Goal: Task Accomplishment & Management: Manage account settings

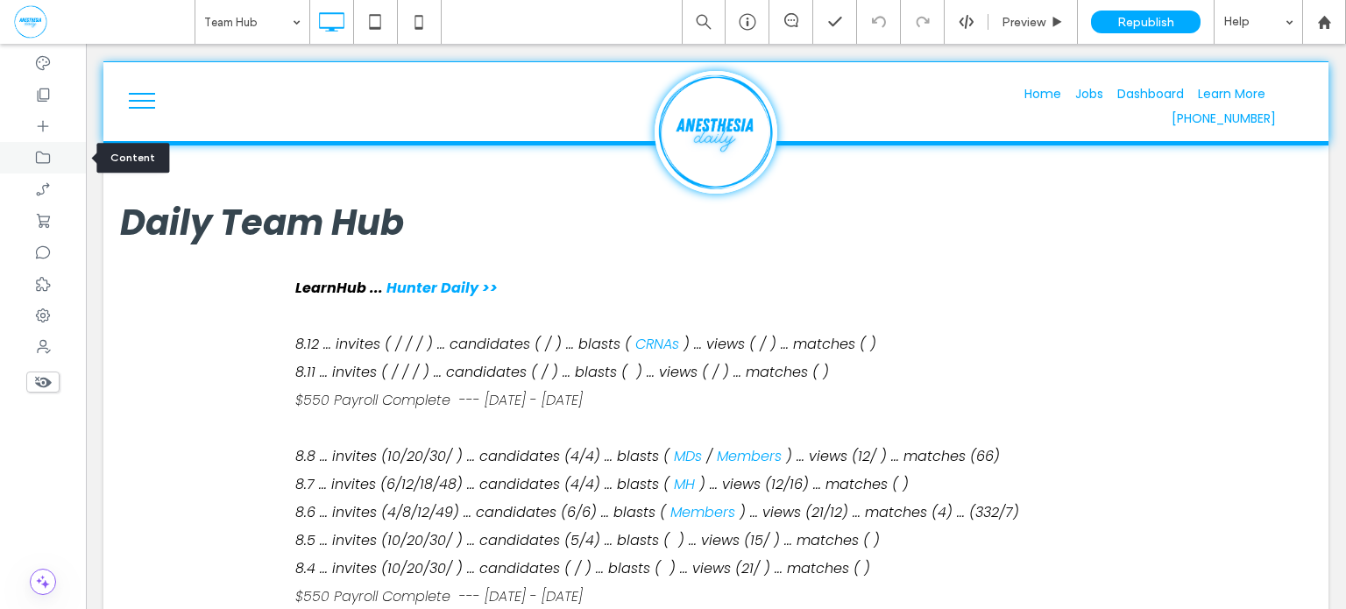
click at [41, 162] on use at bounding box center [43, 158] width 14 height 12
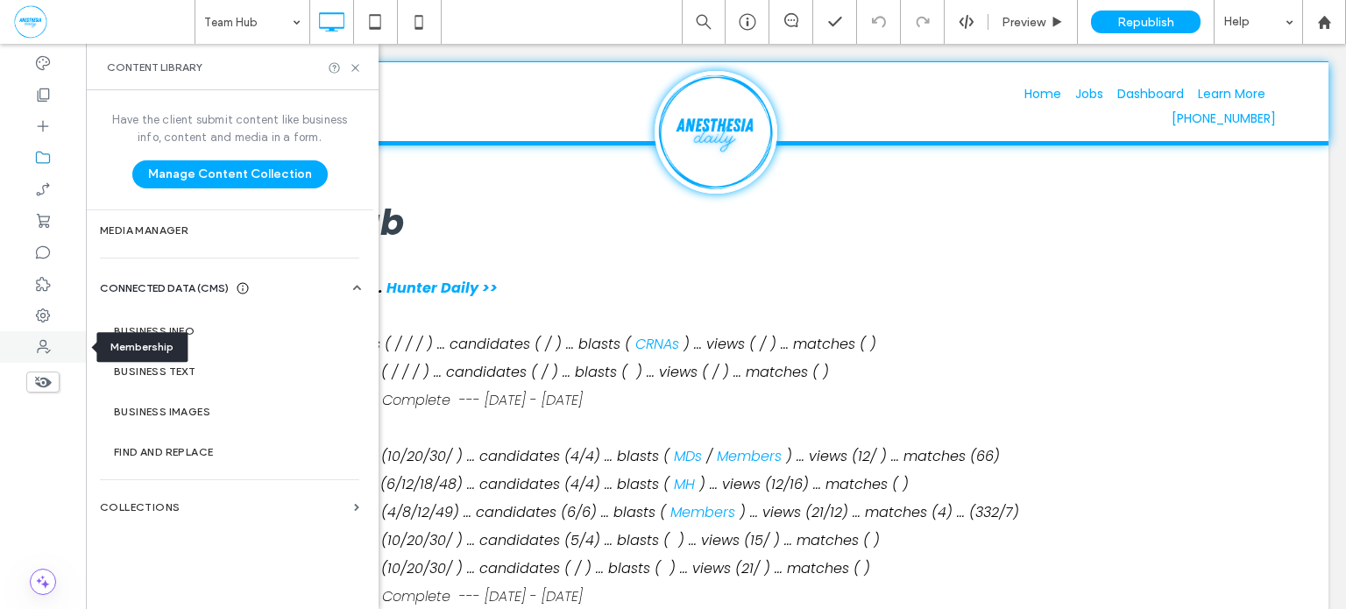
click at [46, 350] on icon at bounding box center [43, 347] width 18 height 18
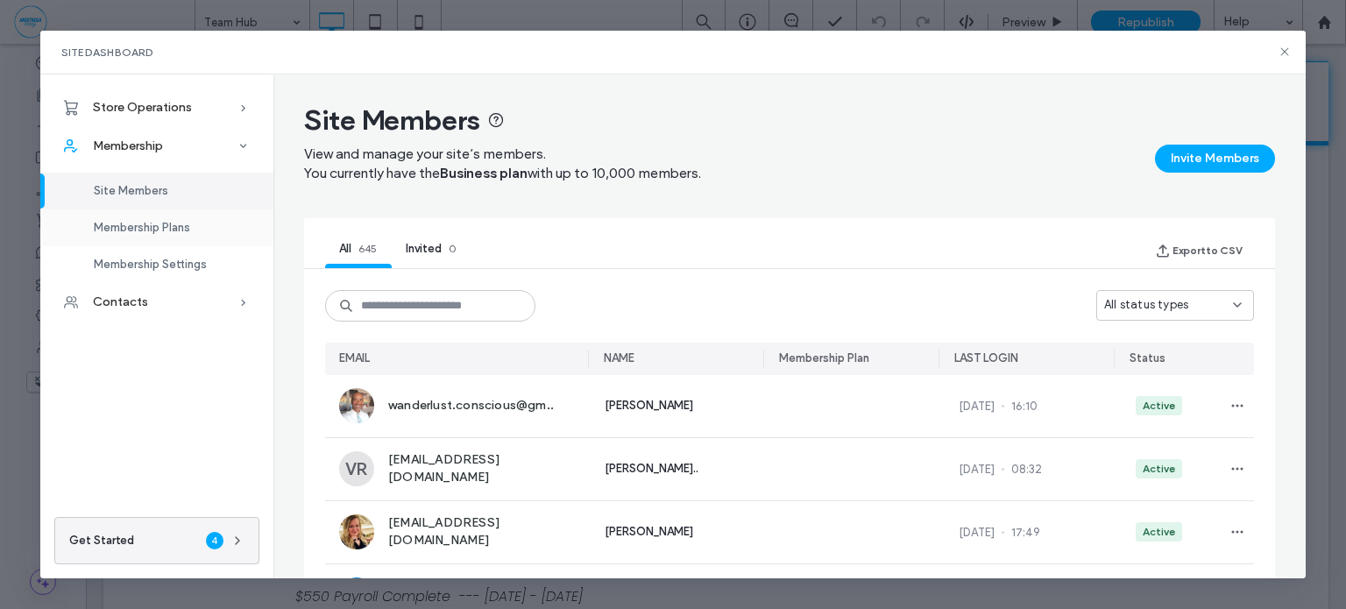
click at [140, 190] on div "Site Members Membership Plans Membership Settings" at bounding box center [156, 224] width 233 height 117
click at [146, 228] on span "Membership Plans" at bounding box center [142, 227] width 96 height 13
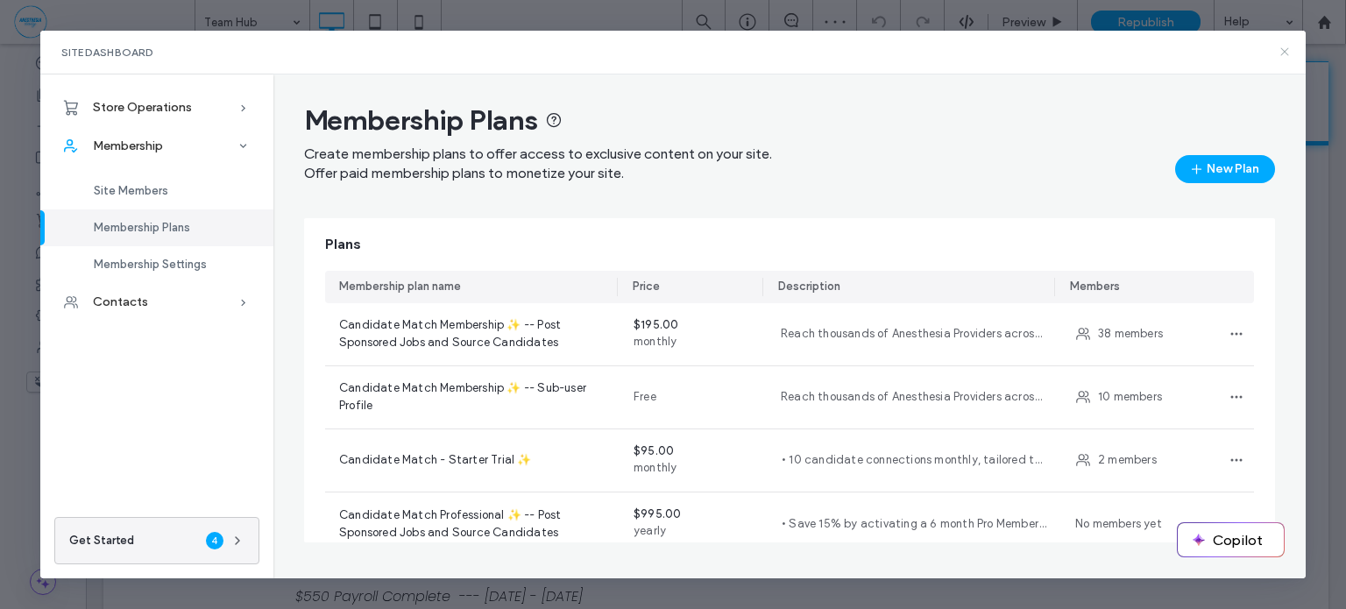
click at [1285, 58] on icon at bounding box center [1285, 52] width 14 height 14
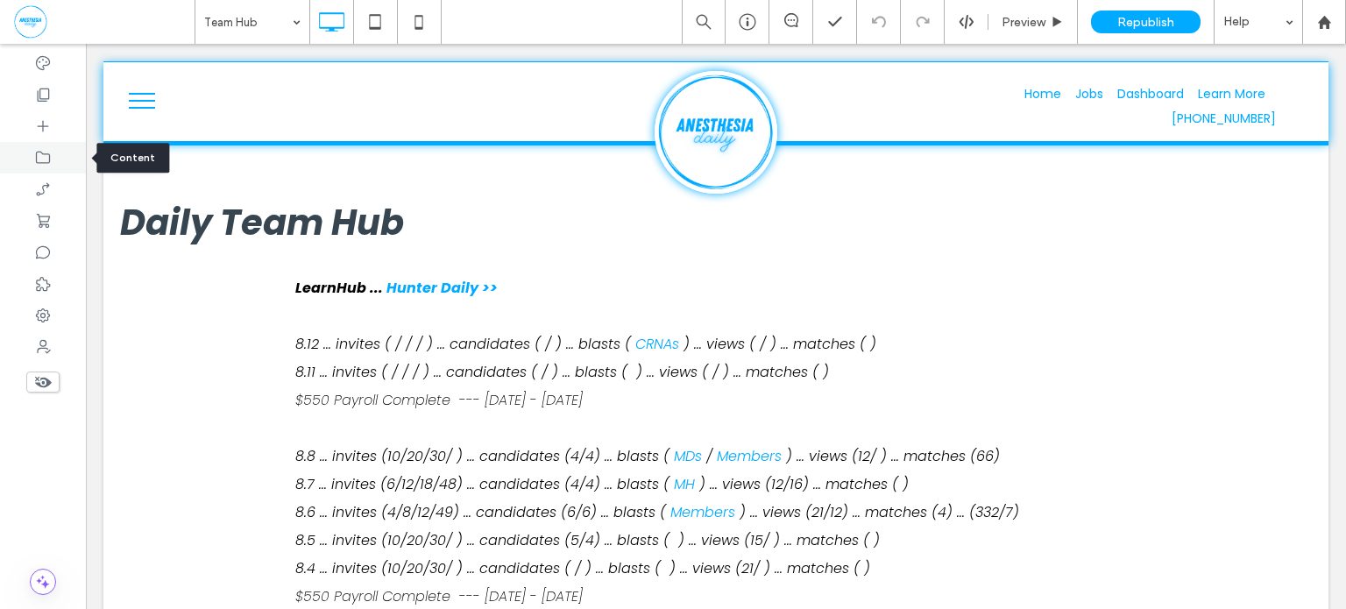
click at [51, 160] on icon at bounding box center [43, 158] width 18 height 18
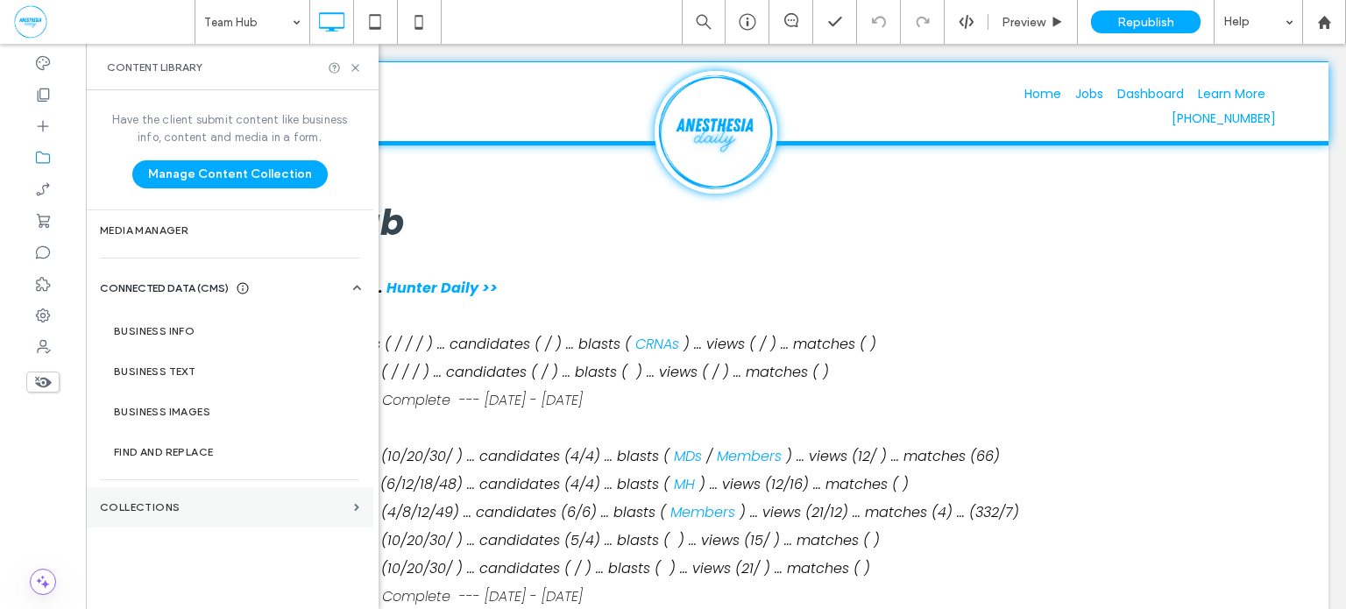
click at [164, 512] on label "Collections" at bounding box center [223, 507] width 247 height 12
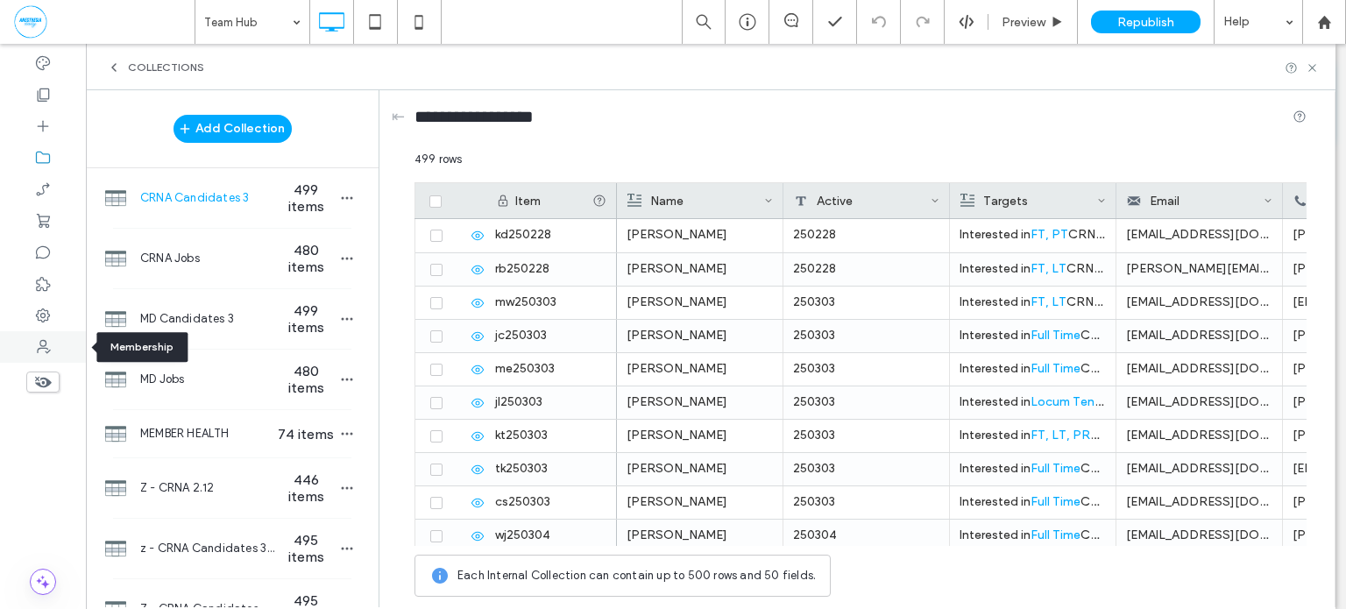
click at [54, 344] on div at bounding box center [43, 347] width 86 height 32
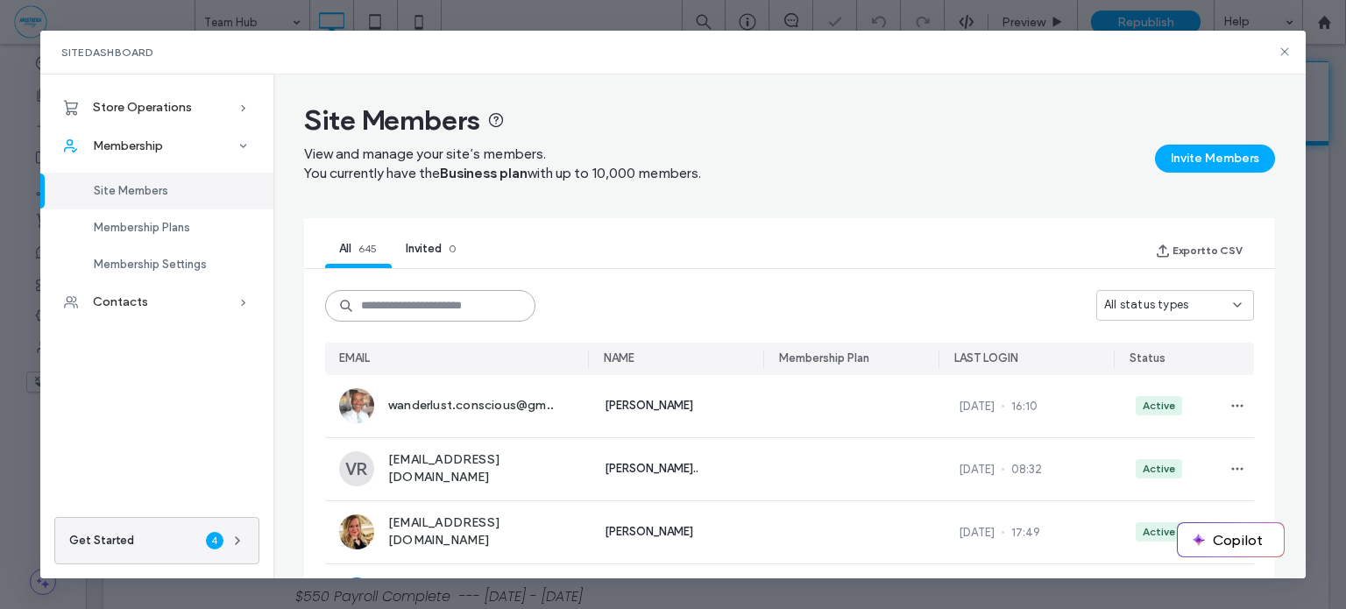
click at [379, 299] on input at bounding box center [430, 306] width 210 height 32
paste input "**********"
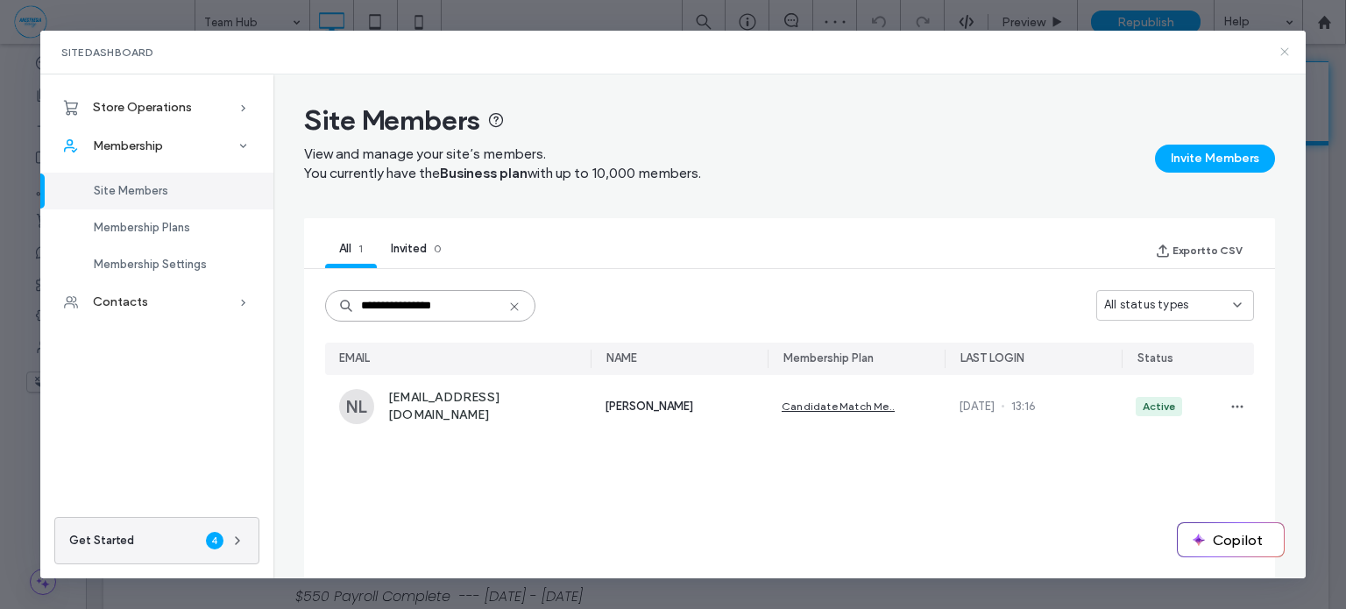
type input "**********"
click at [1289, 47] on icon at bounding box center [1285, 52] width 14 height 14
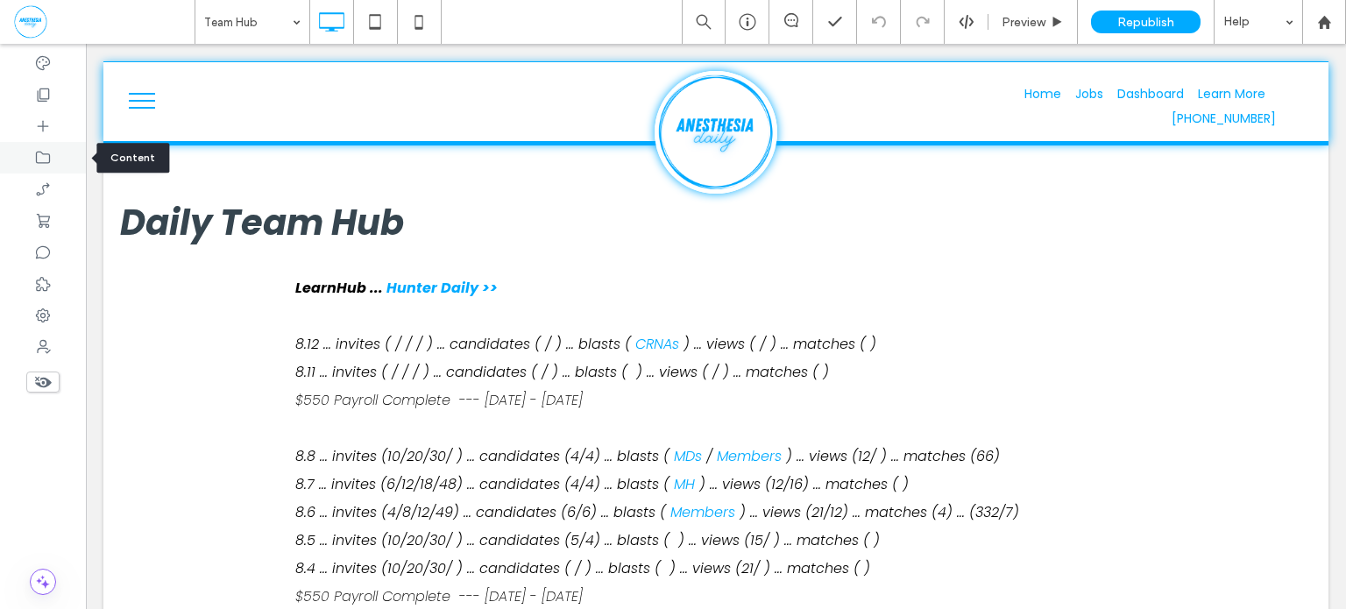
click at [56, 157] on div at bounding box center [43, 158] width 86 height 32
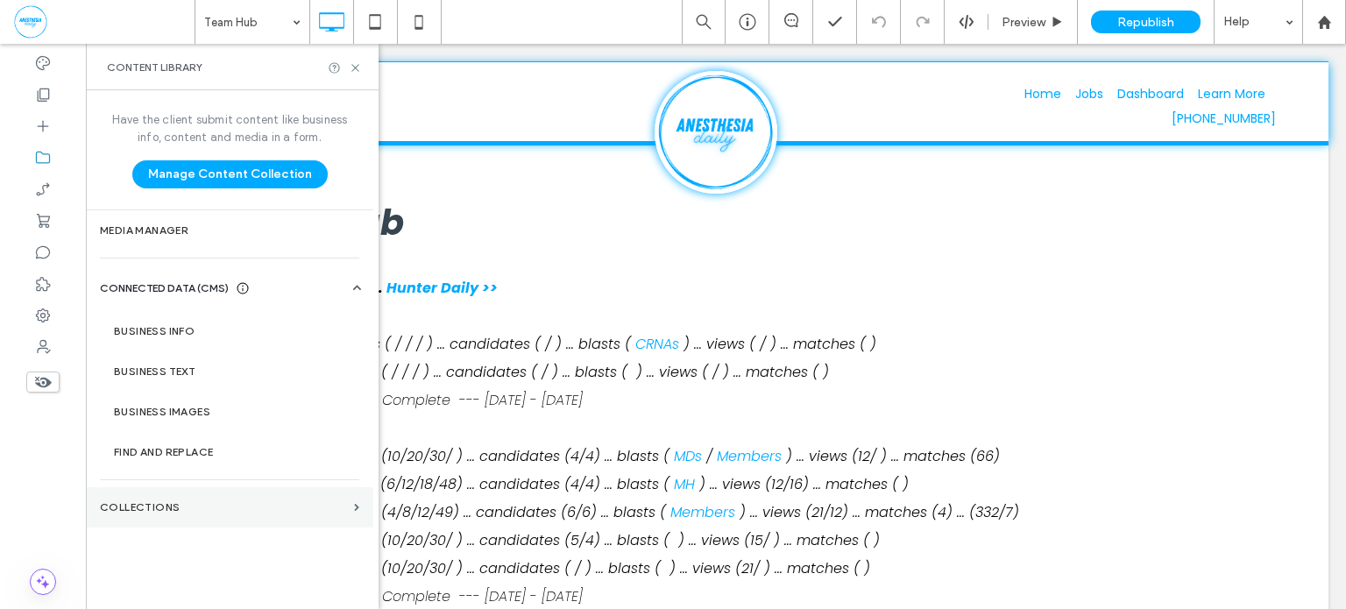
click at [159, 513] on section "Collections" at bounding box center [229, 507] width 287 height 40
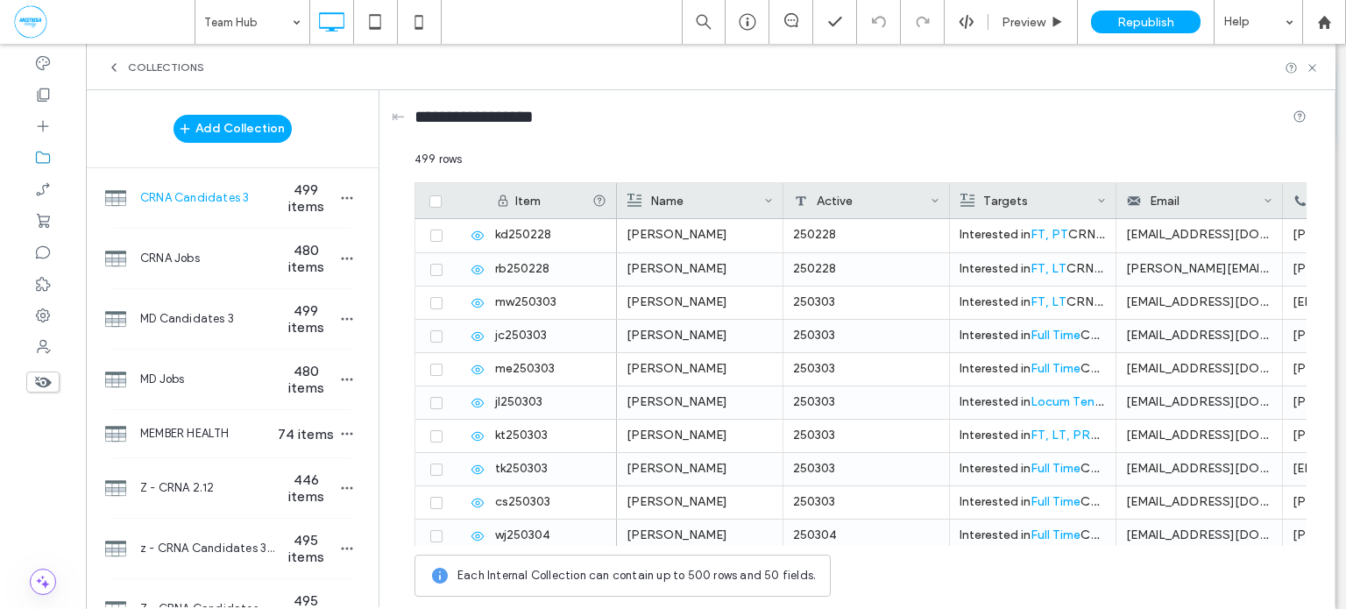
click at [258, 204] on span "CRNA Candidates 3" at bounding box center [207, 198] width 135 height 18
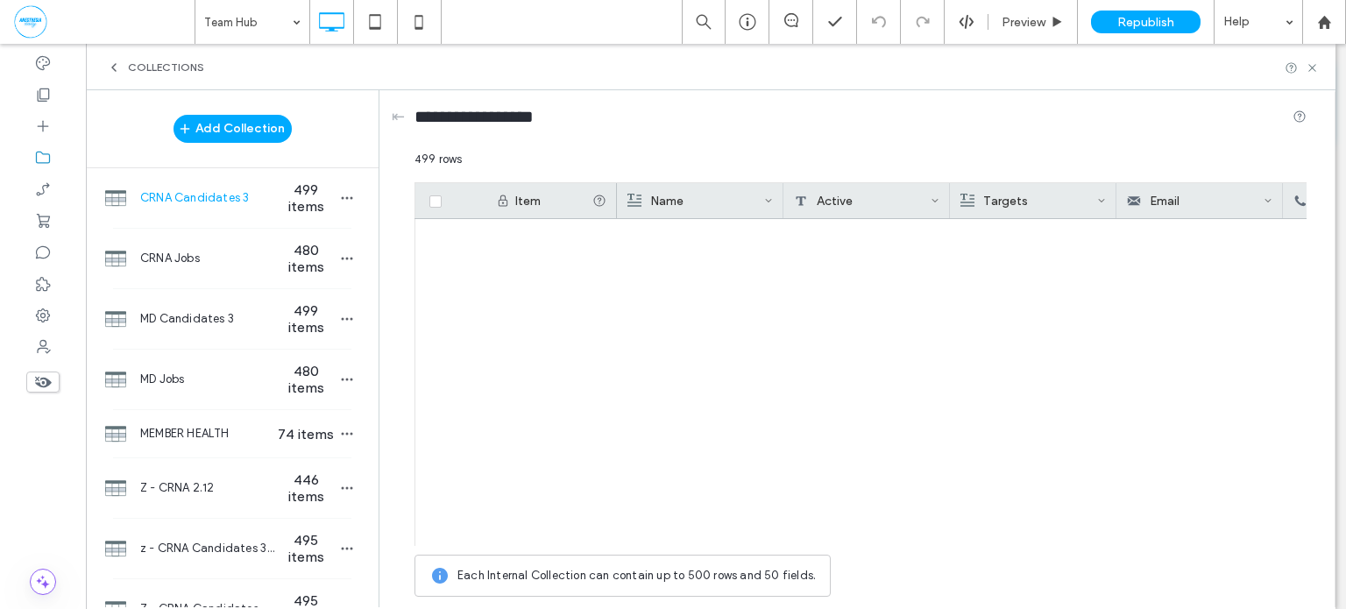
scroll to position [16323, 0]
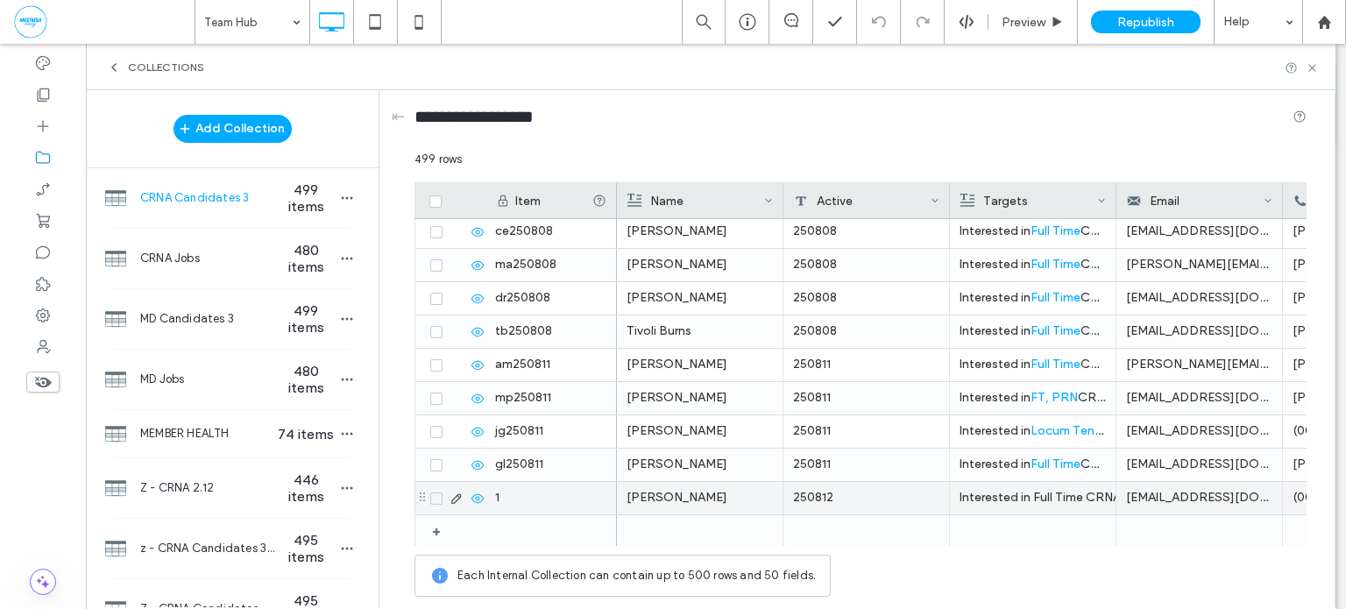
click at [994, 498] on div "Interested in Full Time CRNA positions in California. Reach out with matching o…" at bounding box center [1033, 498] width 146 height 32
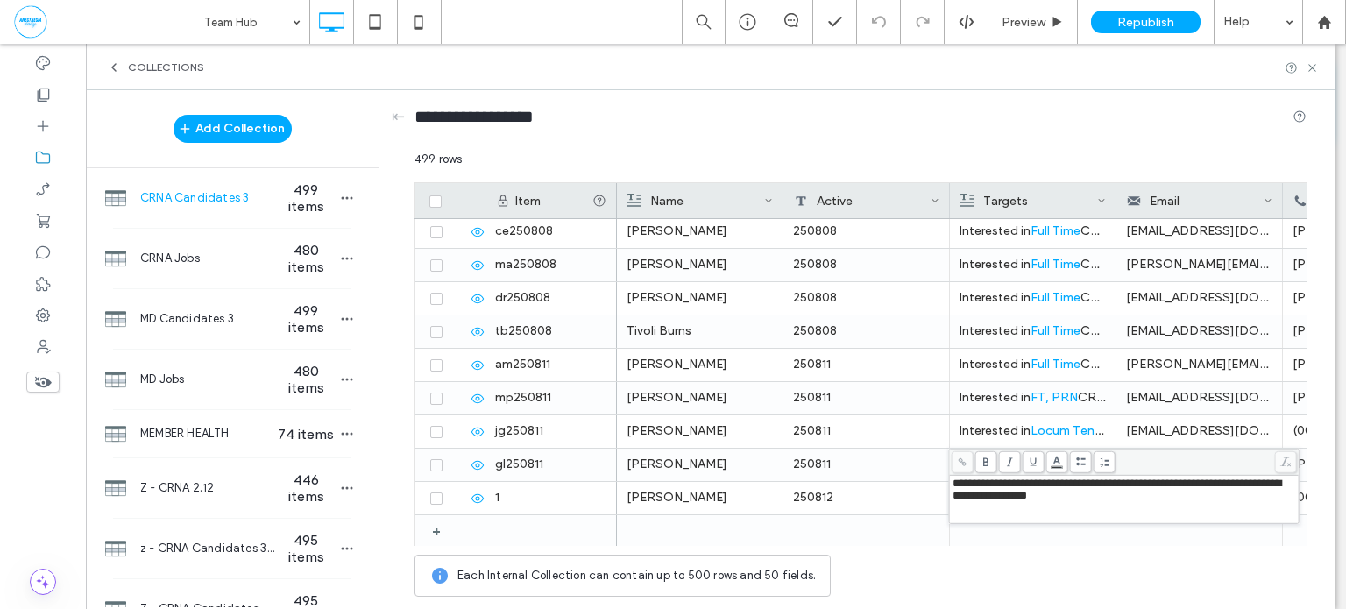
click at [1024, 481] on span "**********" at bounding box center [1117, 490] width 329 height 24
drag, startPoint x: 1024, startPoint y: 481, endPoint x: 1044, endPoint y: 479, distance: 20.2
click at [1044, 479] on span "**********" at bounding box center [1117, 490] width 329 height 24
click at [1056, 462] on body ".wqwq-1{fill:#231f20;} .cls-1q, .cls-2q { fill-rule: evenodd; } .cls-2q { fill:…" at bounding box center [673, 304] width 1346 height 609
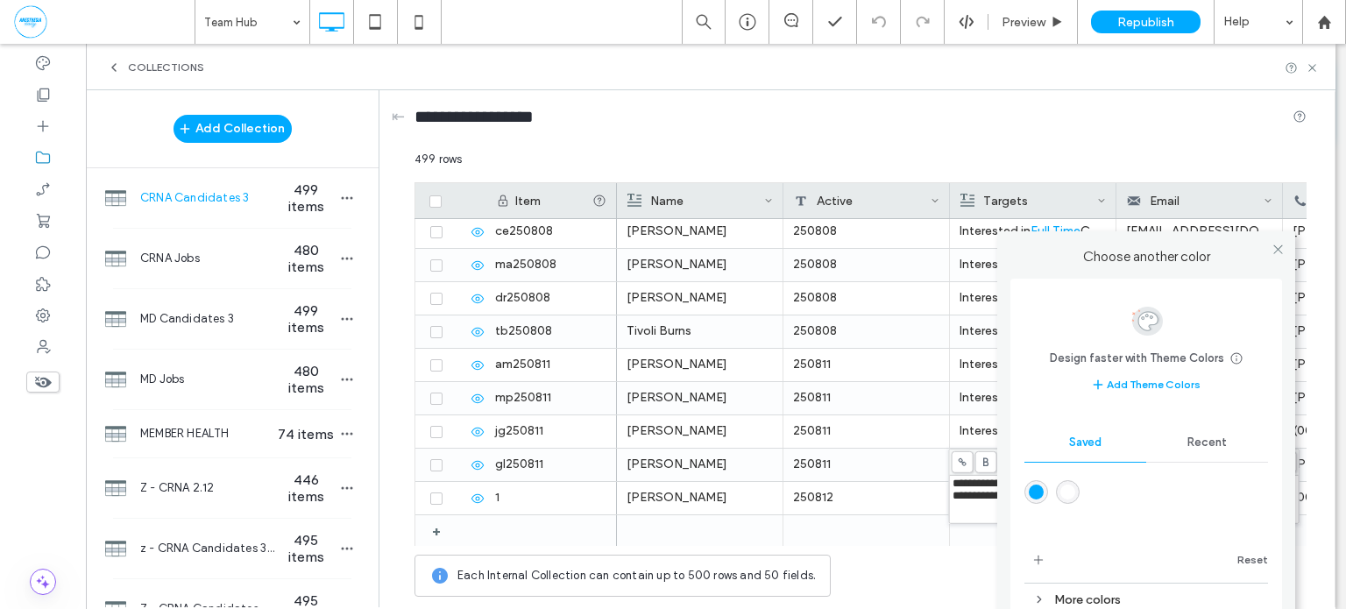
click at [1039, 495] on div "rgba(0,170,255,1)" at bounding box center [1036, 492] width 15 height 15
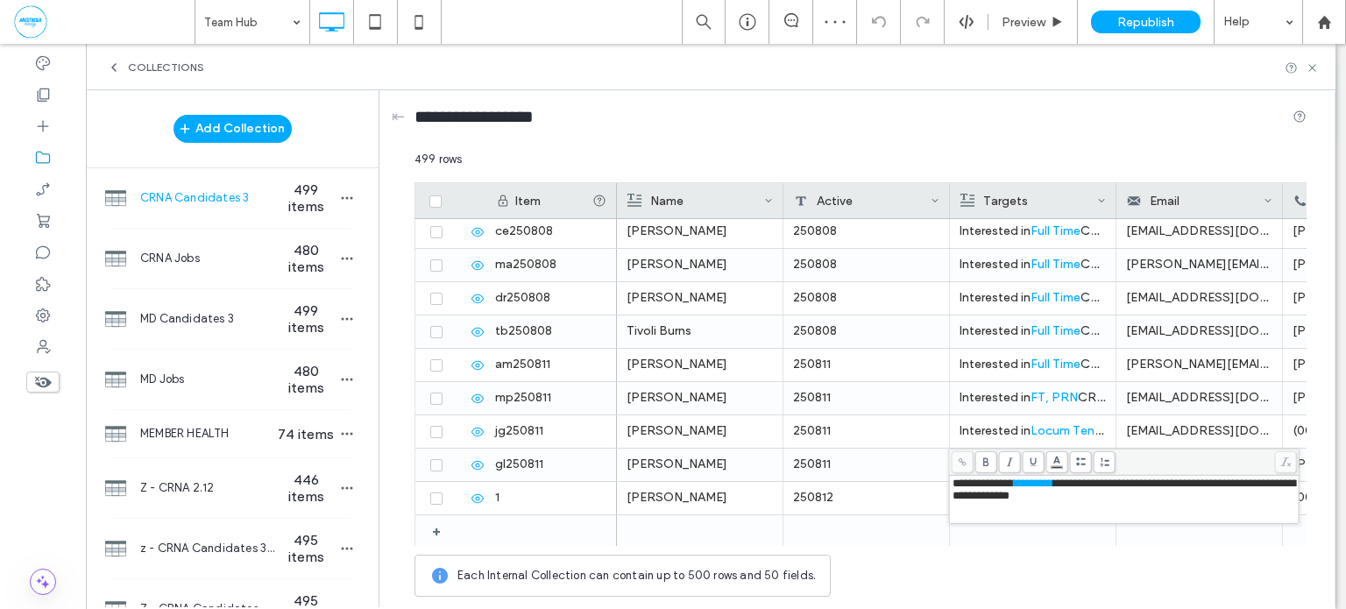
click at [1189, 479] on span "**********" at bounding box center [1126, 490] width 346 height 24
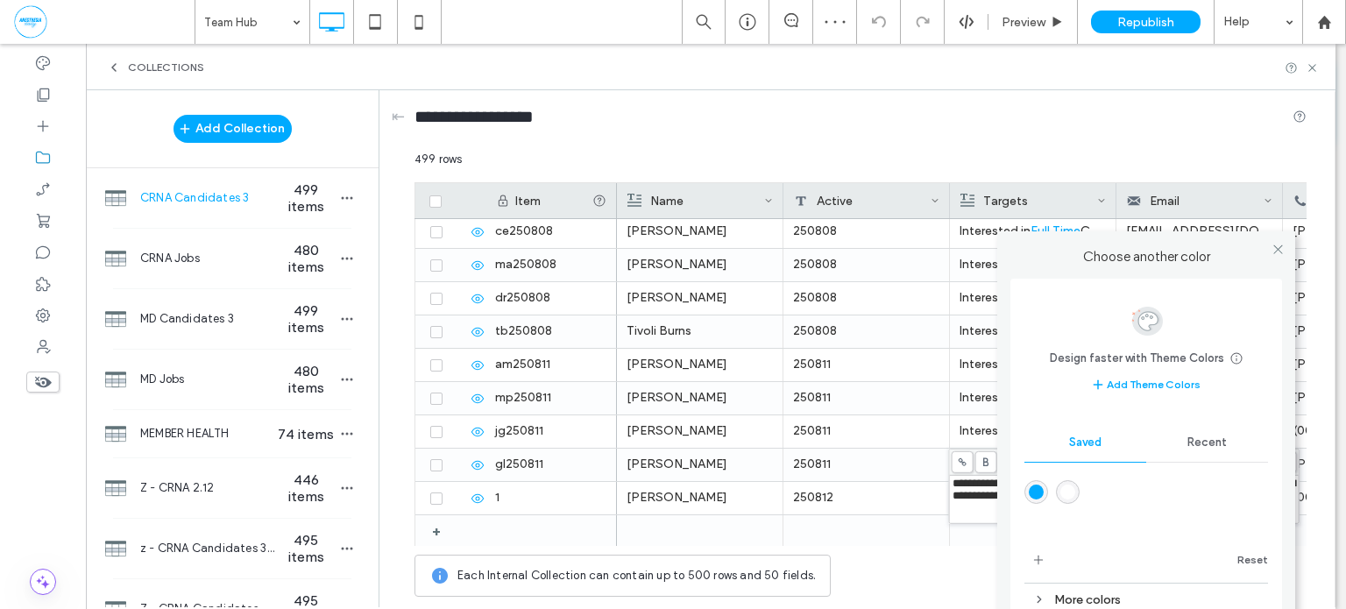
click at [1058, 457] on body ".wqwq-1{fill:#231f20;} .cls-1q, .cls-2q { fill-rule: evenodd; } .cls-2q { fill:…" at bounding box center [673, 304] width 1346 height 609
click at [1038, 490] on div "rgba(0,170,255,1)" at bounding box center [1036, 492] width 15 height 15
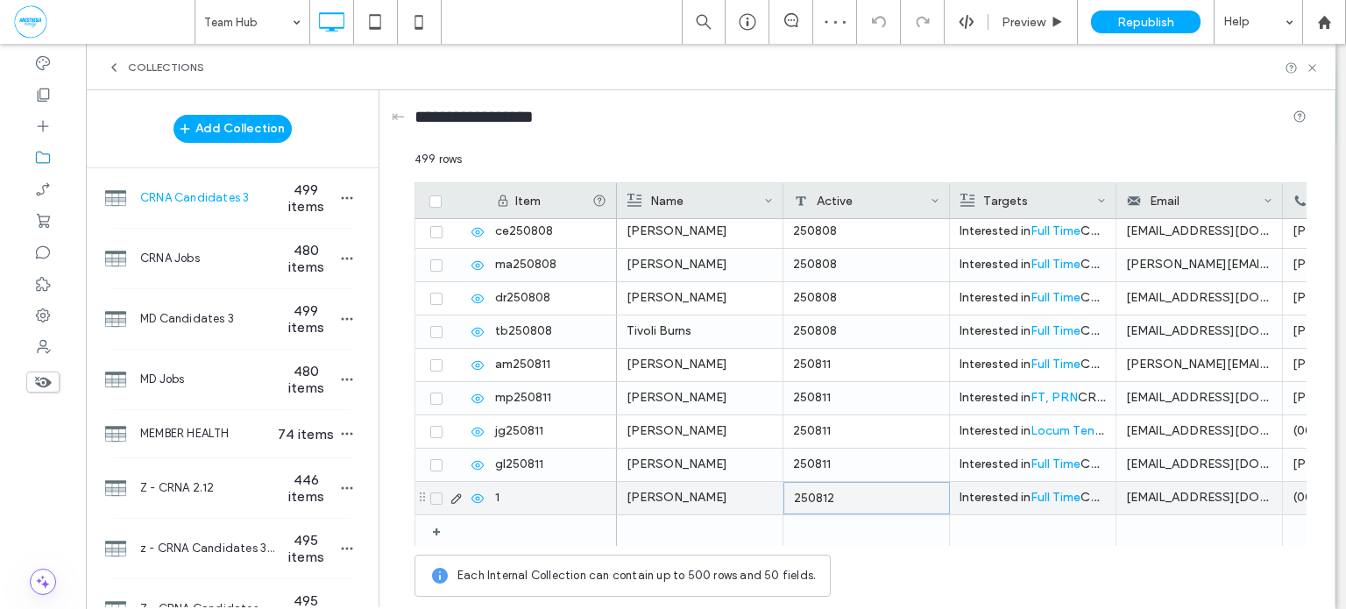
copy span "**********"
type input "********"
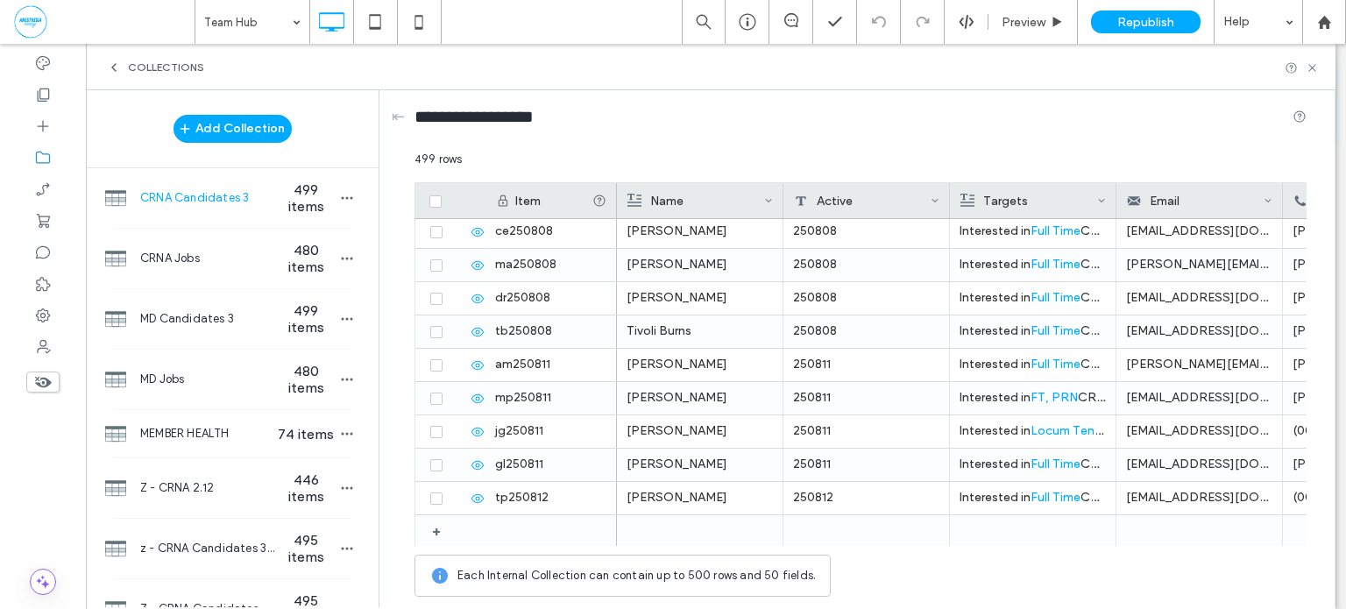
click at [0, 0] on div "Oops, Lost Connection Seems like we lost the network connection. Trying to reco…" at bounding box center [0, 0] width 0 height 0
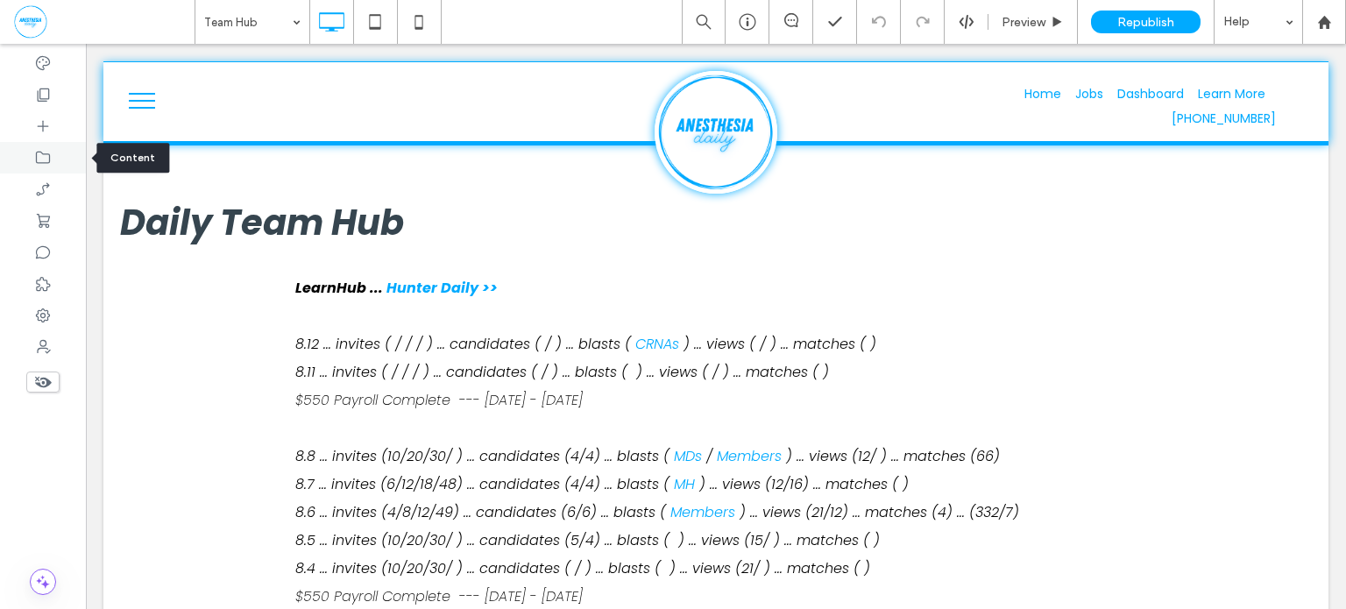
click at [44, 161] on icon at bounding box center [43, 158] width 18 height 18
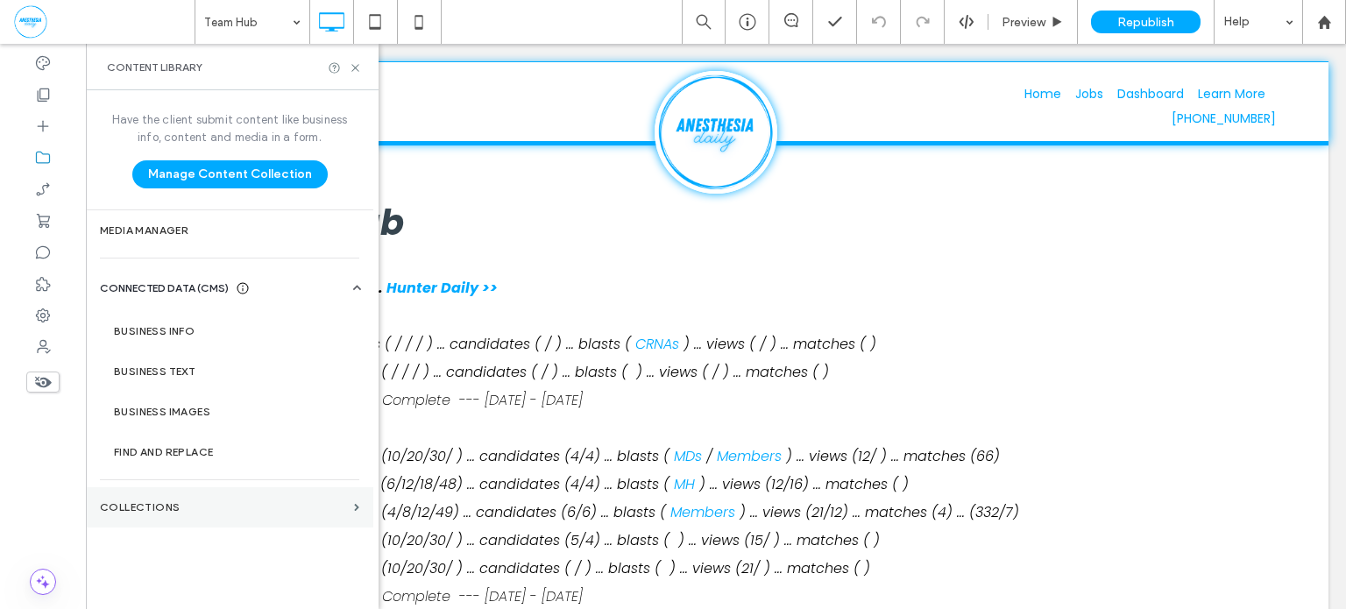
click at [152, 493] on section "Collections" at bounding box center [229, 507] width 287 height 40
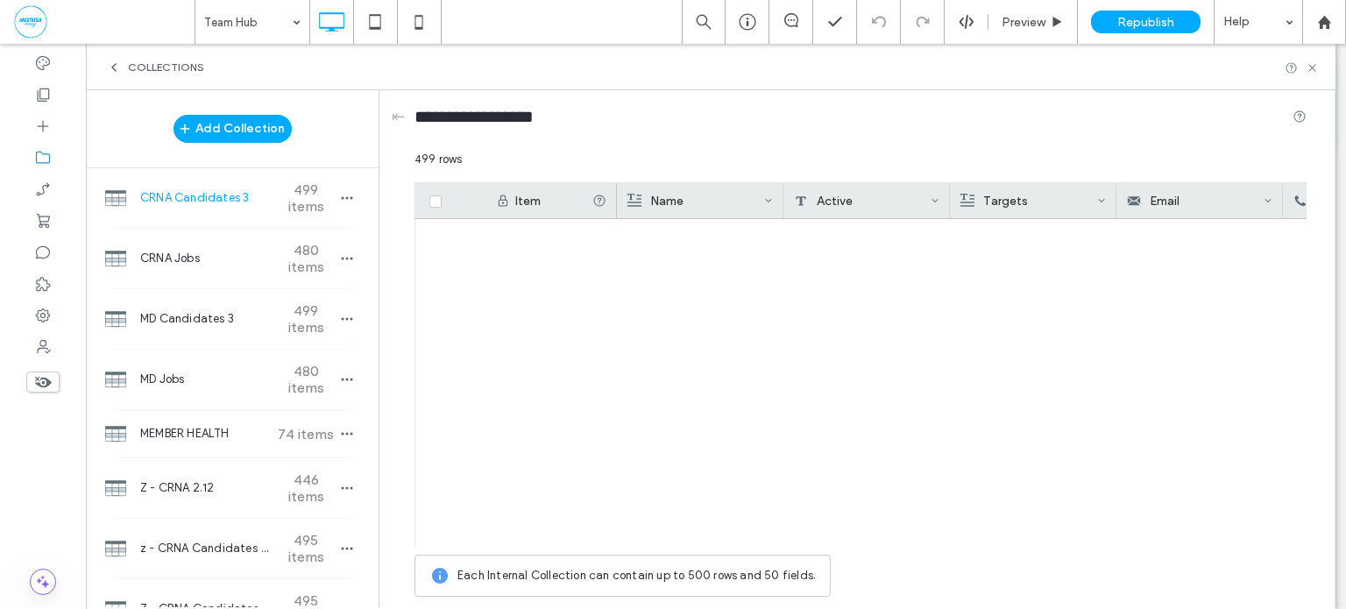
scroll to position [16323, 0]
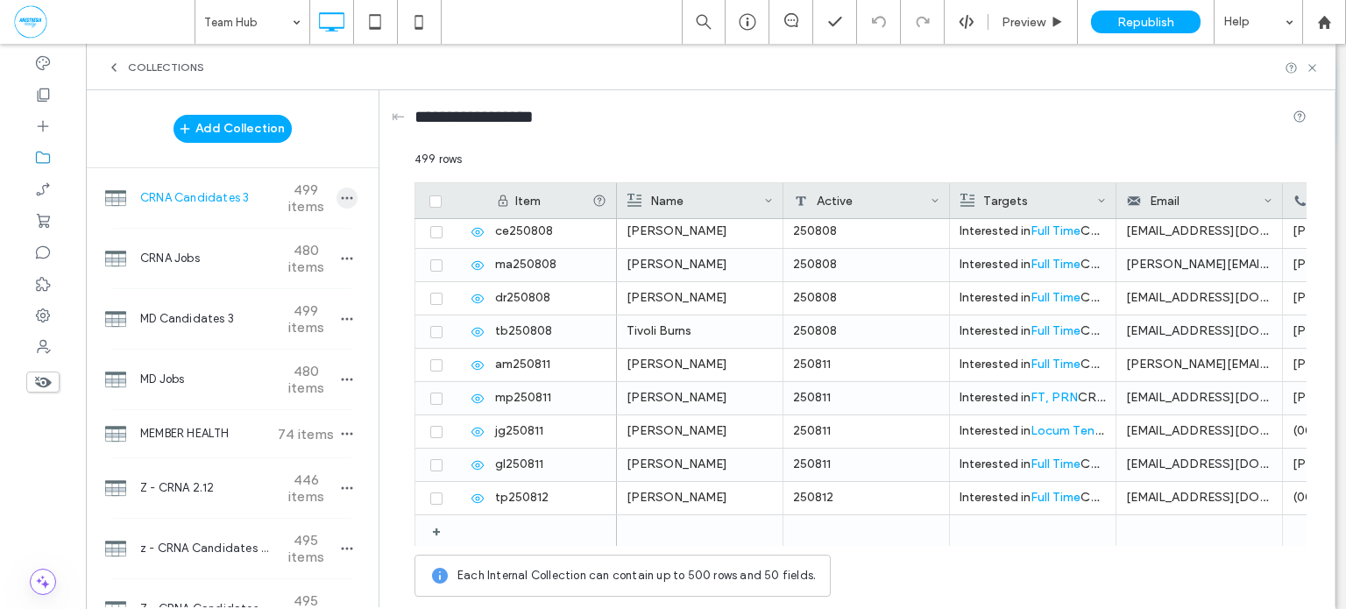
click at [340, 199] on icon "button" at bounding box center [347, 198] width 14 height 14
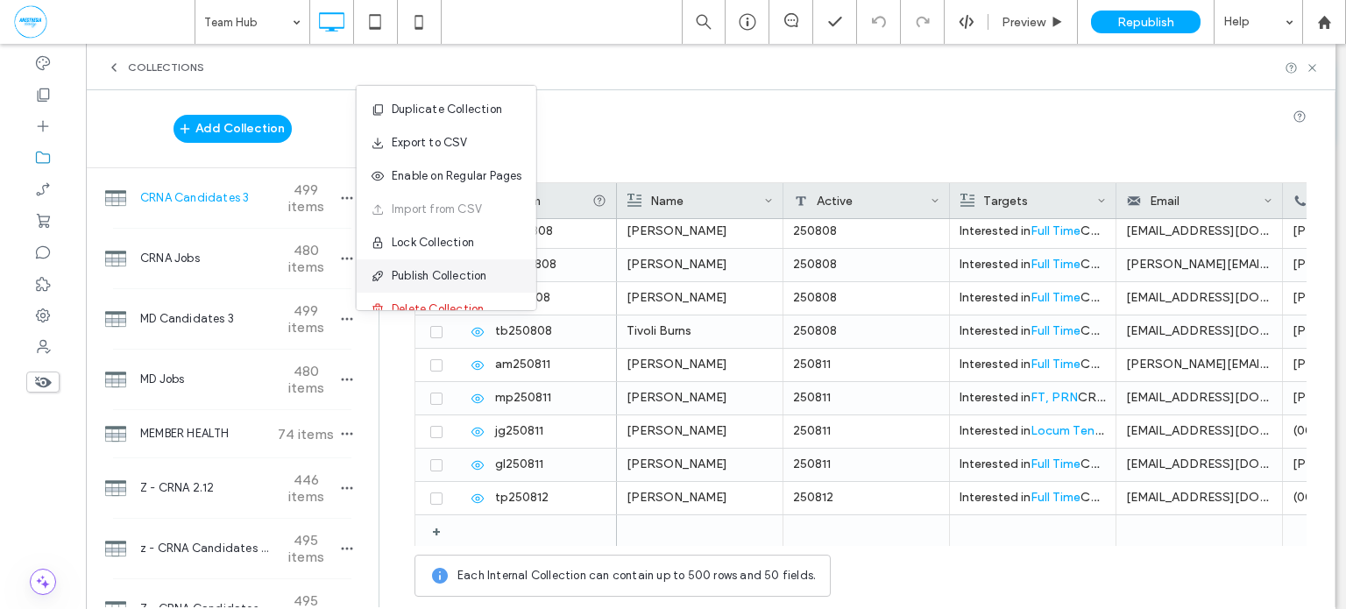
click at [450, 279] on span "Publish Collection" at bounding box center [440, 276] width 96 height 18
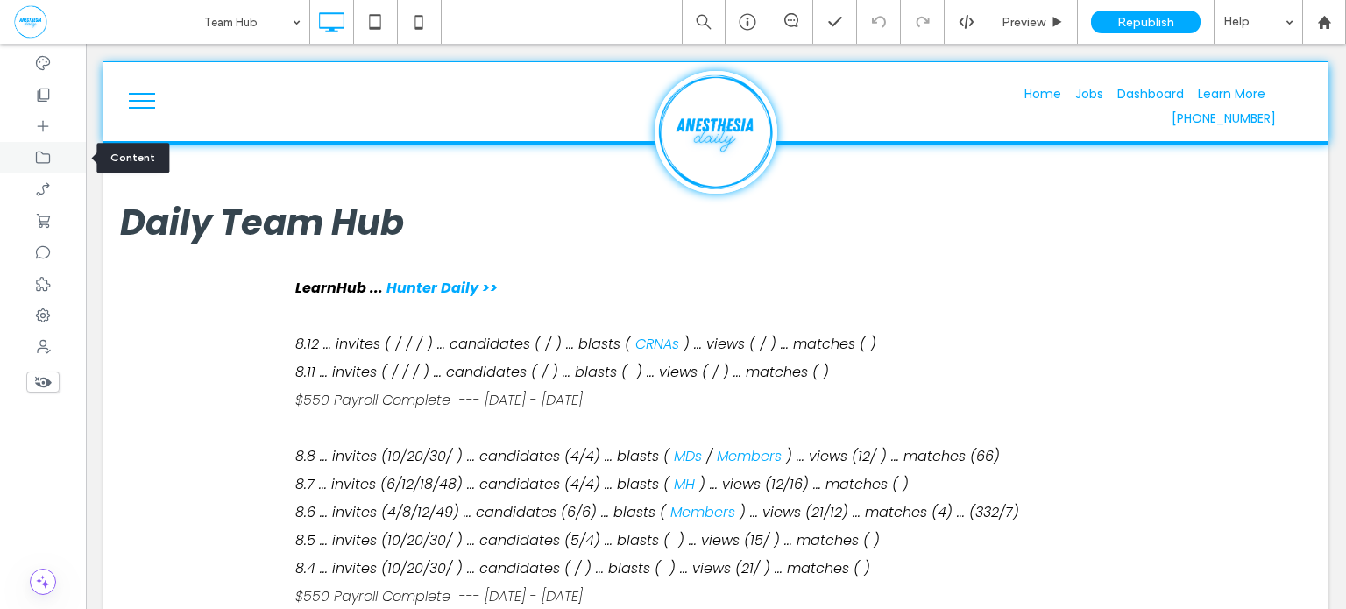
click at [40, 163] on icon at bounding box center [43, 158] width 18 height 18
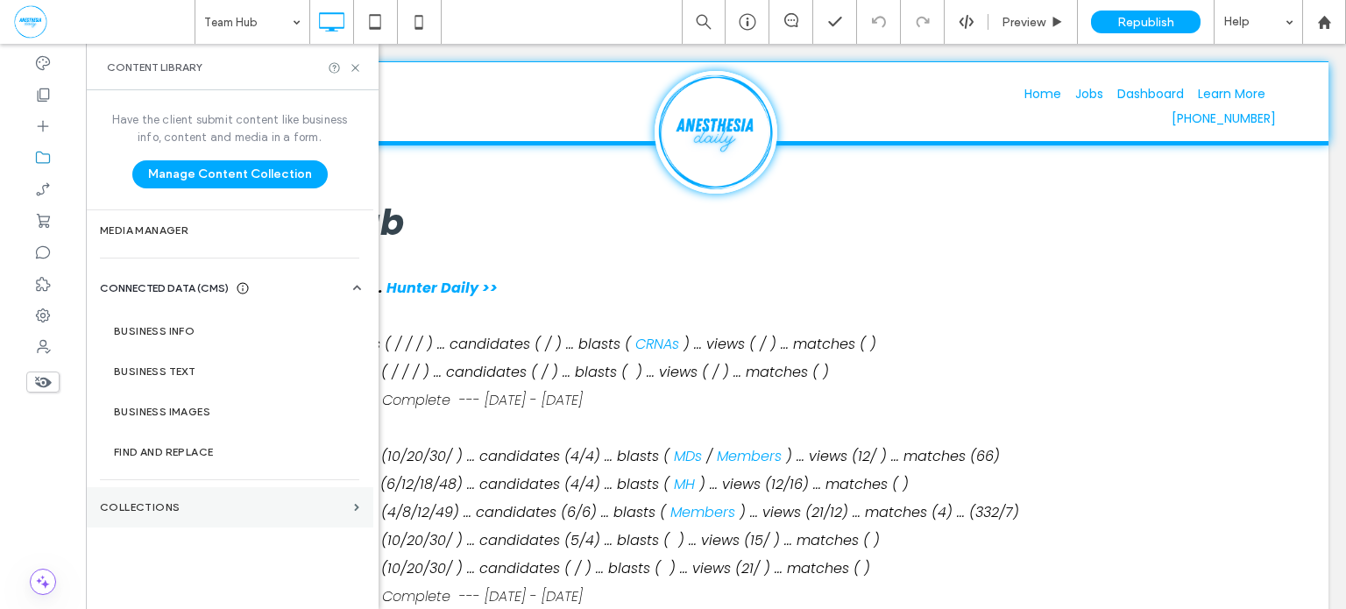
click at [171, 514] on section "Collections" at bounding box center [229, 507] width 287 height 40
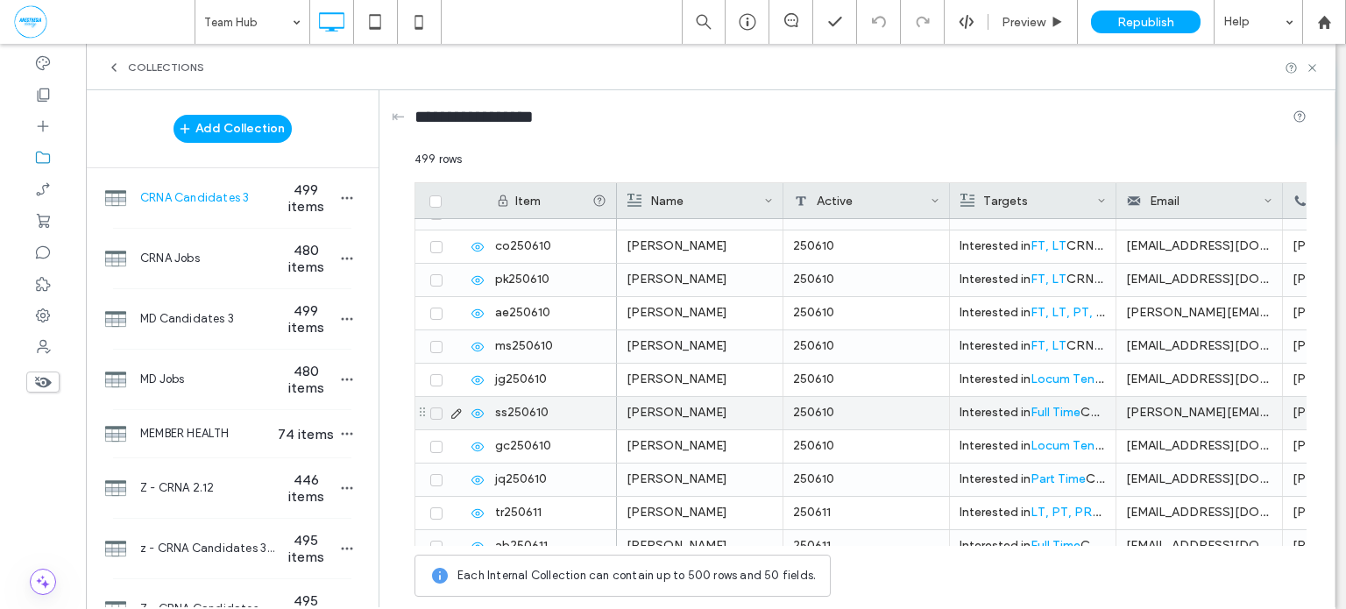
scroll to position [9286, 0]
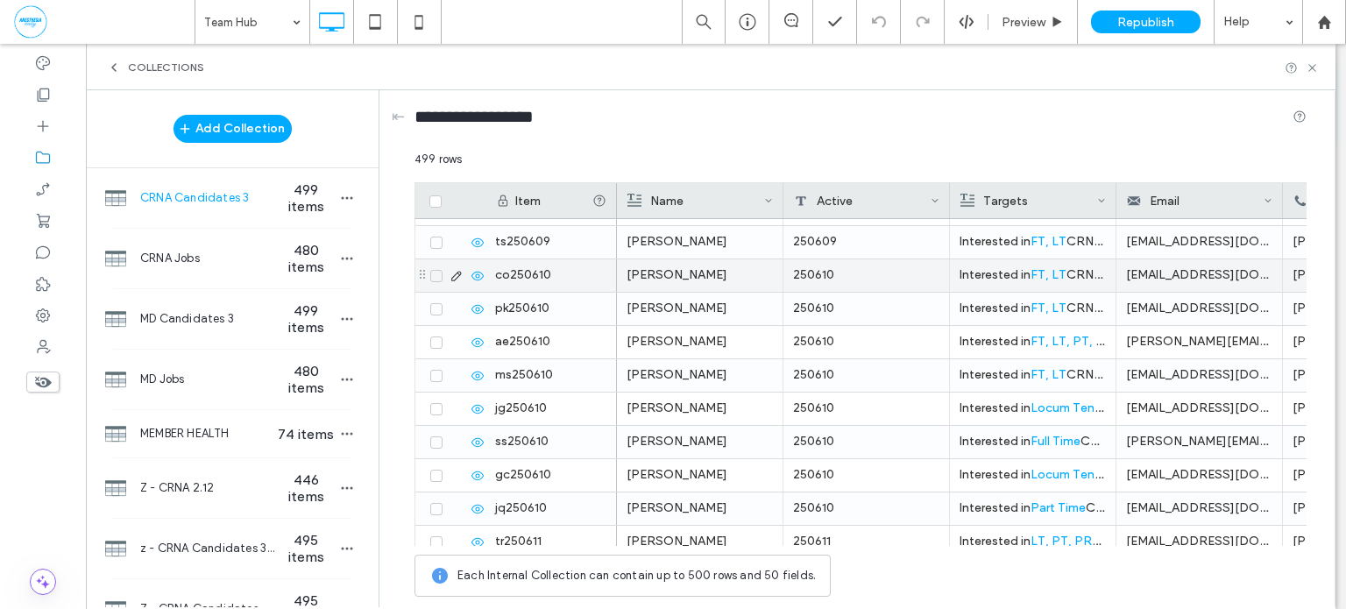
click at [434, 270] on span at bounding box center [436, 276] width 12 height 12
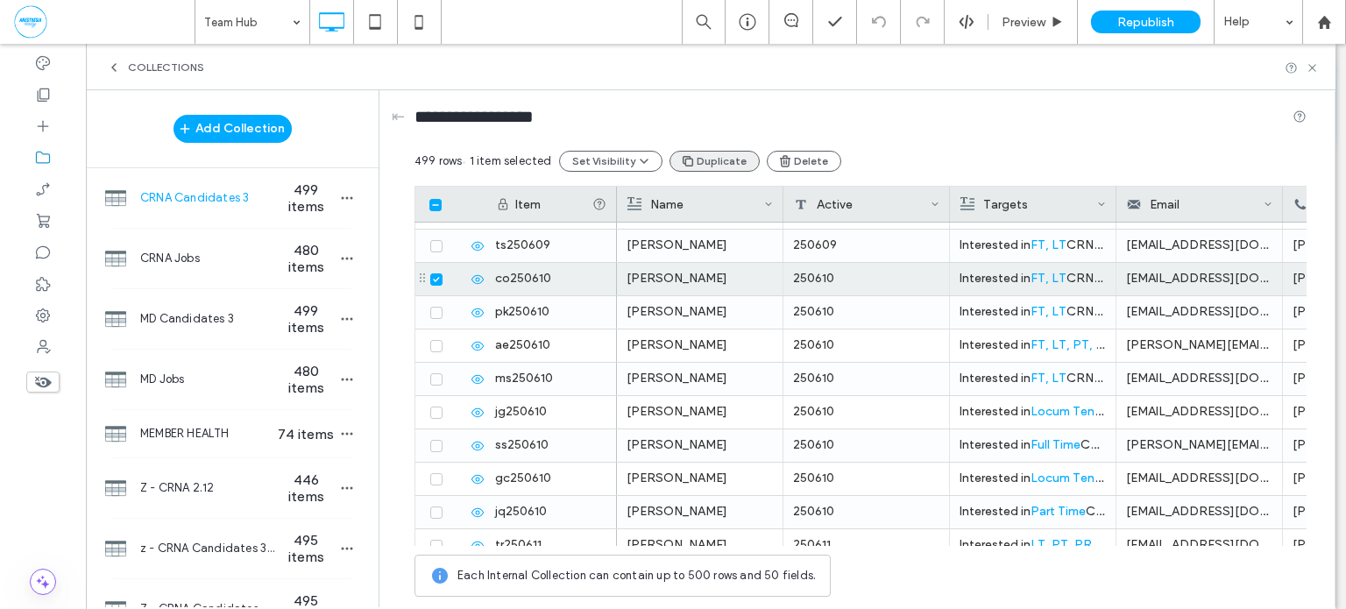
click at [732, 162] on button "Duplicate" at bounding box center [715, 161] width 90 height 21
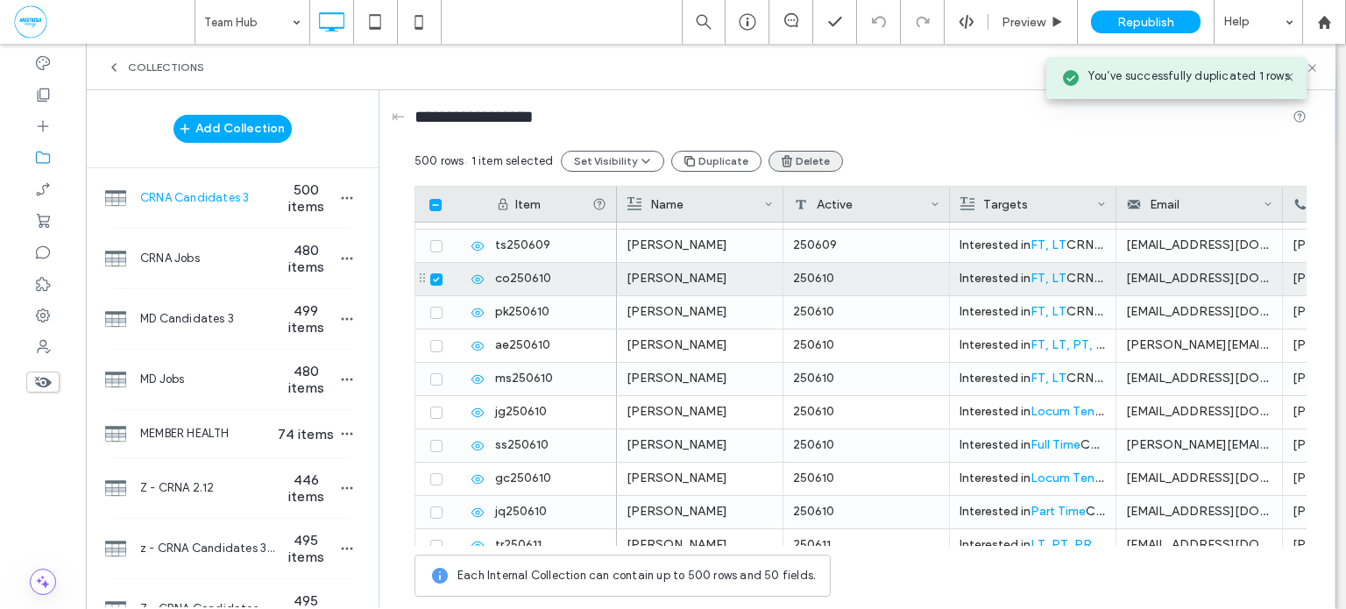
click at [792, 163] on button "Delete" at bounding box center [806, 161] width 74 height 21
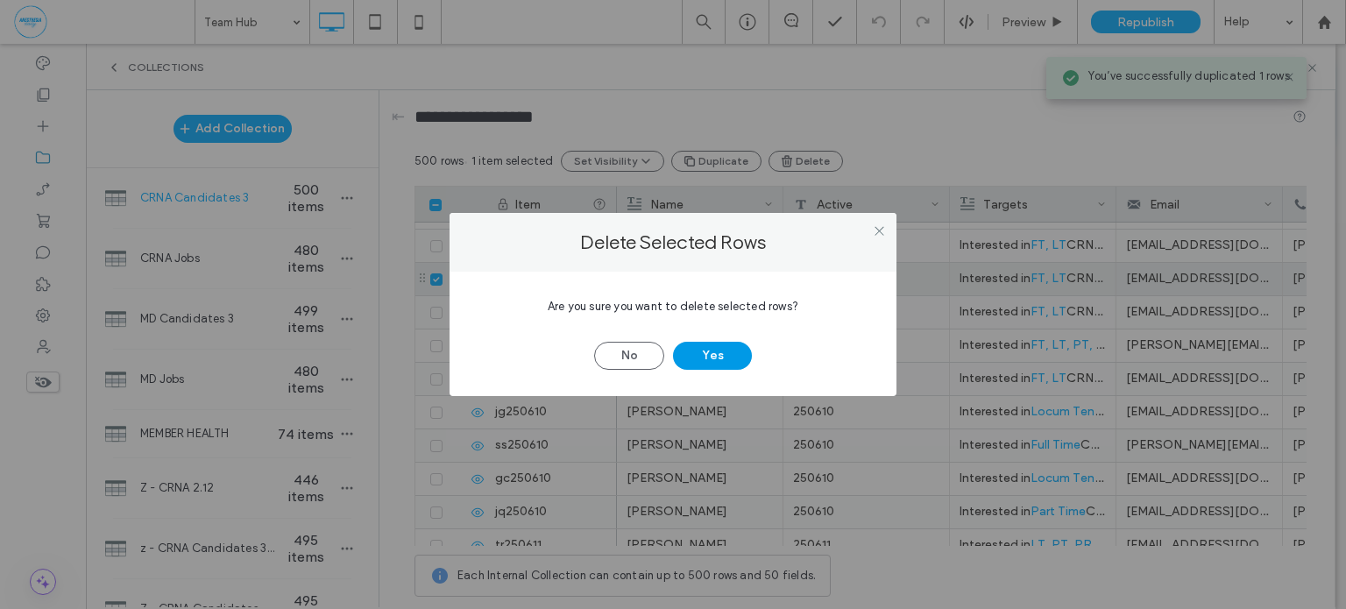
click at [713, 355] on button "Yes" at bounding box center [712, 356] width 79 height 28
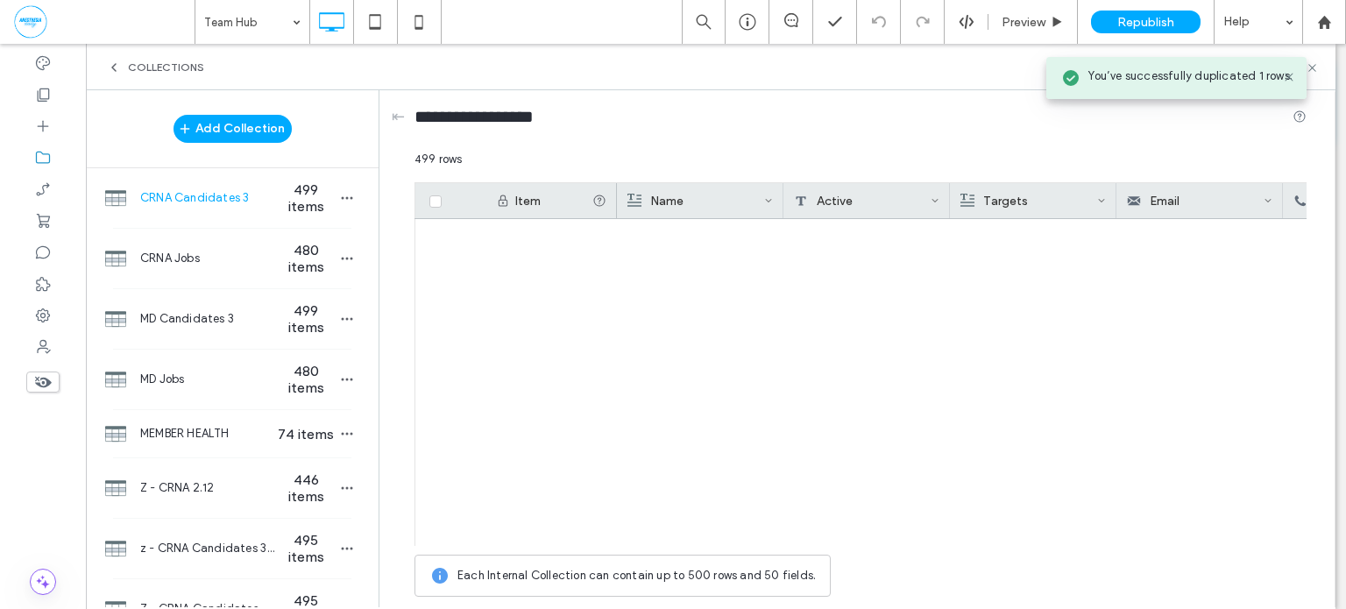
scroll to position [16323, 0]
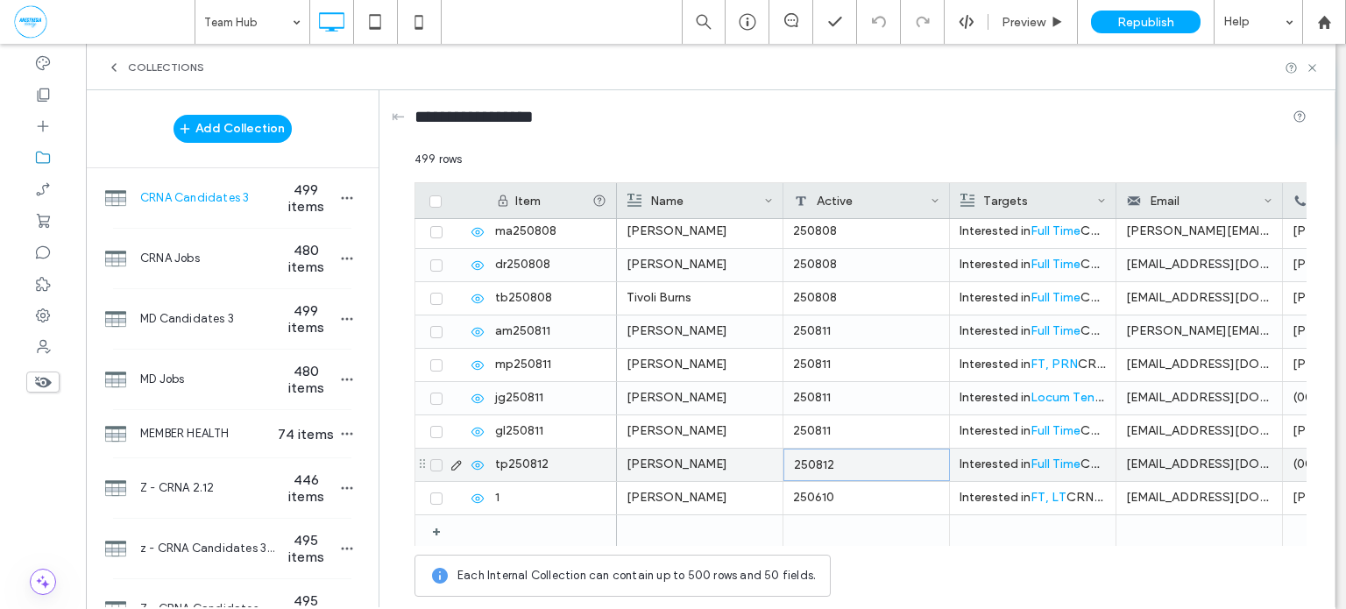
click at [895, 463] on div "250812" at bounding box center [867, 465] width 167 height 32
type input "********"
click at [342, 197] on use "button" at bounding box center [347, 198] width 11 height 3
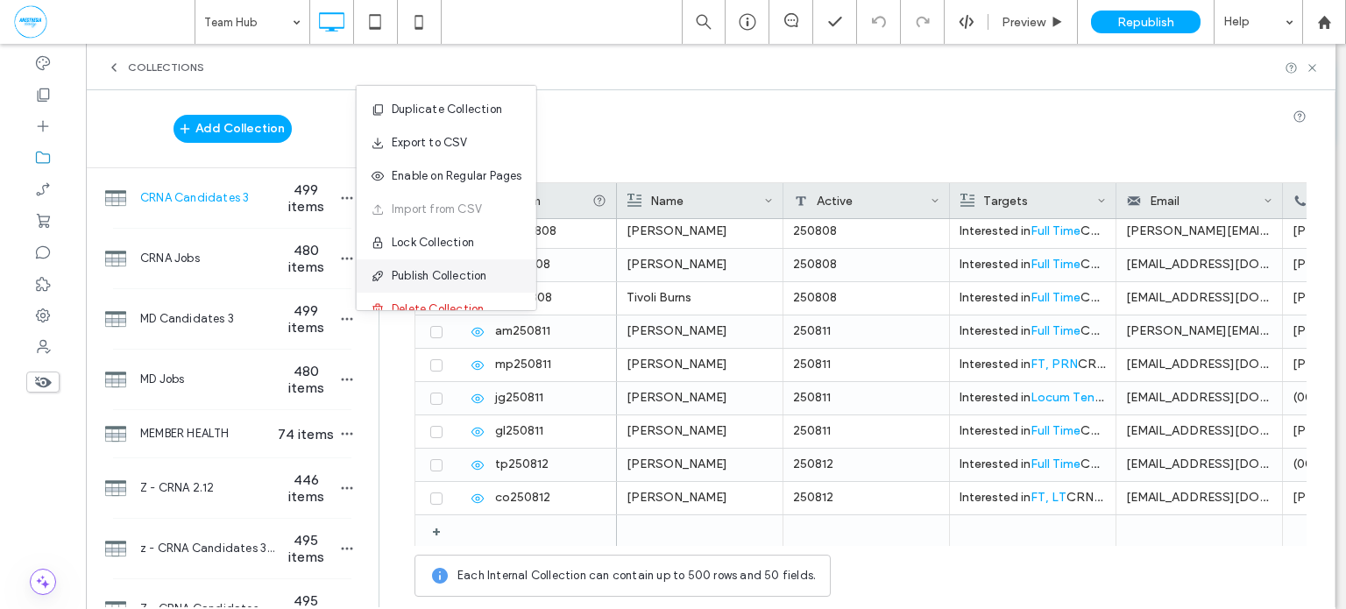
click at [486, 270] on span "Publish Collection" at bounding box center [440, 276] width 96 height 18
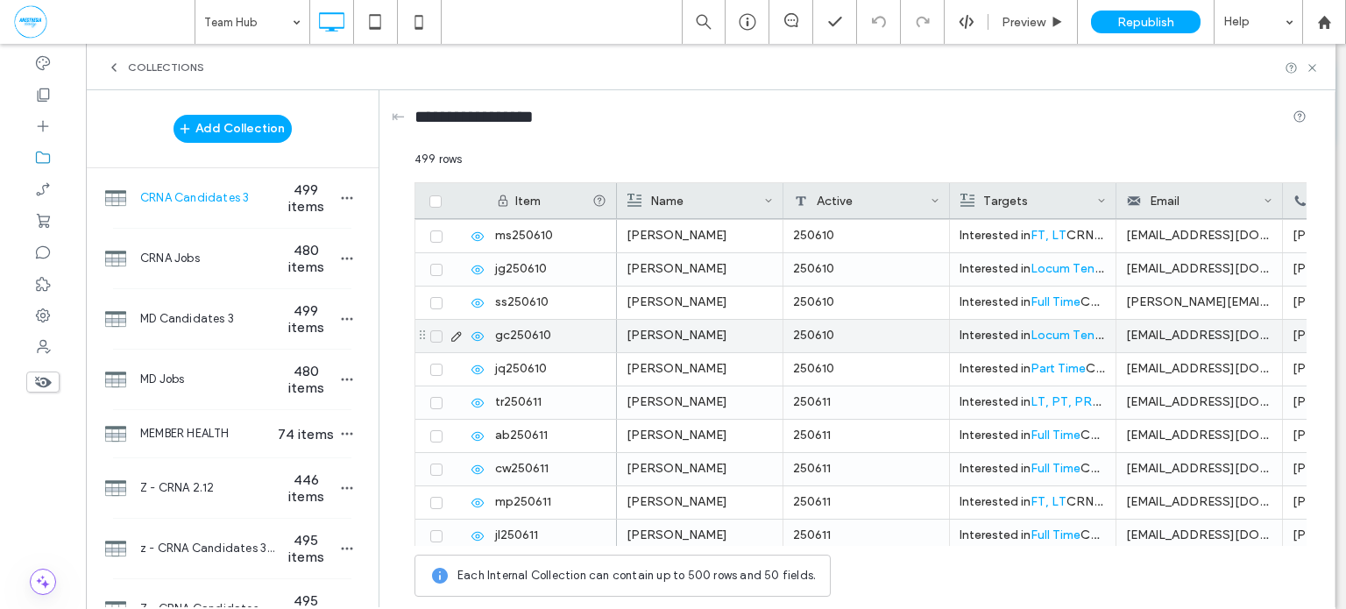
scroll to position [9424, 0]
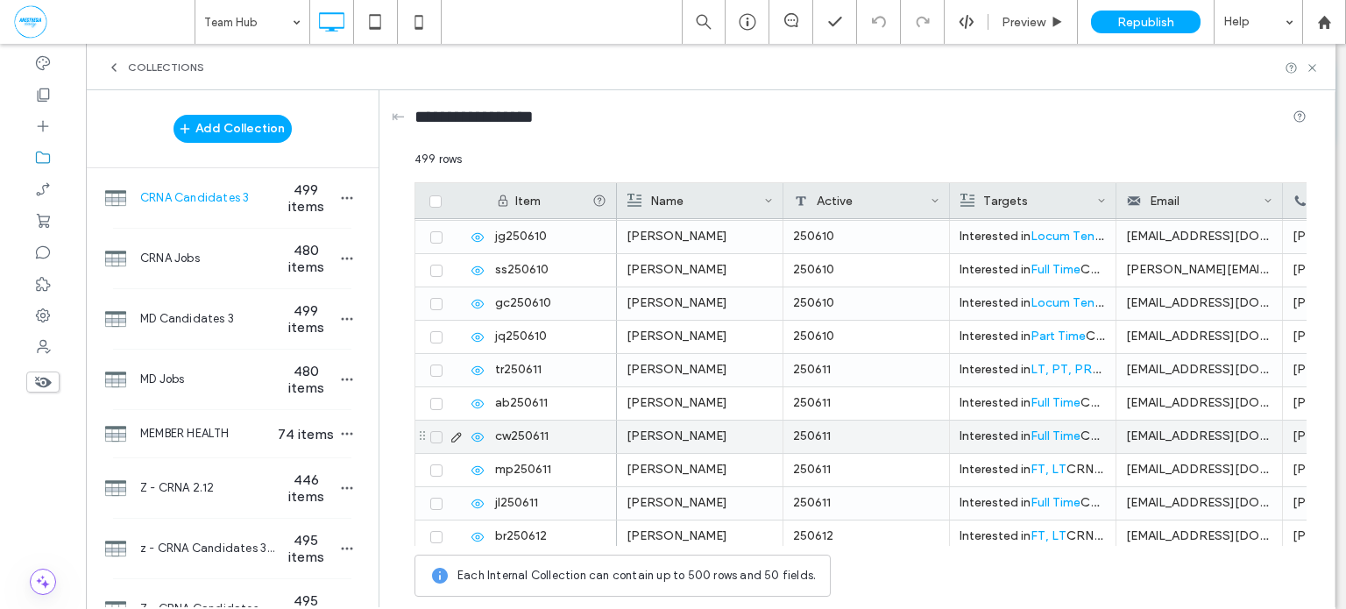
click at [440, 435] on span at bounding box center [436, 437] width 12 height 12
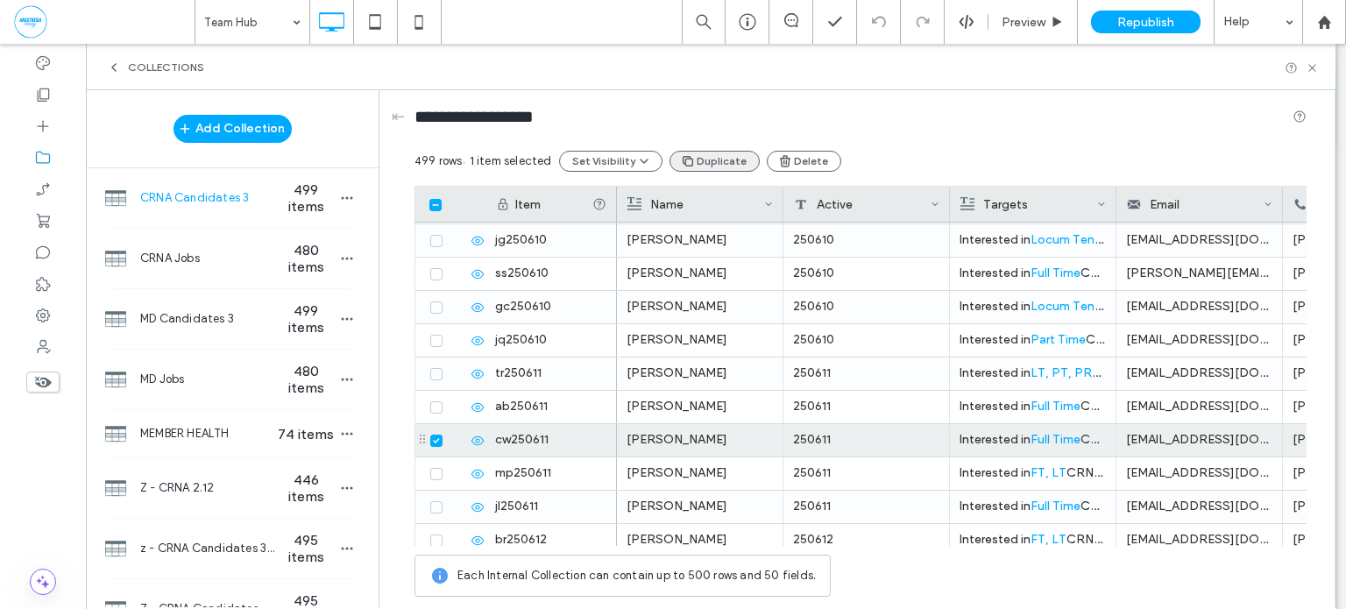
click at [715, 160] on button "Duplicate" at bounding box center [715, 161] width 90 height 21
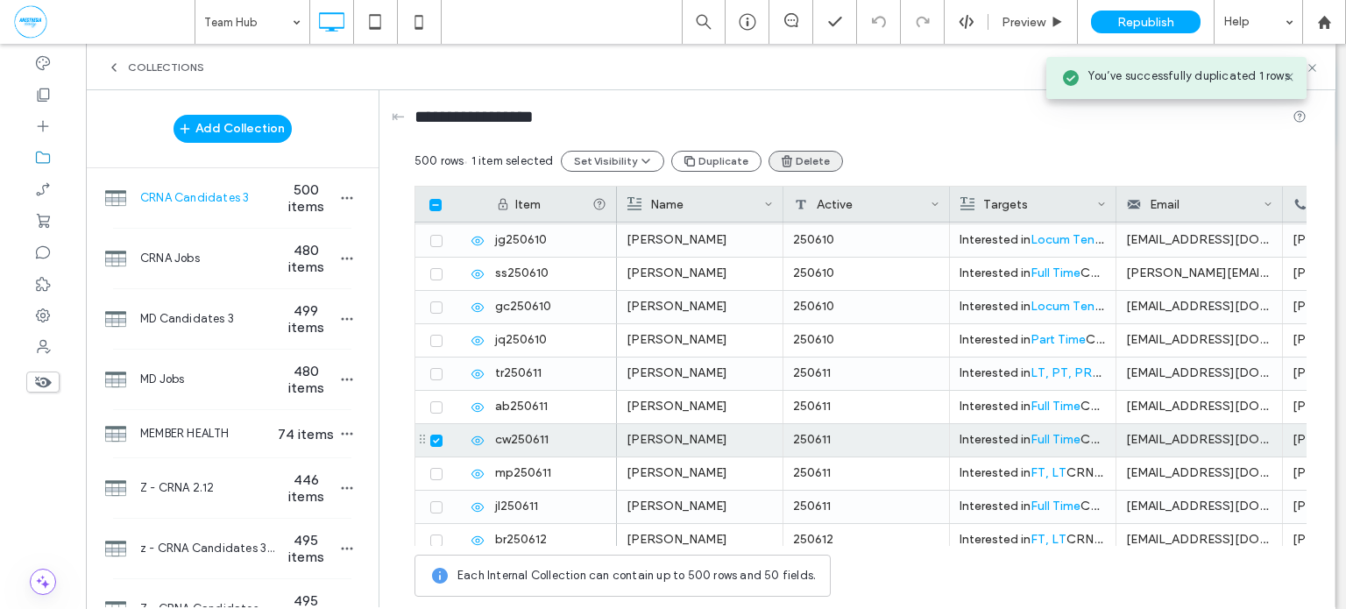
click at [788, 158] on button "Delete" at bounding box center [806, 161] width 74 height 21
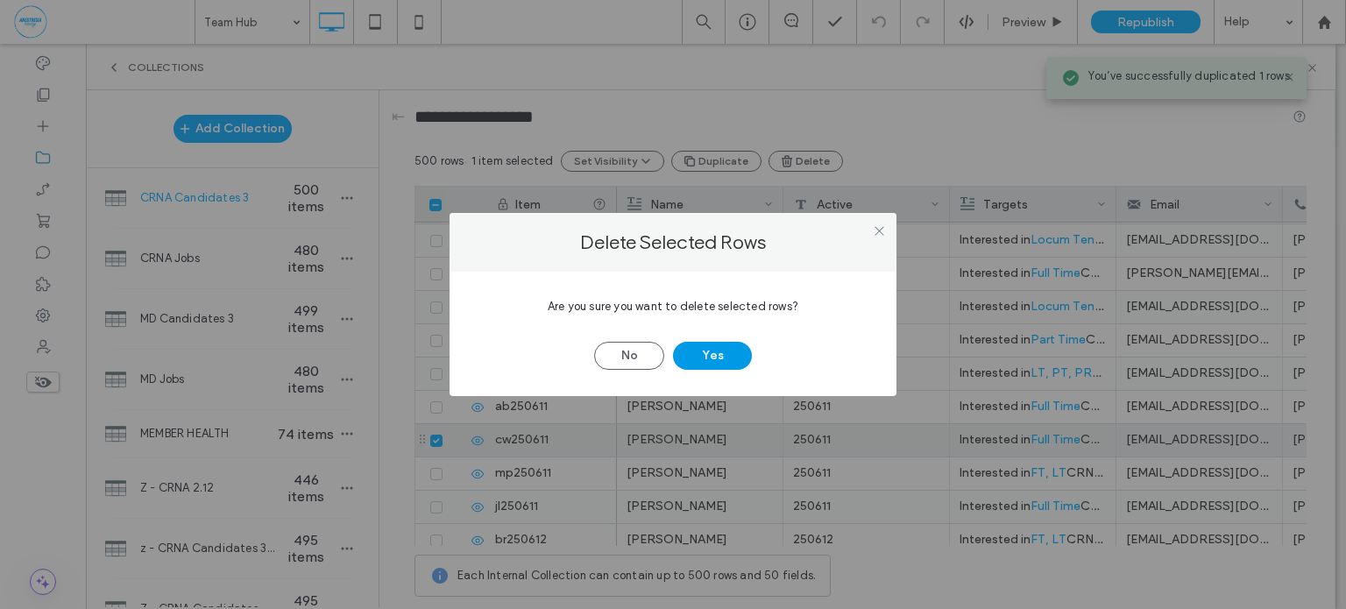
click at [723, 351] on button "Yes" at bounding box center [712, 356] width 79 height 28
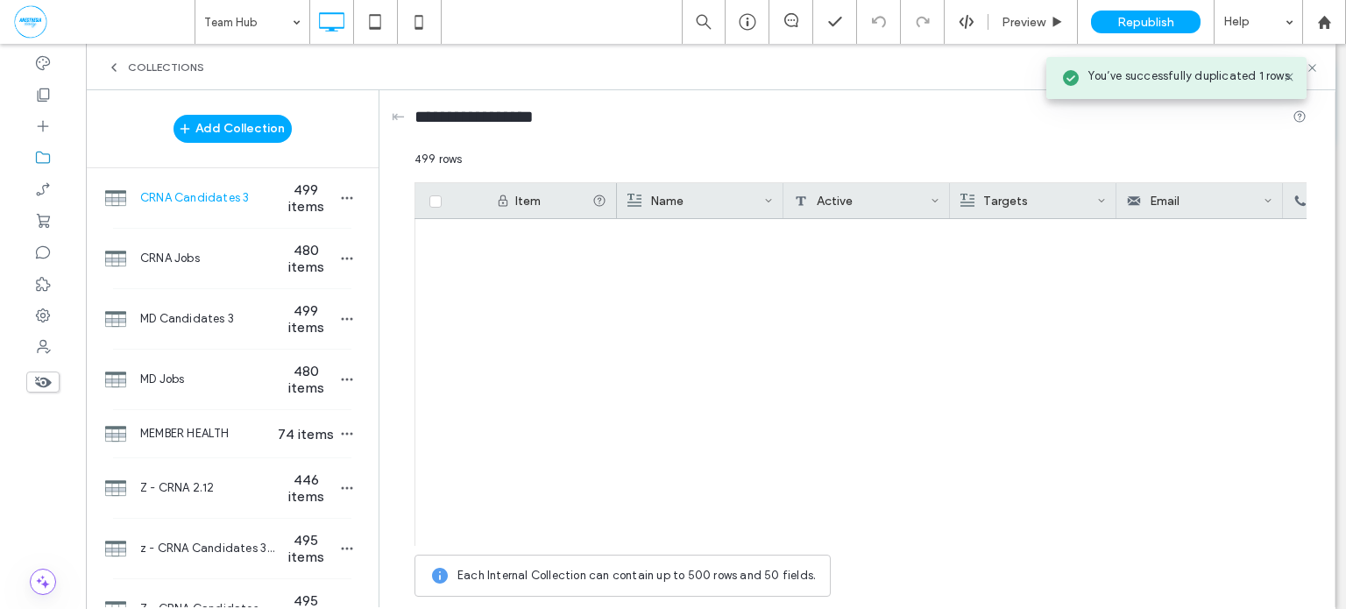
scroll to position [16323, 0]
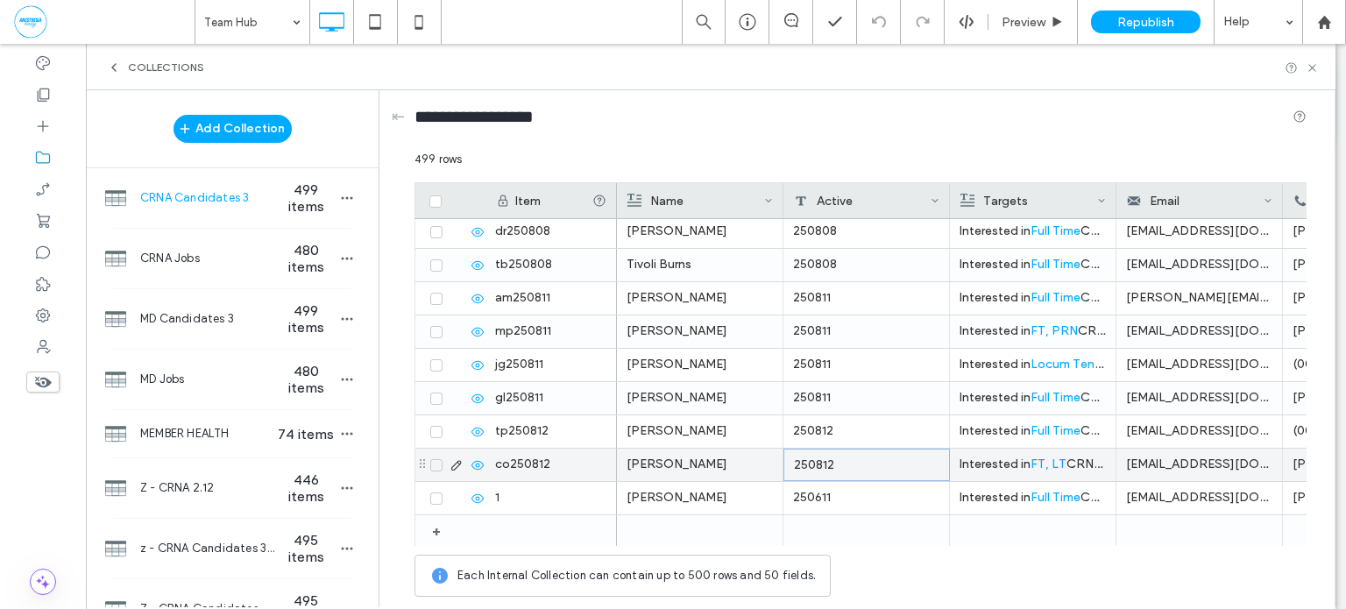
click at [877, 465] on div "250812" at bounding box center [867, 465] width 167 height 32
type input "********"
click at [340, 202] on icon "button" at bounding box center [347, 198] width 14 height 14
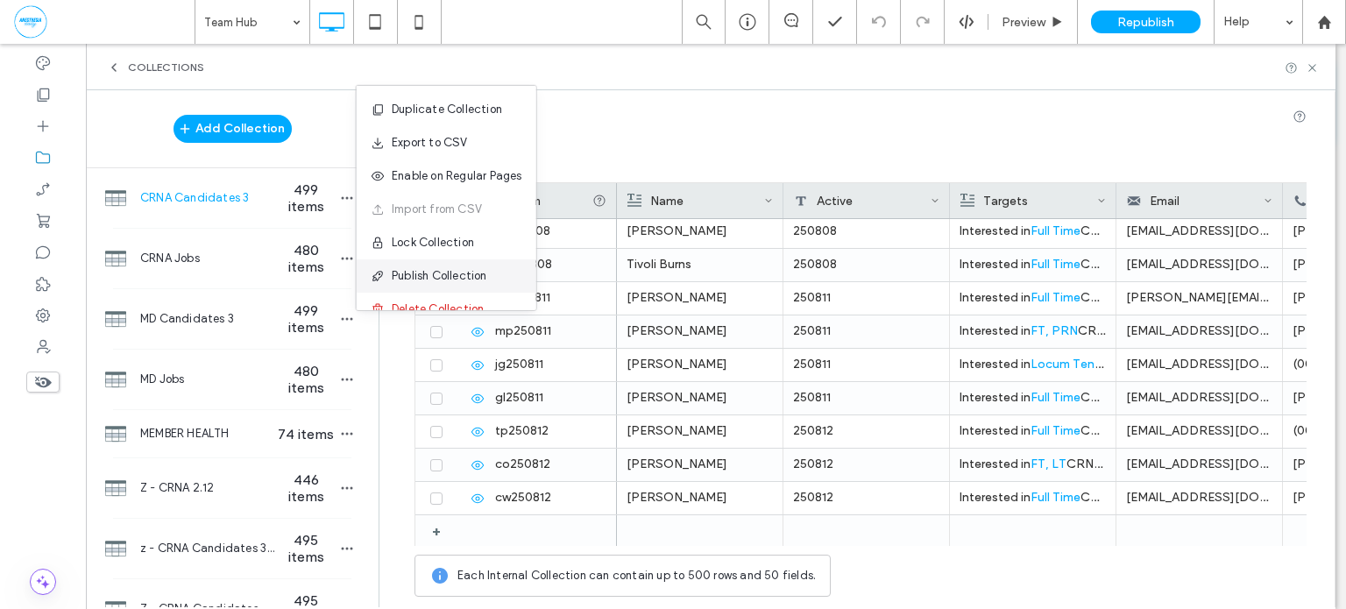
click at [407, 266] on div "Publish Collection" at bounding box center [447, 275] width 180 height 33
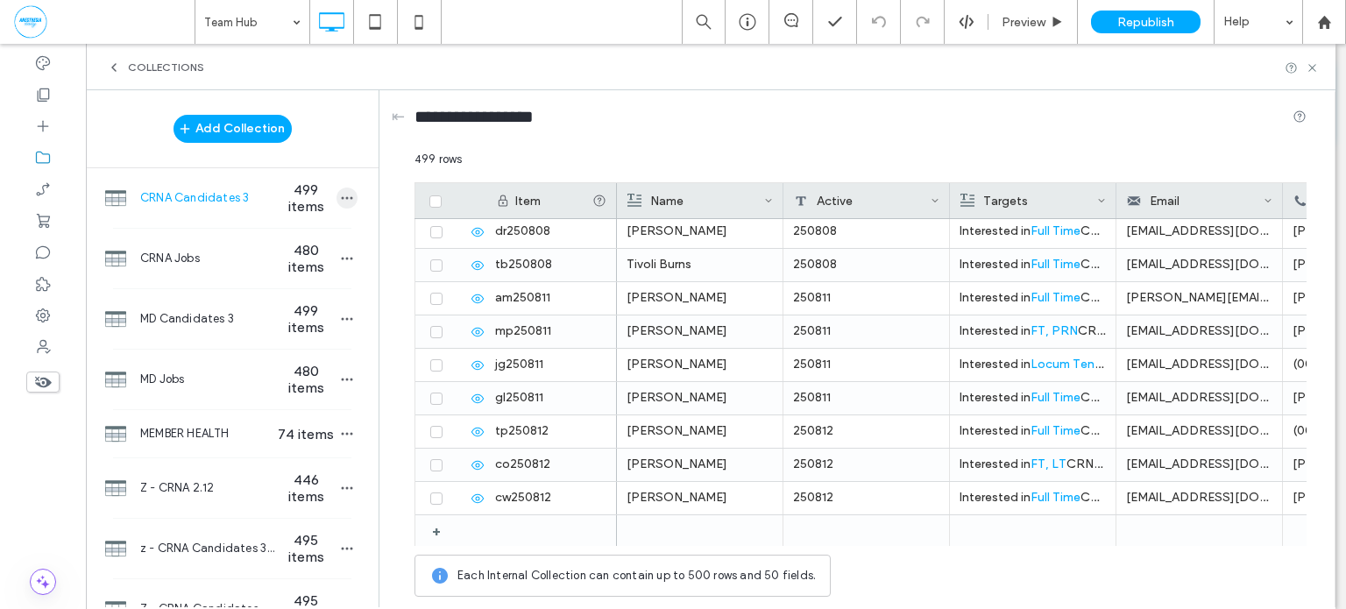
click at [340, 199] on icon "button" at bounding box center [347, 198] width 14 height 14
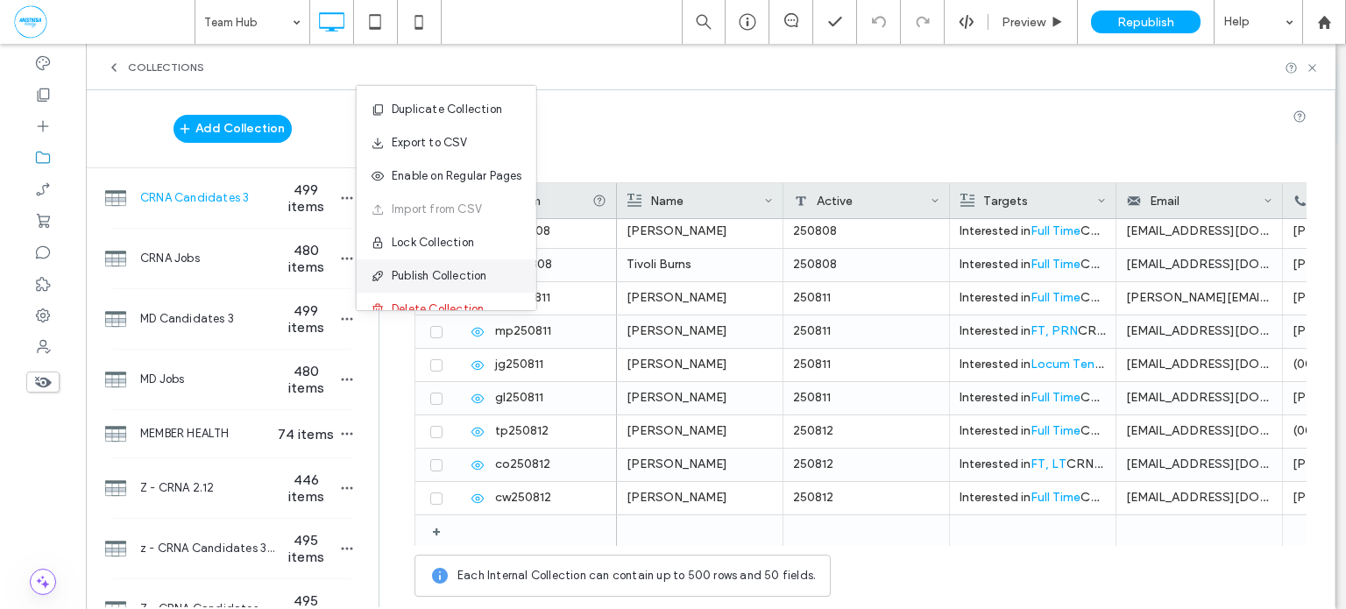
click at [456, 267] on span "Publish Collection" at bounding box center [440, 276] width 96 height 18
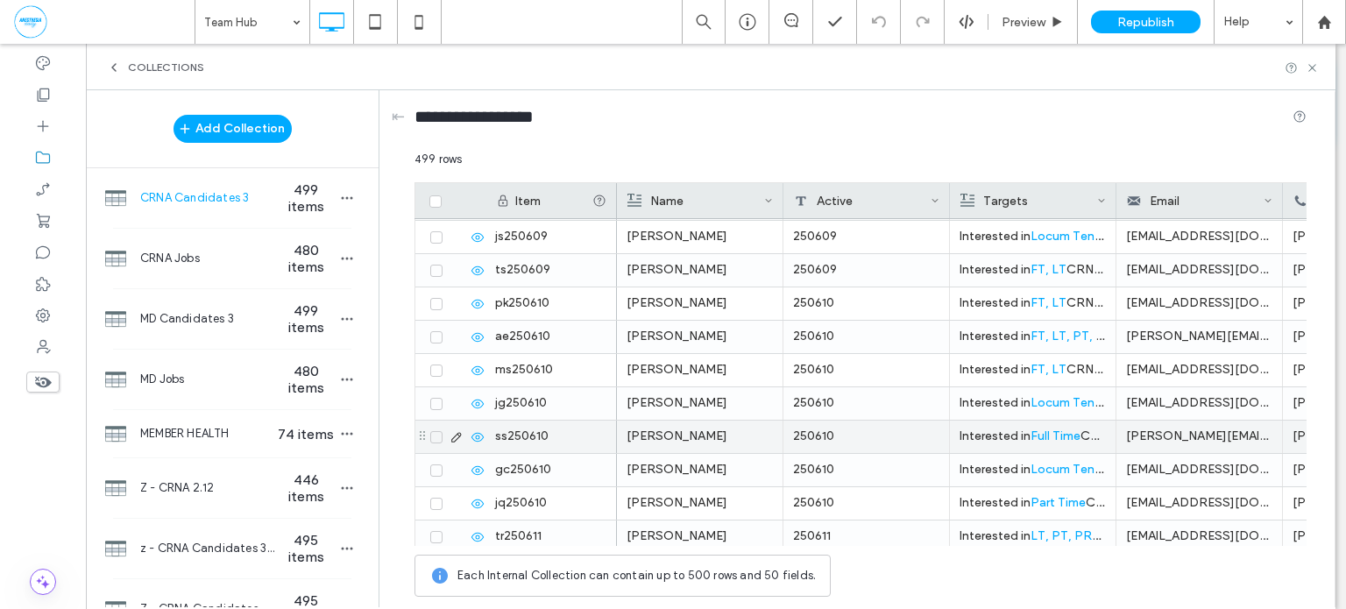
scroll to position [9258, 0]
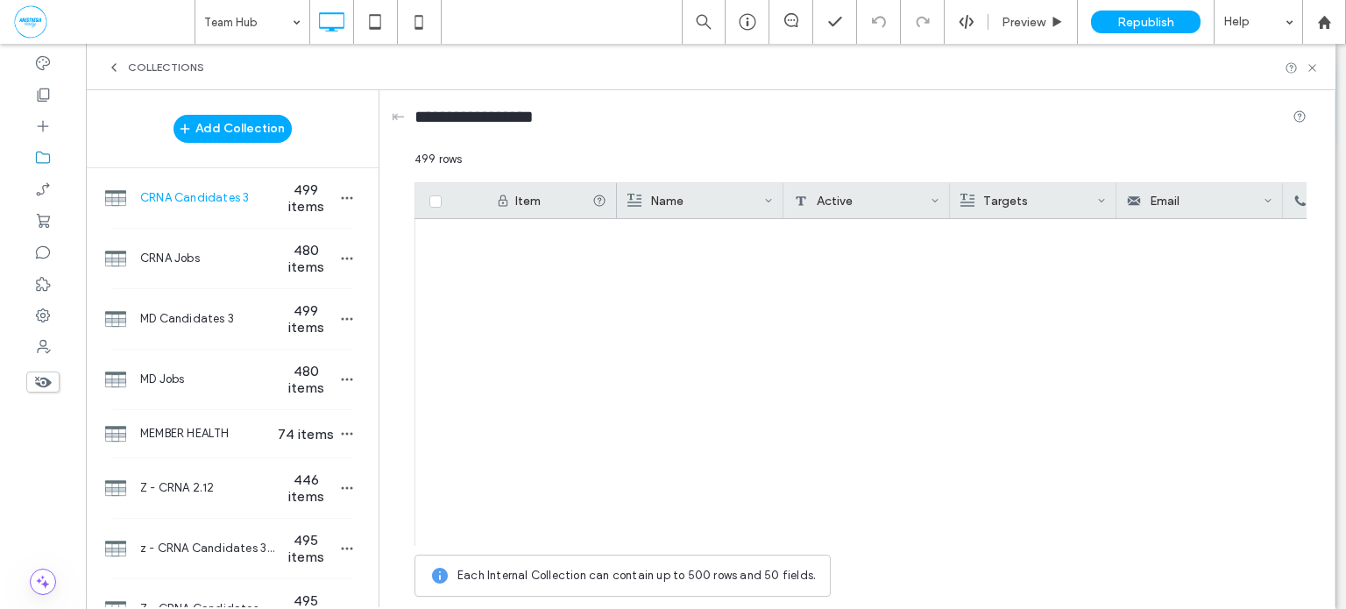
scroll to position [9258, 0]
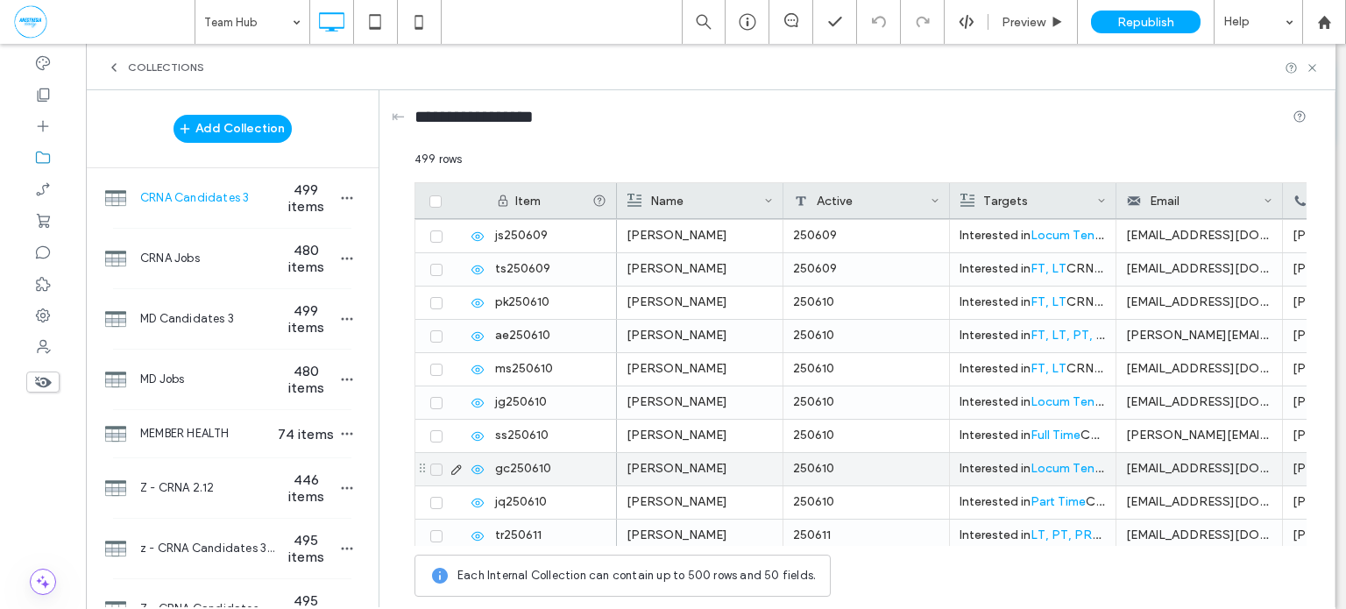
click at [435, 472] on span at bounding box center [436, 470] width 12 height 12
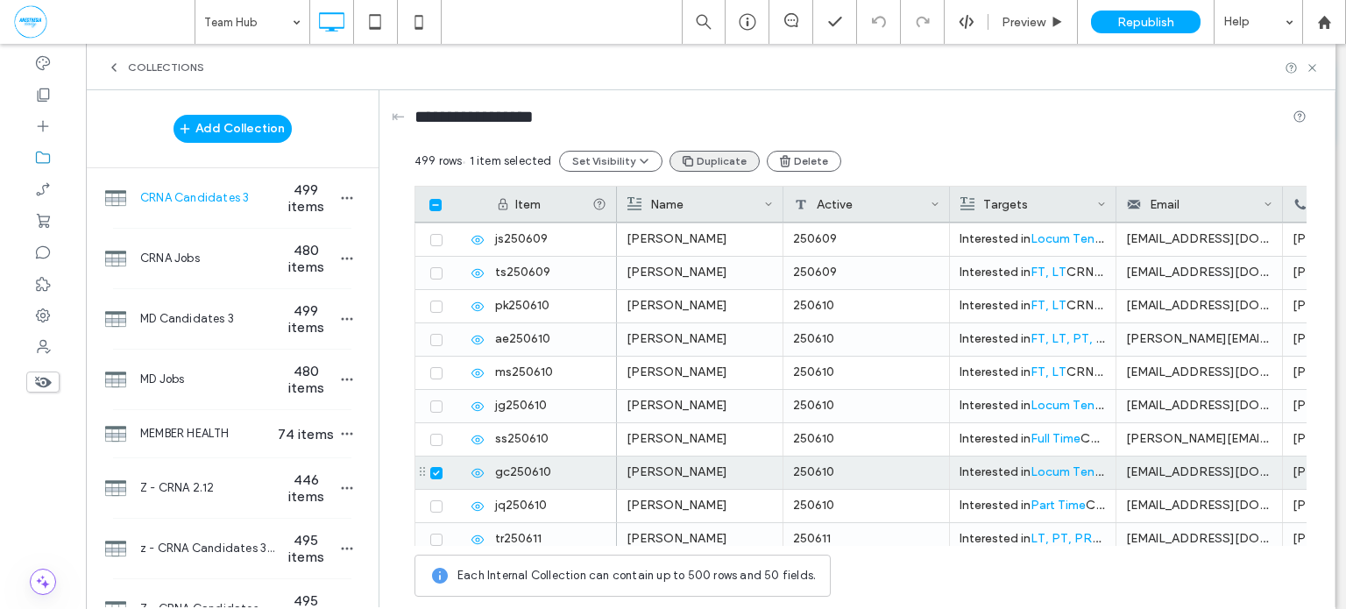
click at [735, 151] on button "Duplicate" at bounding box center [715, 161] width 90 height 21
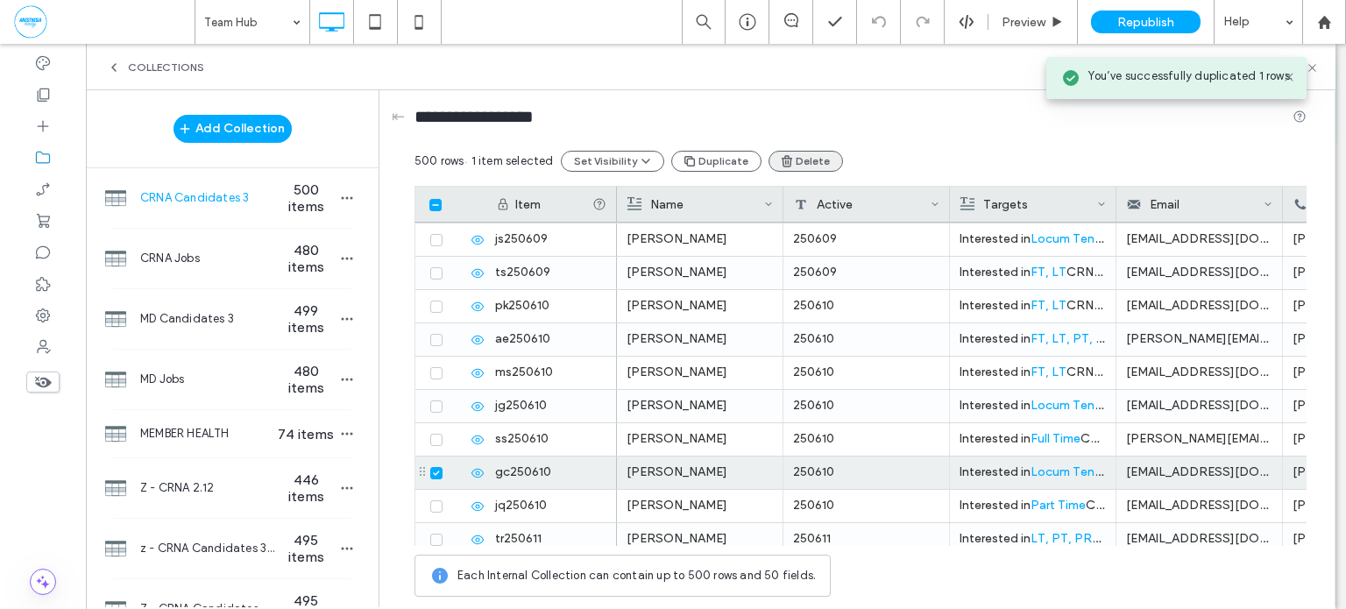
click at [784, 165] on span "button" at bounding box center [788, 161] width 16 height 18
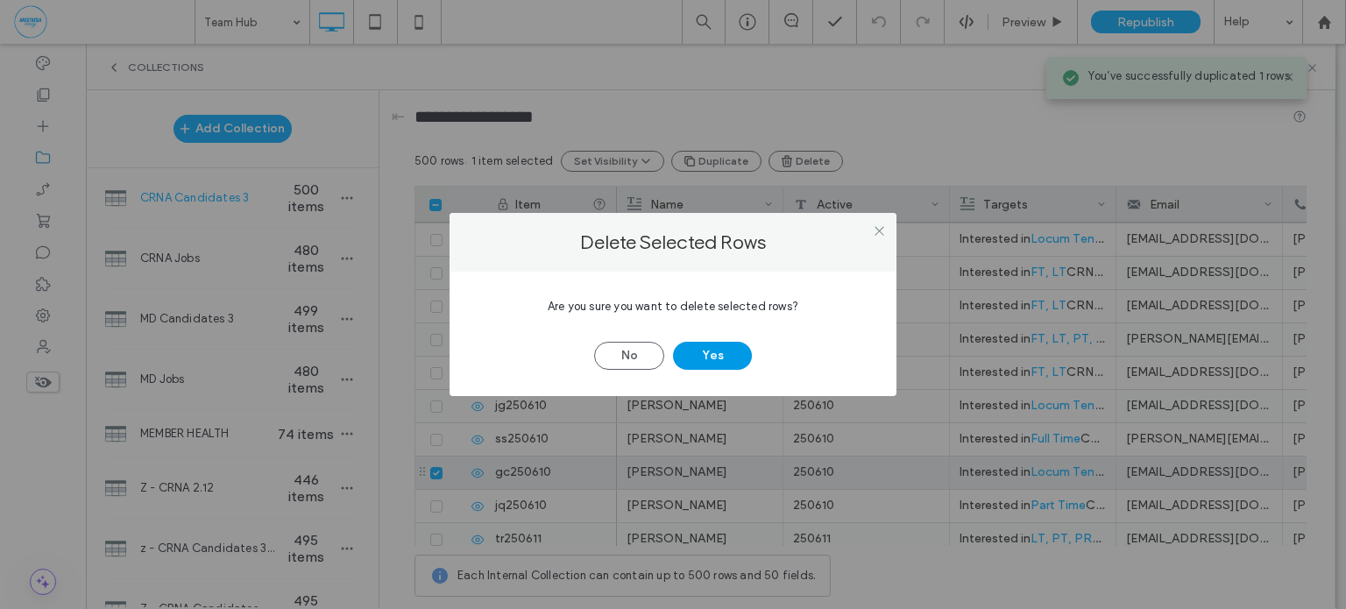
click at [715, 351] on button "Yes" at bounding box center [712, 356] width 79 height 28
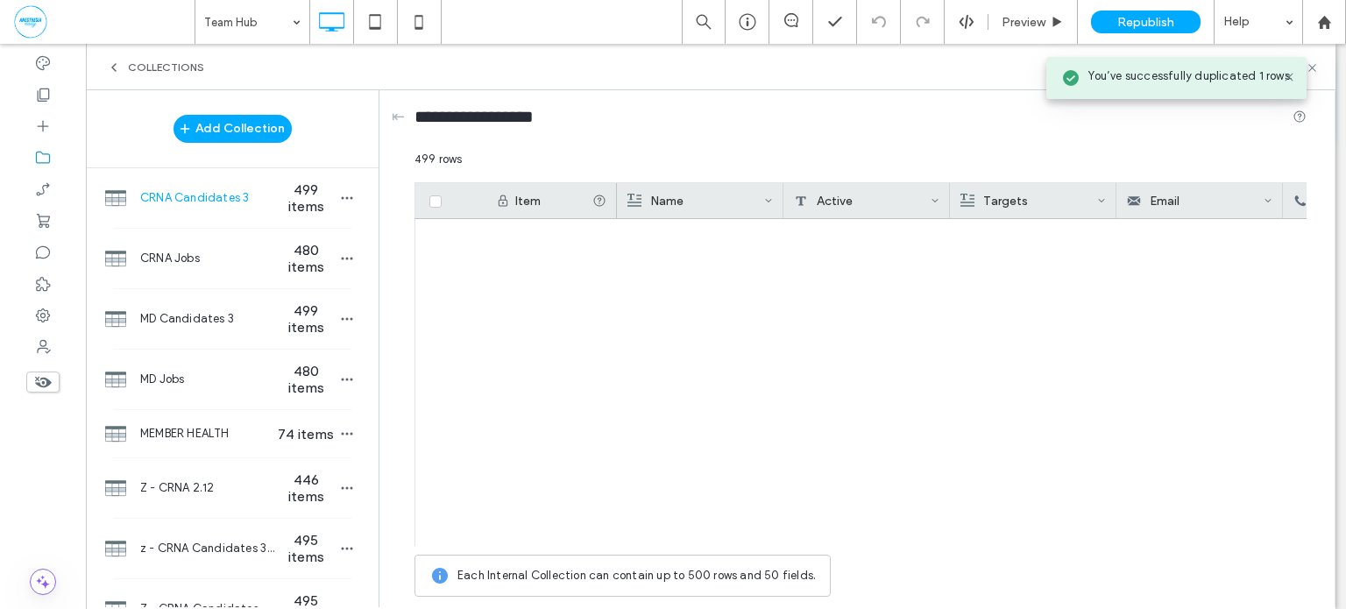
scroll to position [16323, 0]
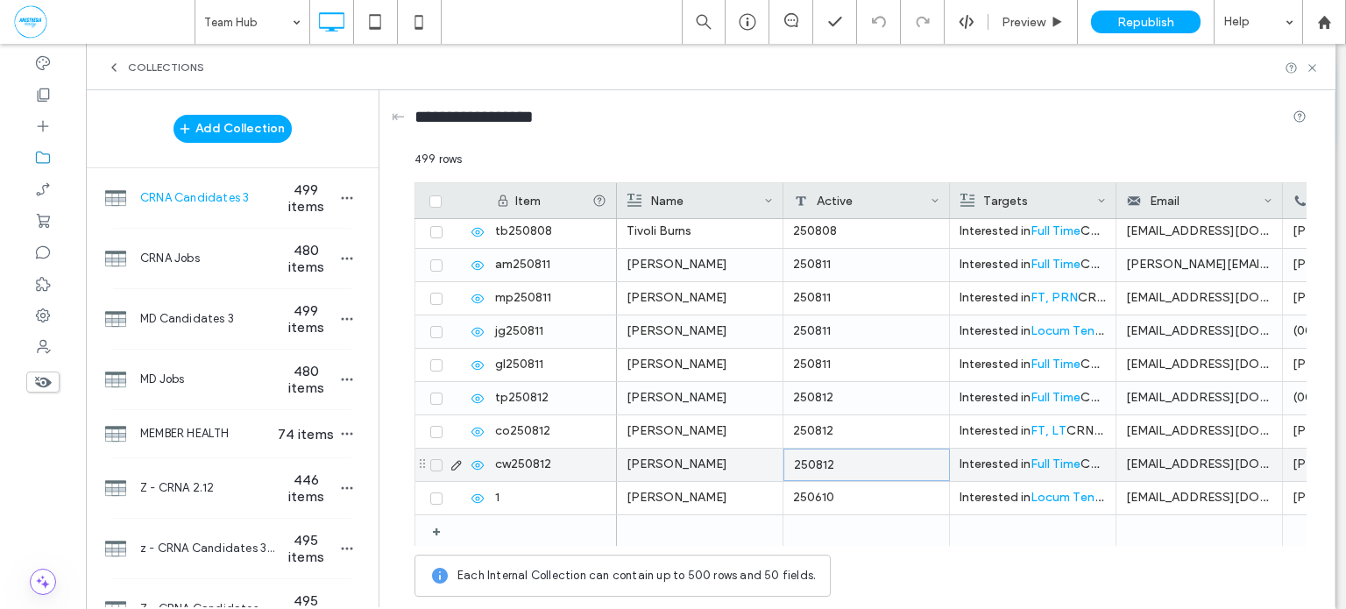
click at [869, 465] on div "250812" at bounding box center [867, 465] width 167 height 32
type input "********"
click at [340, 202] on icon "button" at bounding box center [347, 198] width 14 height 14
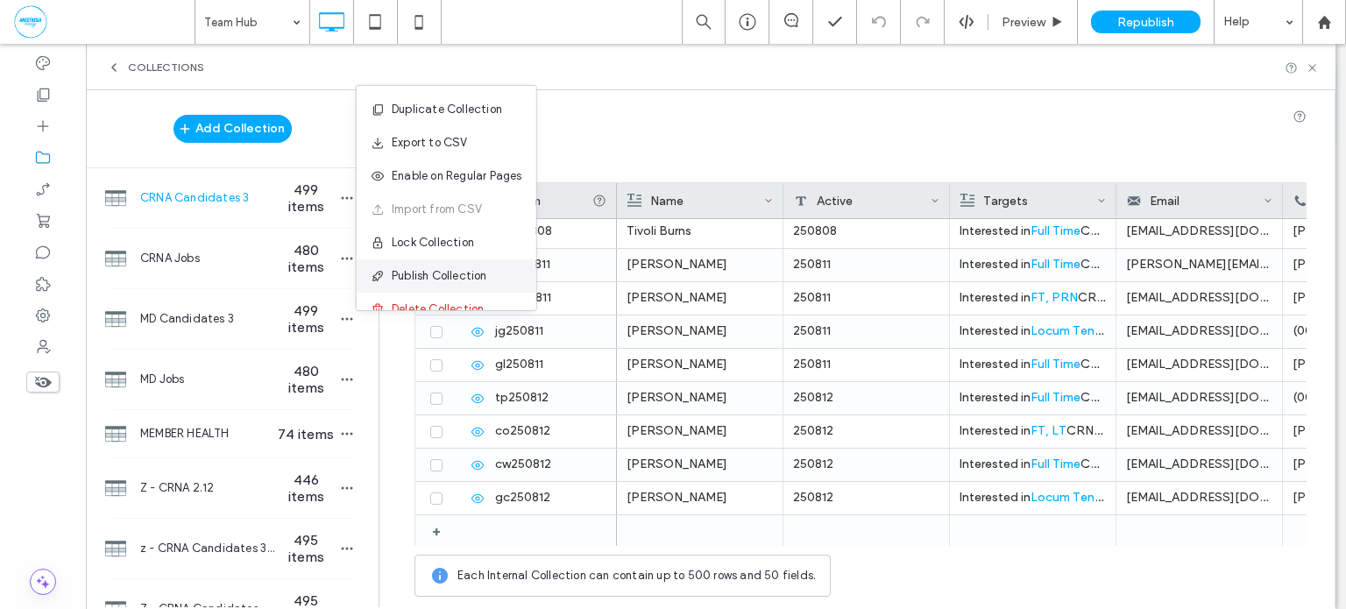
click at [463, 279] on span "Publish Collection" at bounding box center [440, 276] width 96 height 18
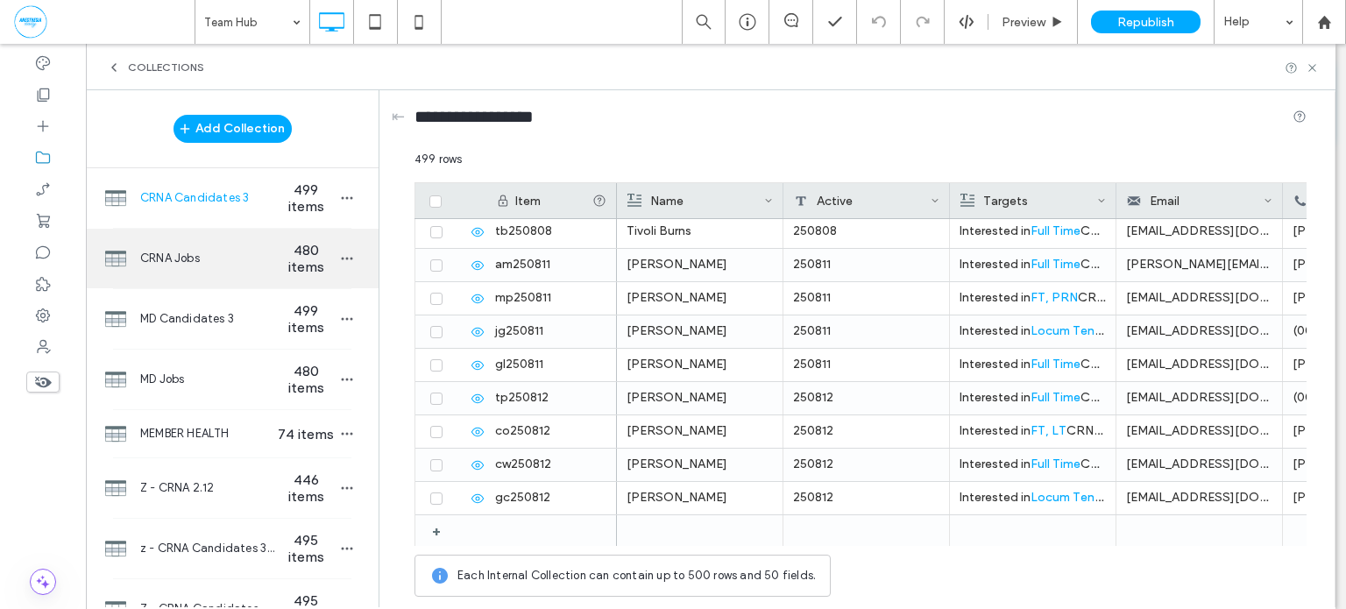
click at [189, 276] on div "CRNA Jobs 480 items" at bounding box center [232, 259] width 293 height 60
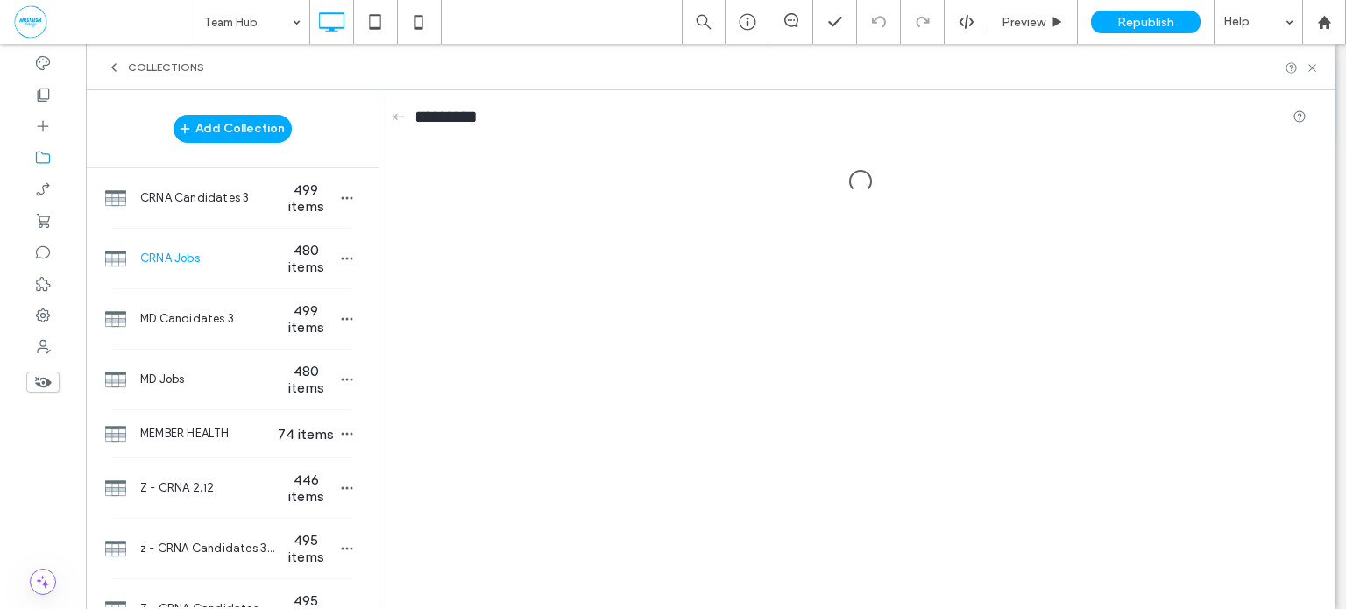
click at [257, 201] on span "CRNA Candidates 3" at bounding box center [207, 198] width 135 height 18
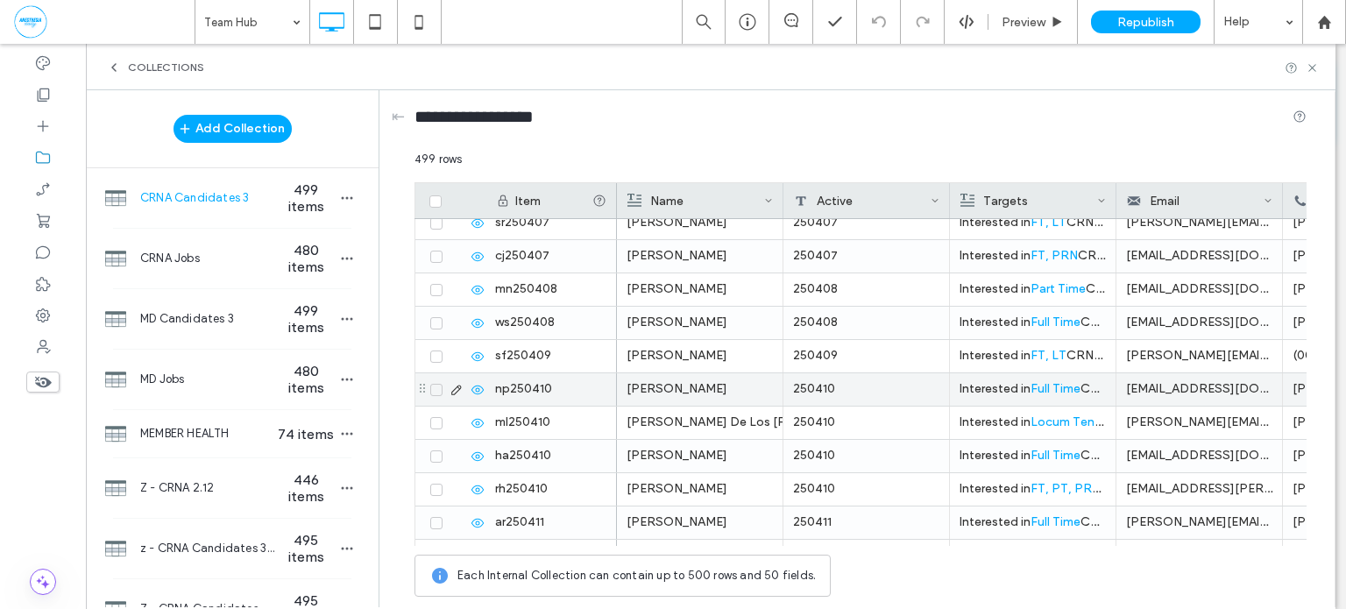
scroll to position [2131, 0]
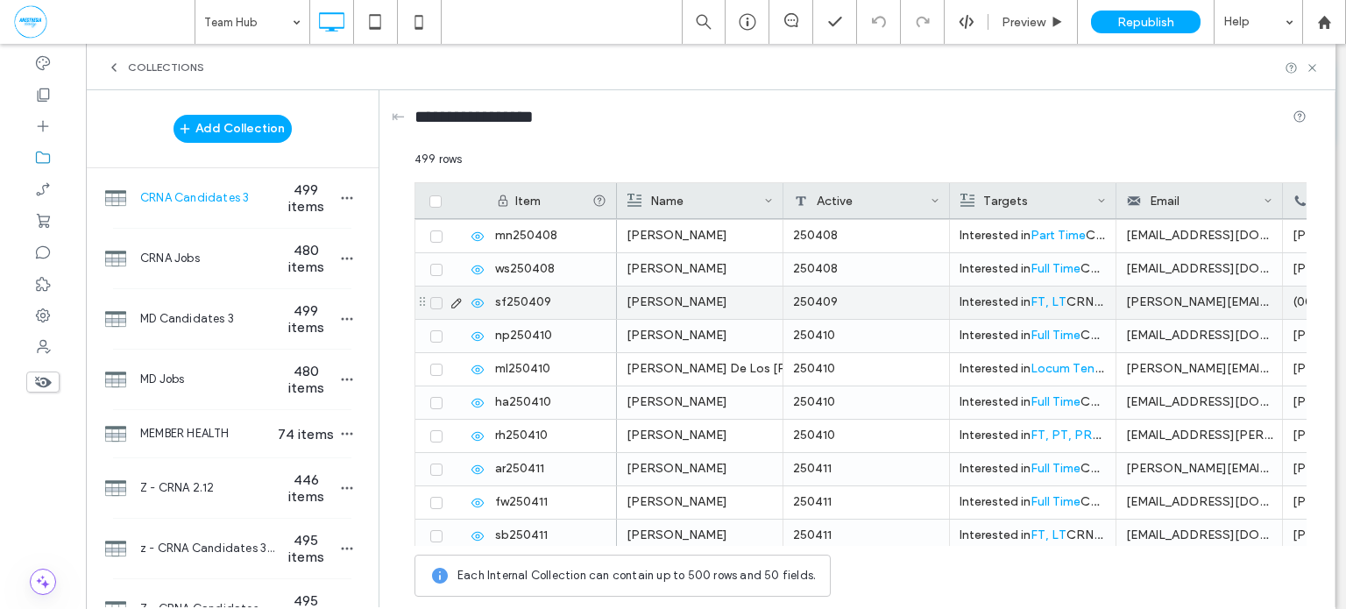
click at [432, 305] on span at bounding box center [436, 303] width 12 height 12
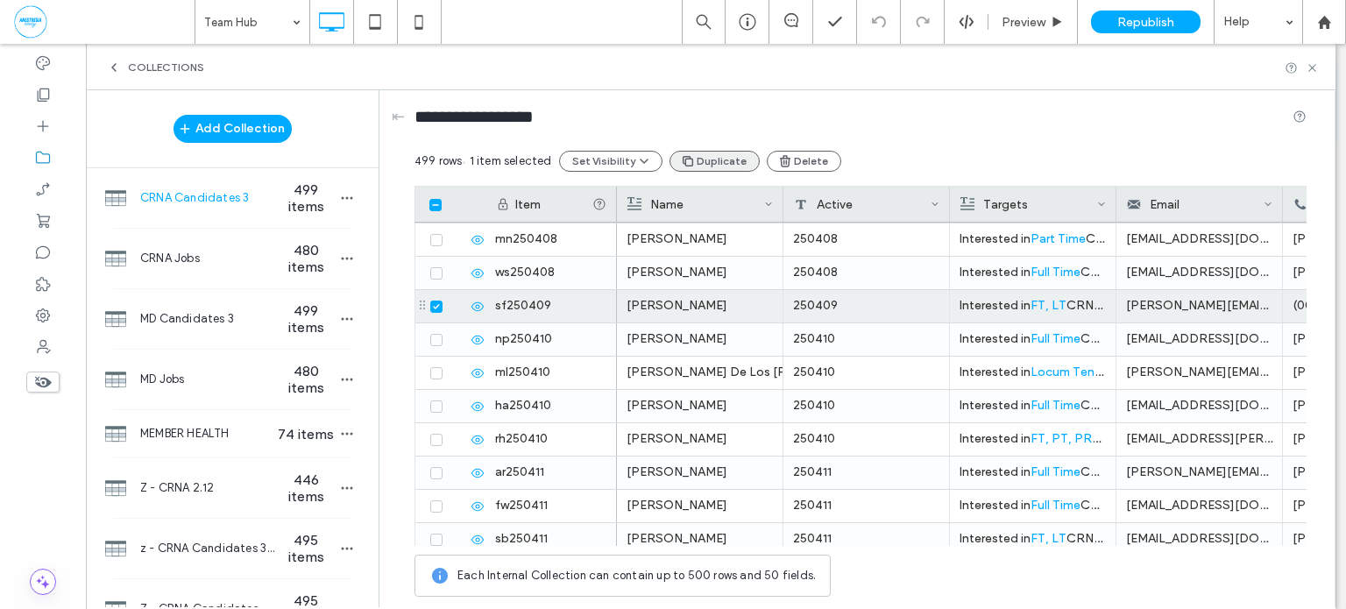
drag, startPoint x: 727, startPoint y: 159, endPoint x: 762, endPoint y: 155, distance: 35.2
click at [727, 159] on button "Duplicate" at bounding box center [715, 161] width 90 height 21
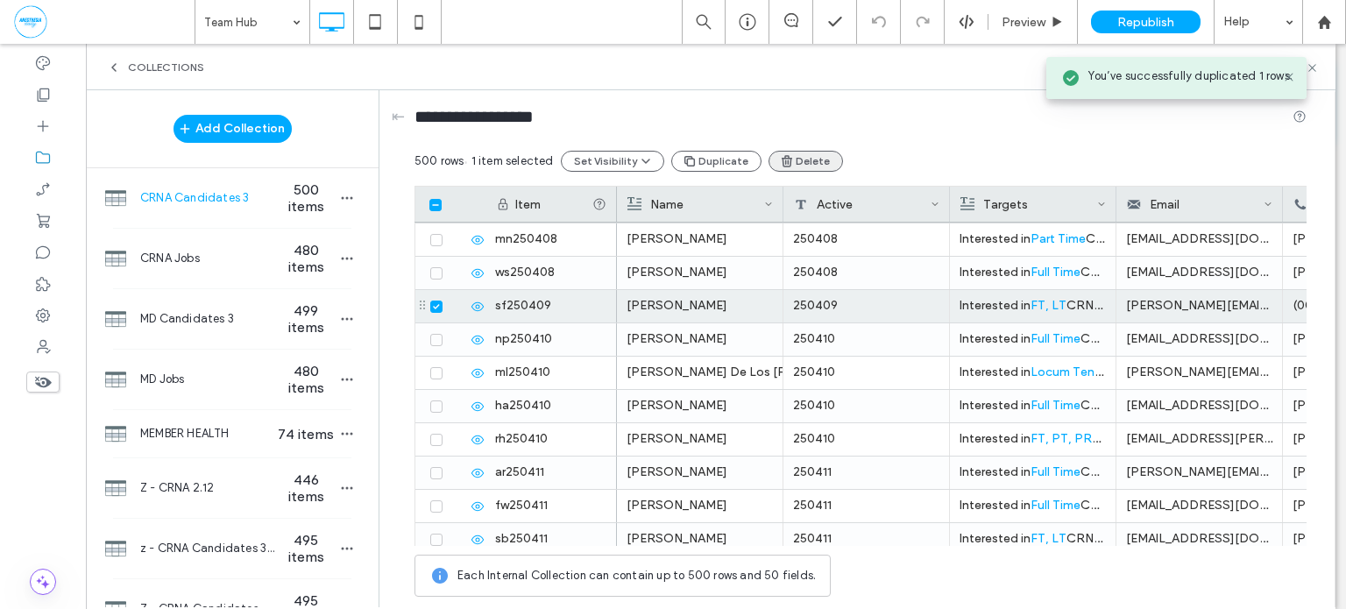
click at [784, 160] on span "button" at bounding box center [788, 161] width 16 height 18
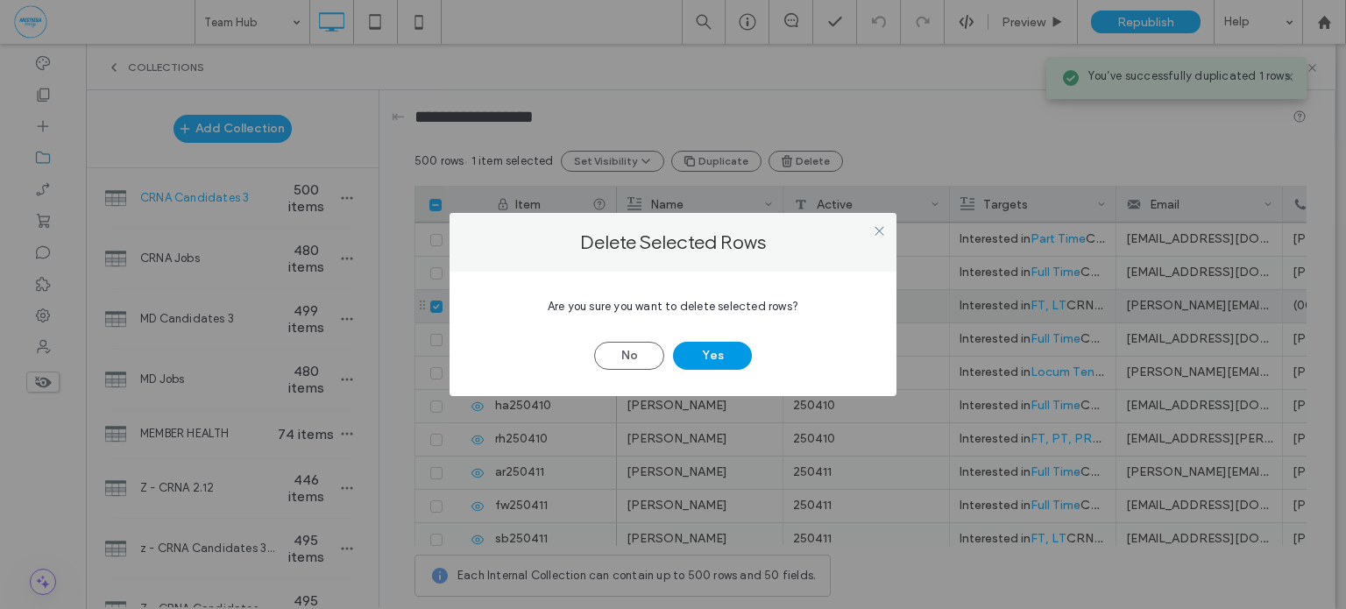
click at [723, 349] on button "Yes" at bounding box center [712, 356] width 79 height 28
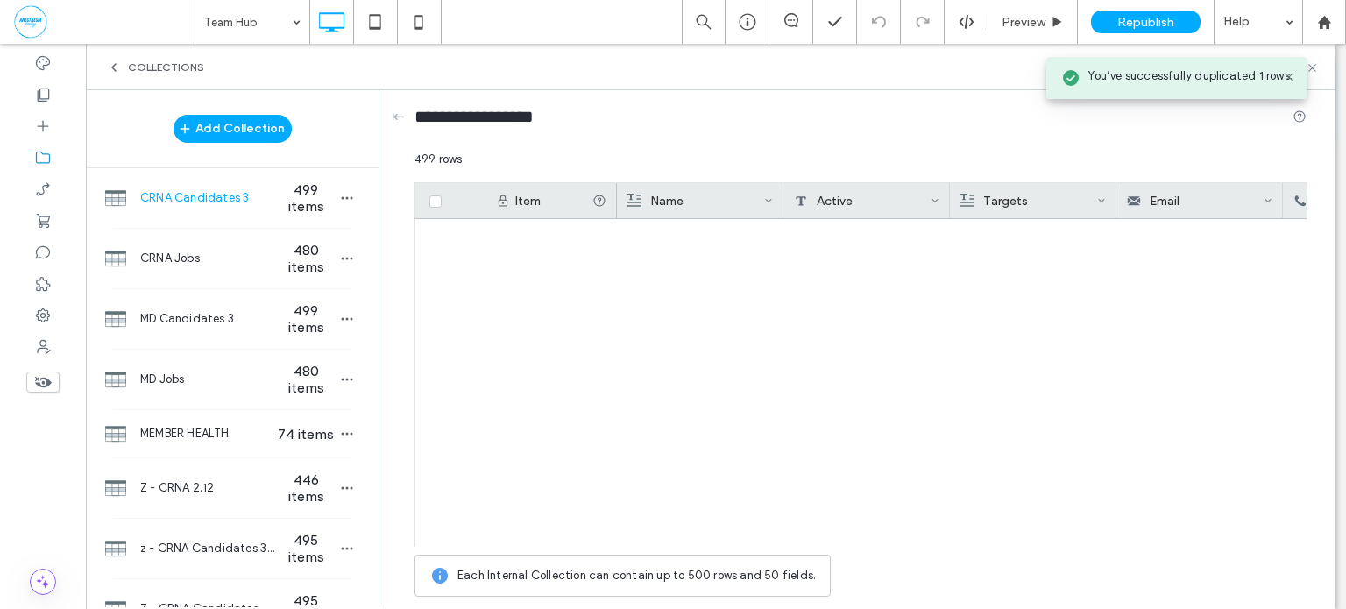
scroll to position [16323, 0]
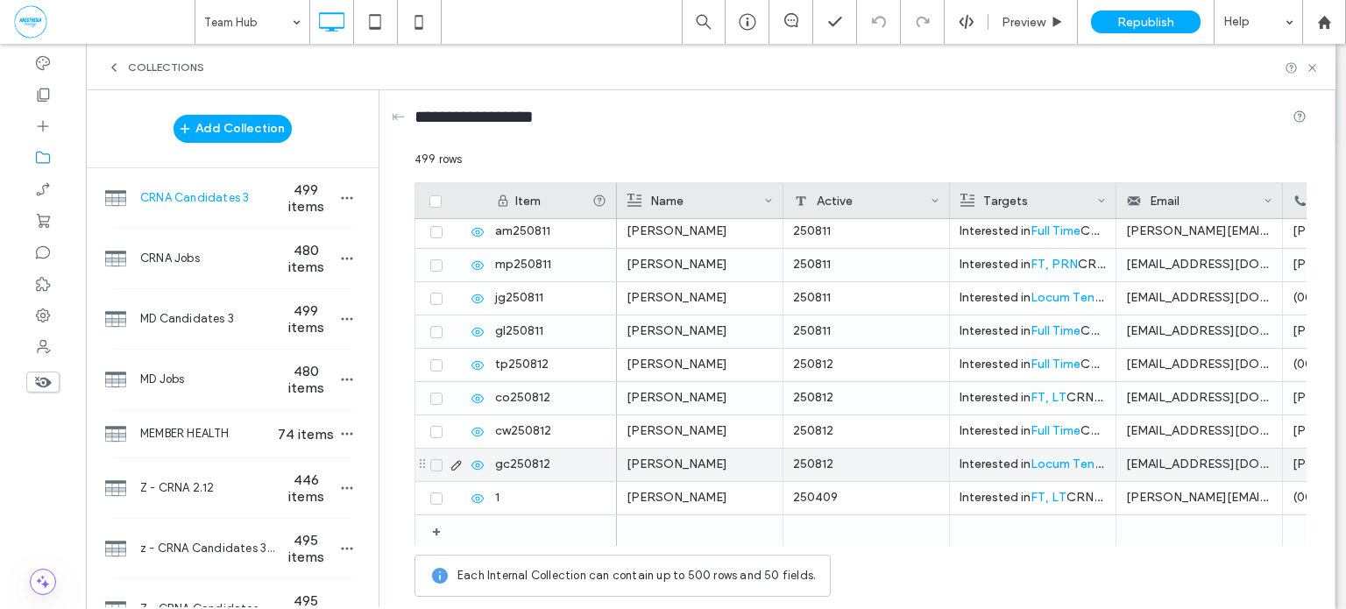
click at [860, 465] on div "250812" at bounding box center [867, 465] width 167 height 32
type input "********"
click at [341, 201] on icon "button" at bounding box center [347, 198] width 14 height 14
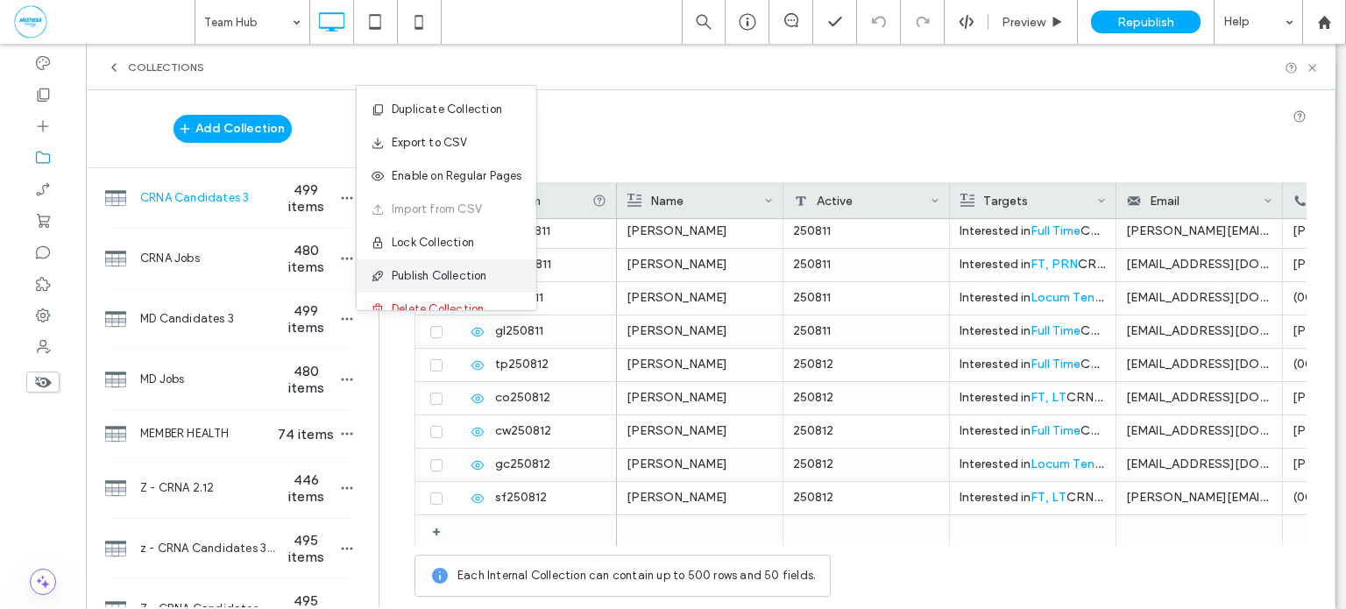
click at [458, 281] on span "Publish Collection" at bounding box center [440, 276] width 96 height 18
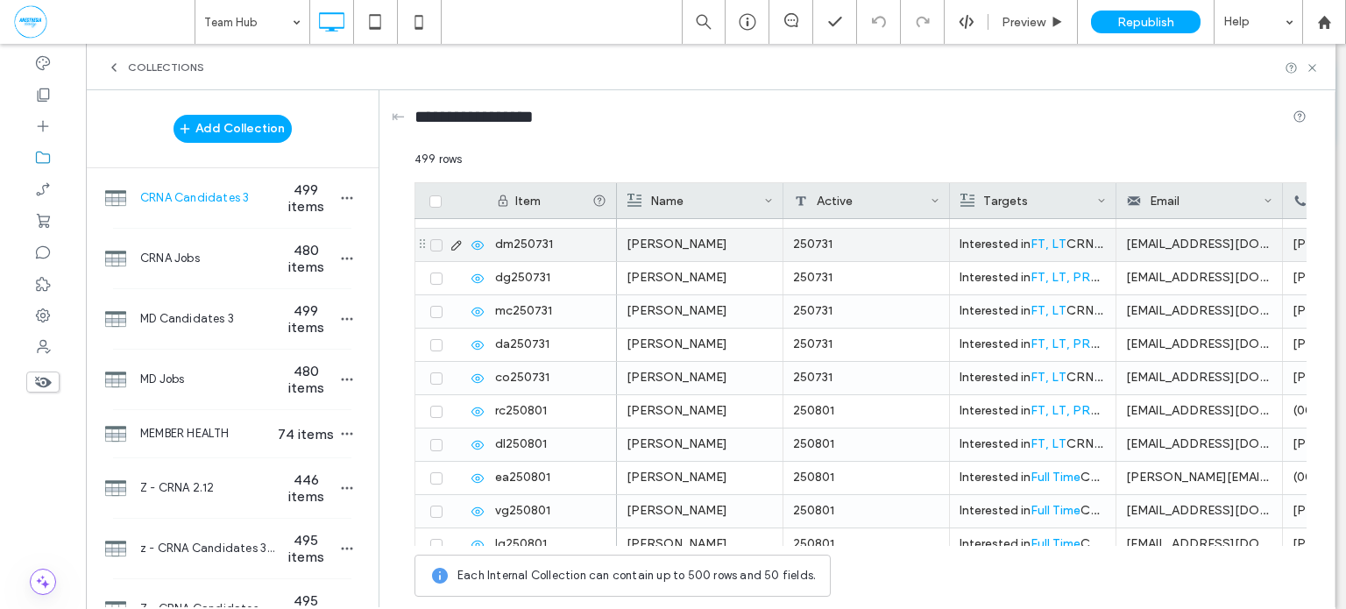
scroll to position [15251, 0]
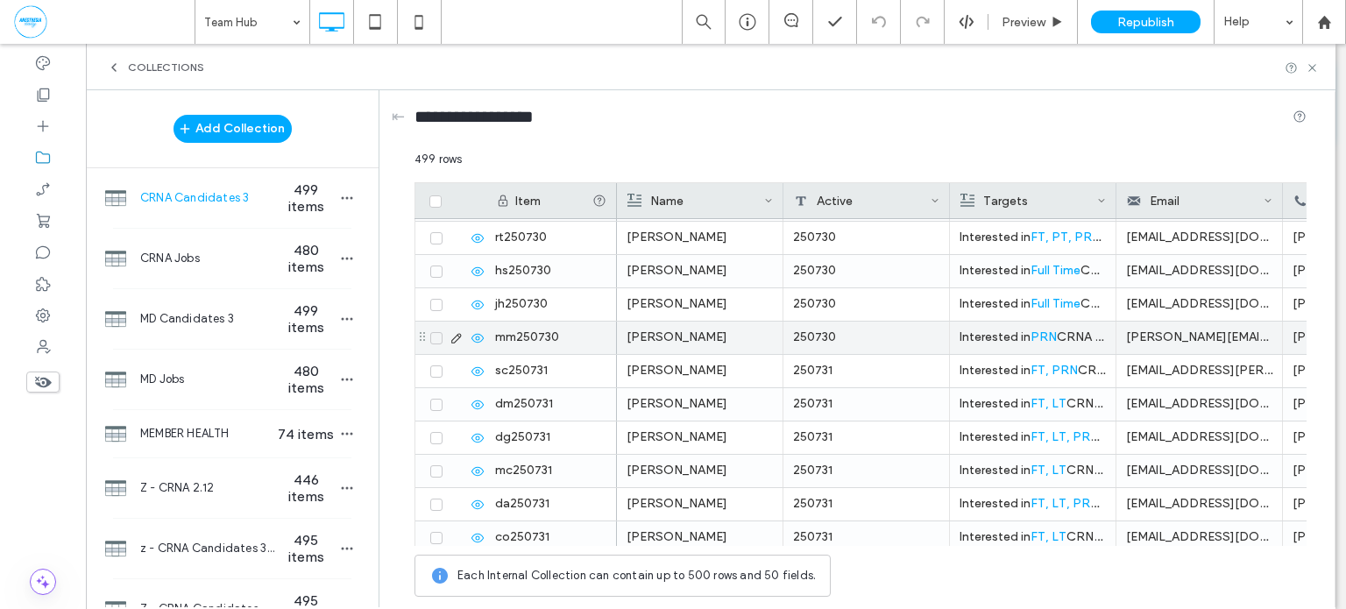
click at [433, 338] on icon at bounding box center [436, 338] width 7 height 5
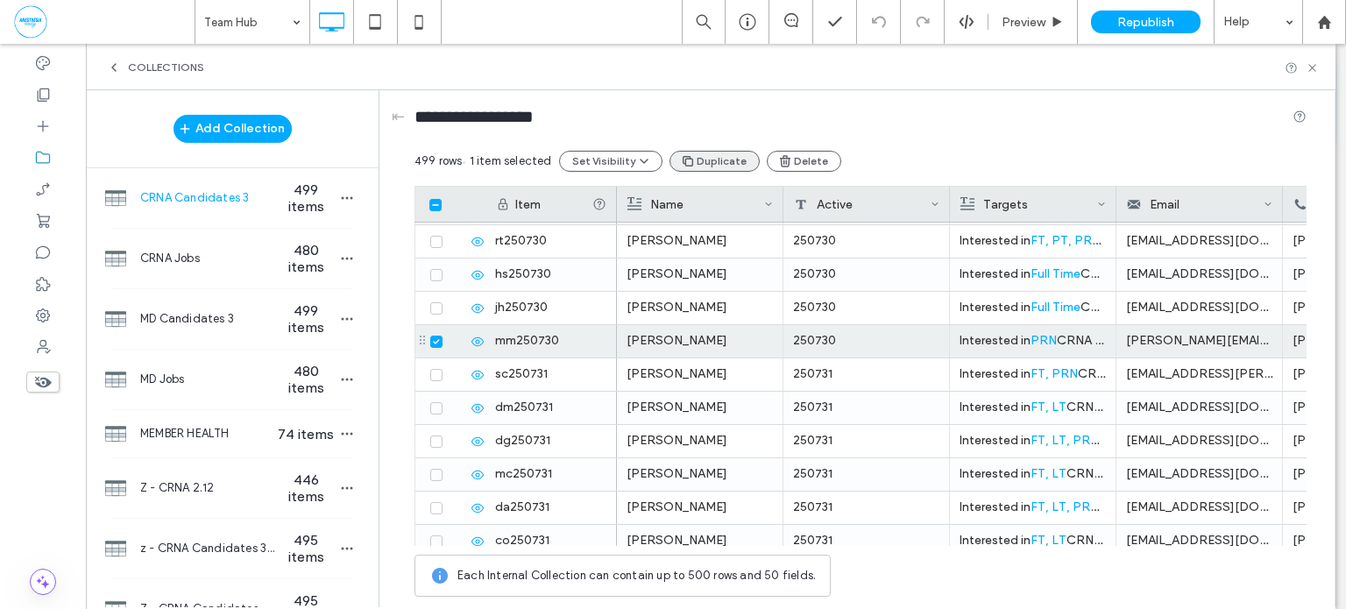
click at [708, 160] on button "Duplicate" at bounding box center [715, 161] width 90 height 21
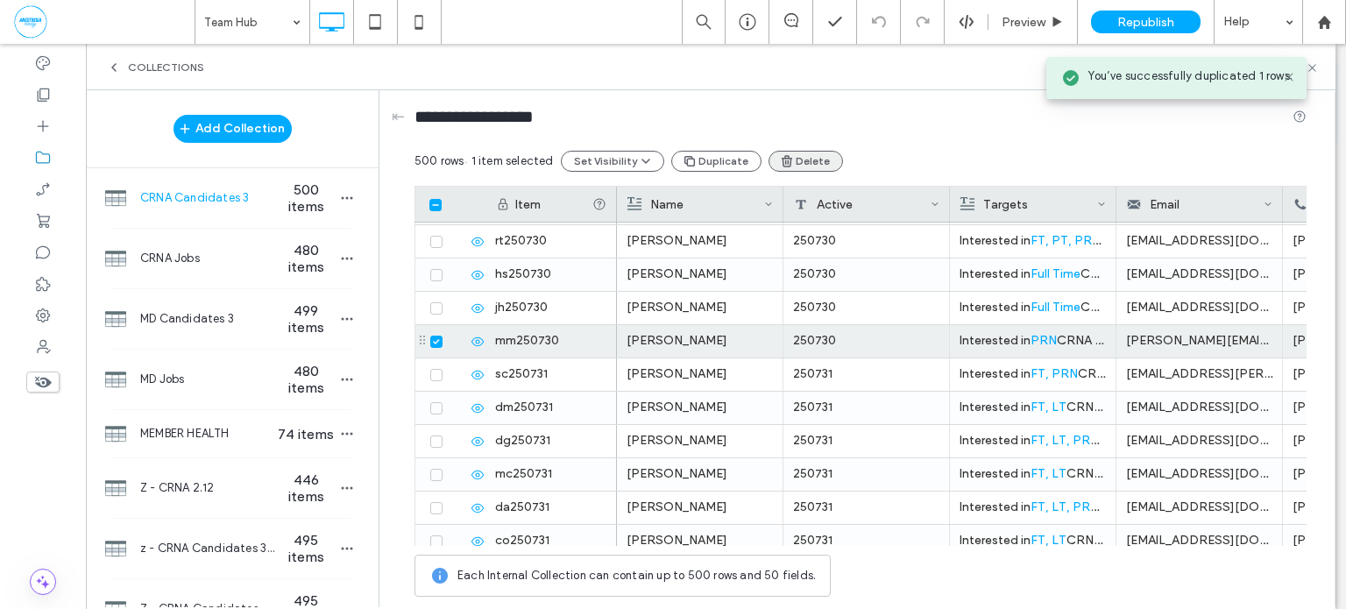
click at [790, 157] on button "Delete" at bounding box center [806, 161] width 74 height 21
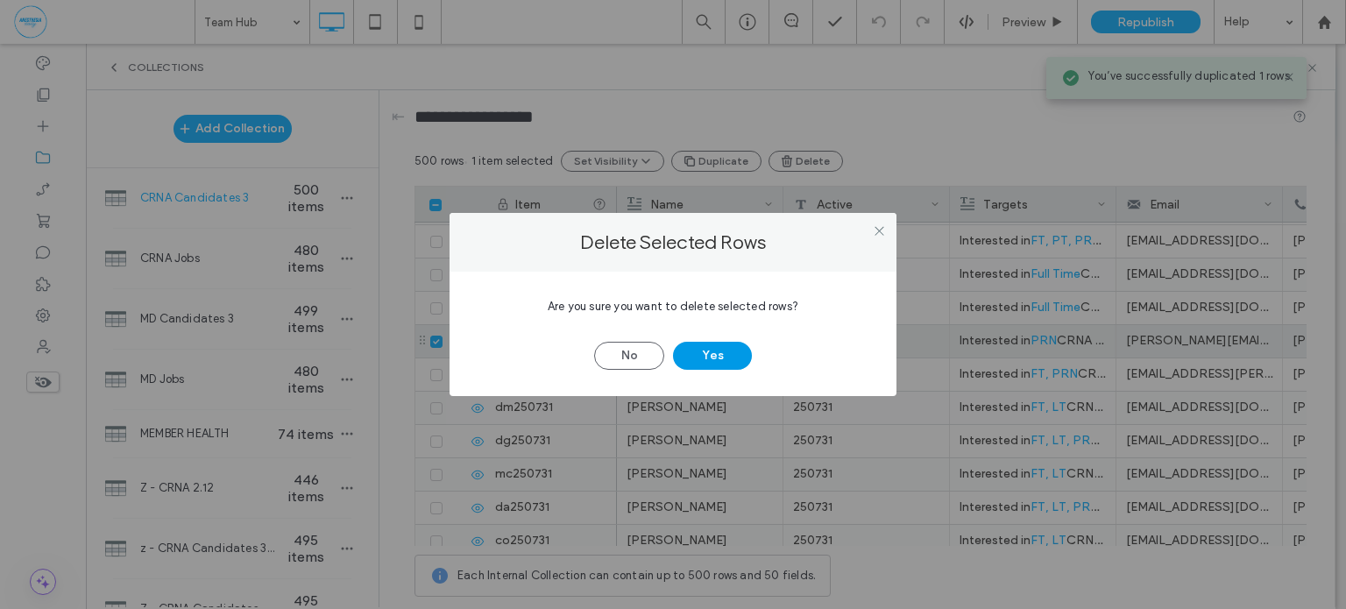
click at [712, 347] on button "Yes" at bounding box center [712, 356] width 79 height 28
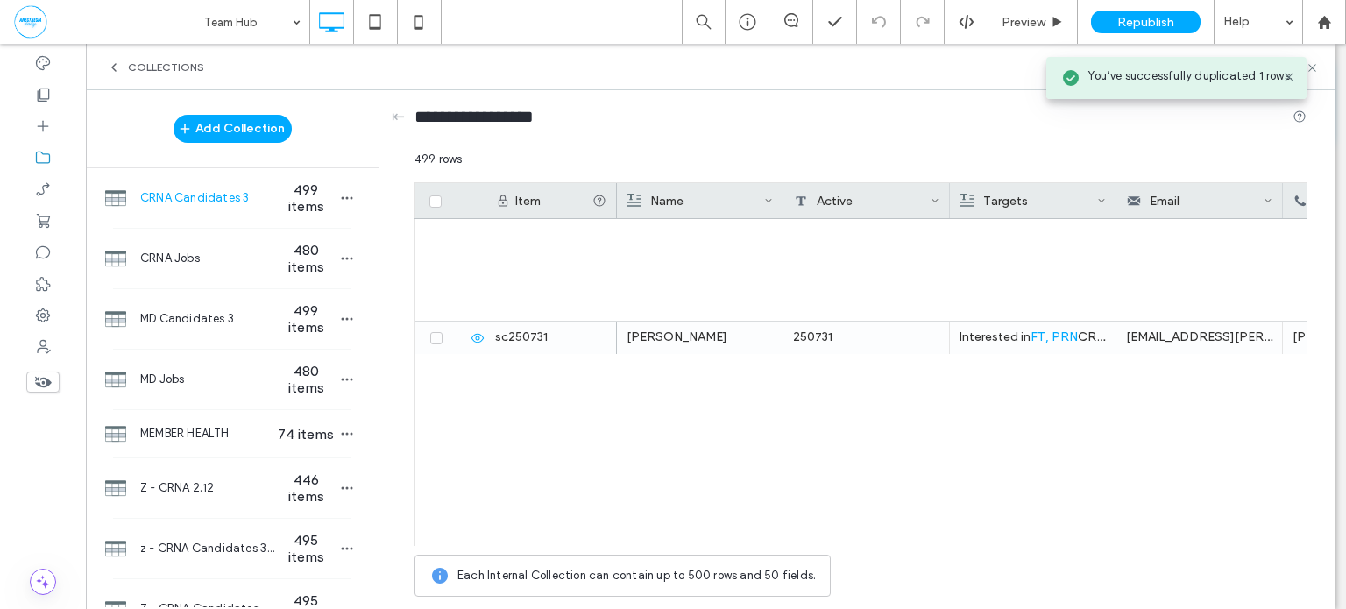
scroll to position [16323, 0]
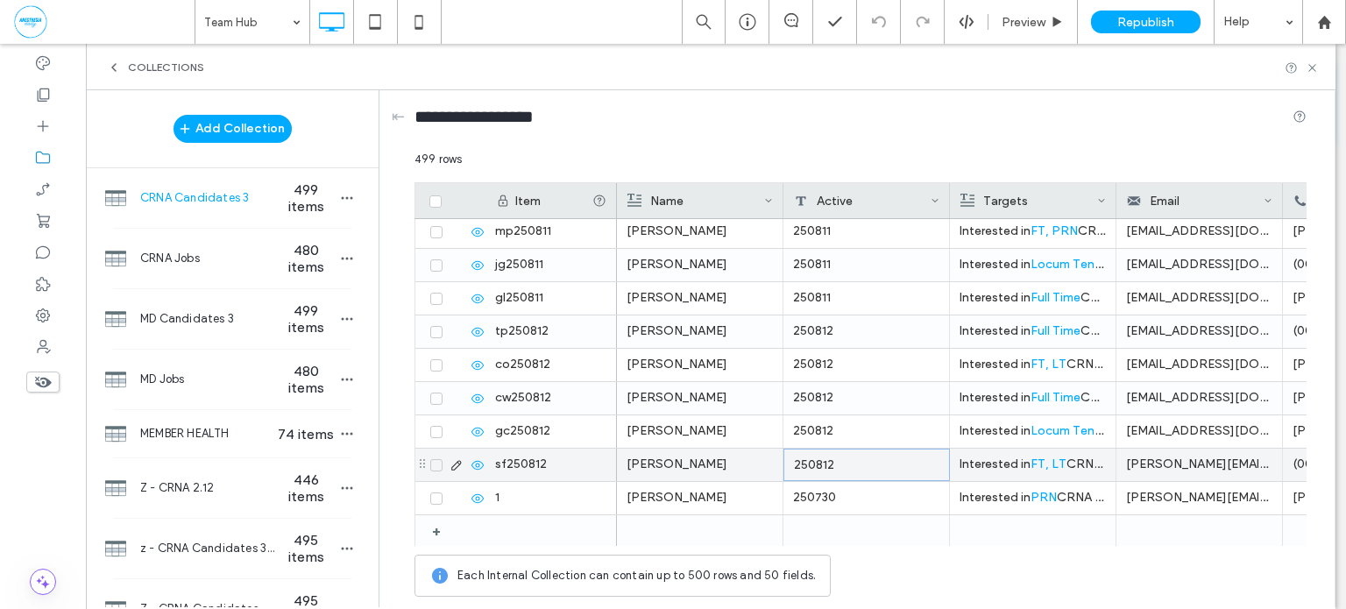
click at [863, 460] on div "250812" at bounding box center [867, 465] width 167 height 32
type input "********"
click at [342, 197] on use "button" at bounding box center [347, 198] width 11 height 3
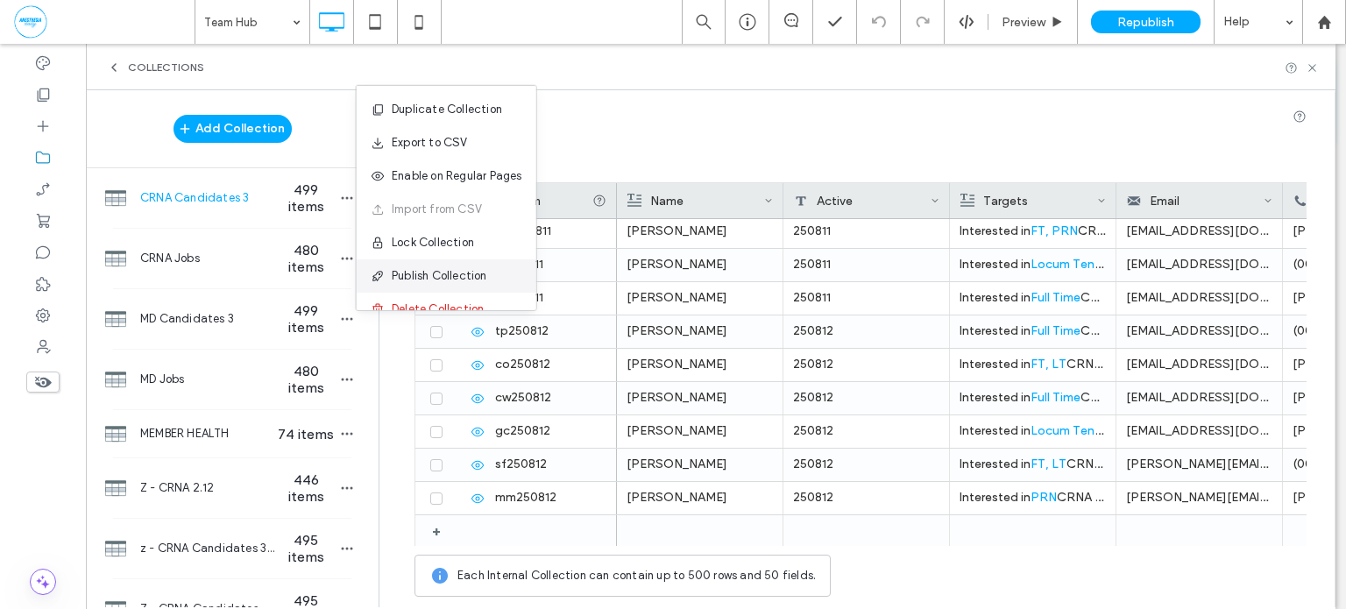
click at [471, 273] on span "Publish Collection" at bounding box center [440, 276] width 96 height 18
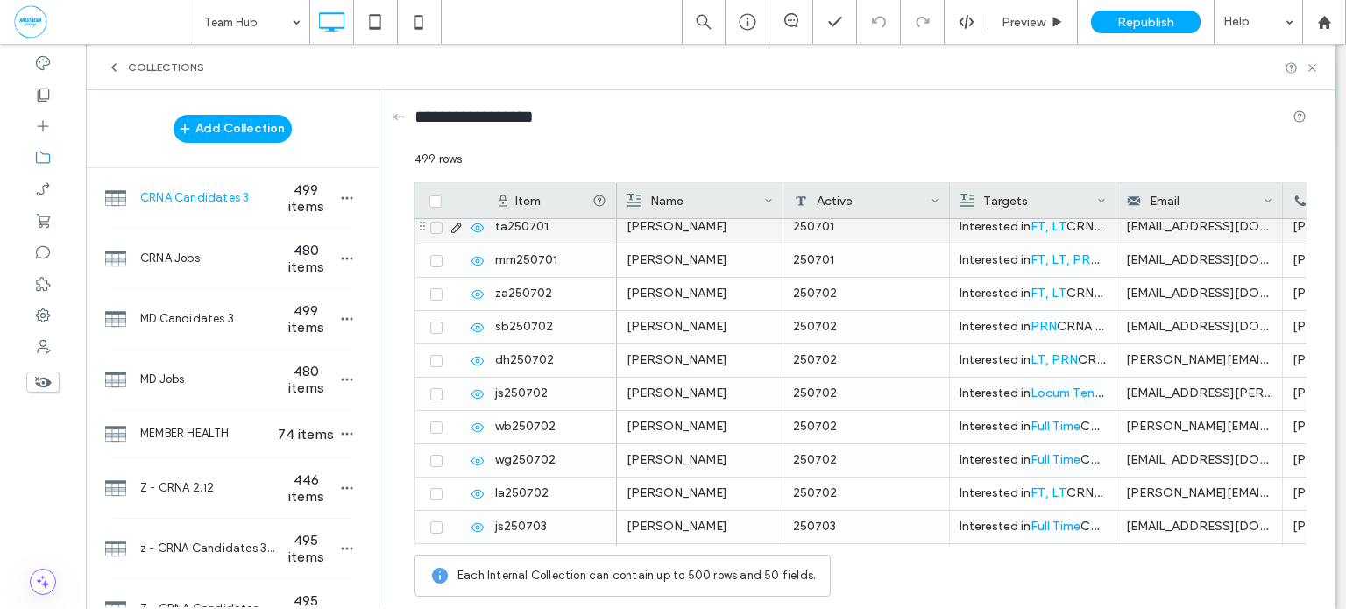
scroll to position [11679, 0]
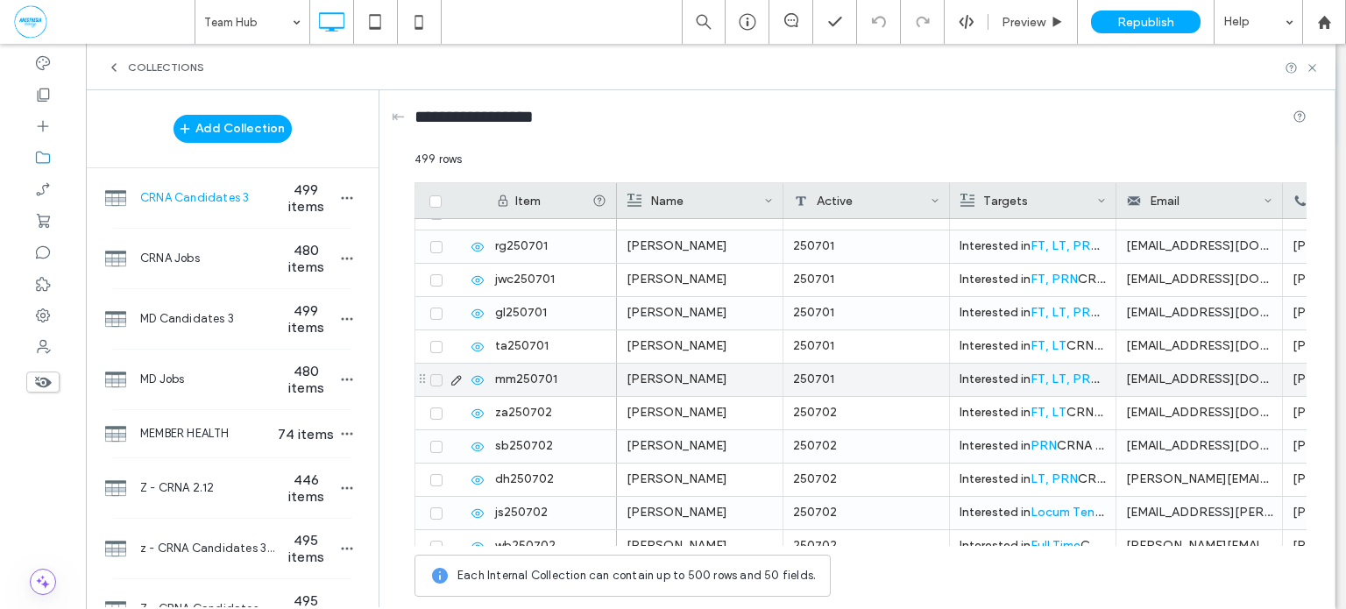
click at [439, 378] on icon at bounding box center [436, 380] width 7 height 5
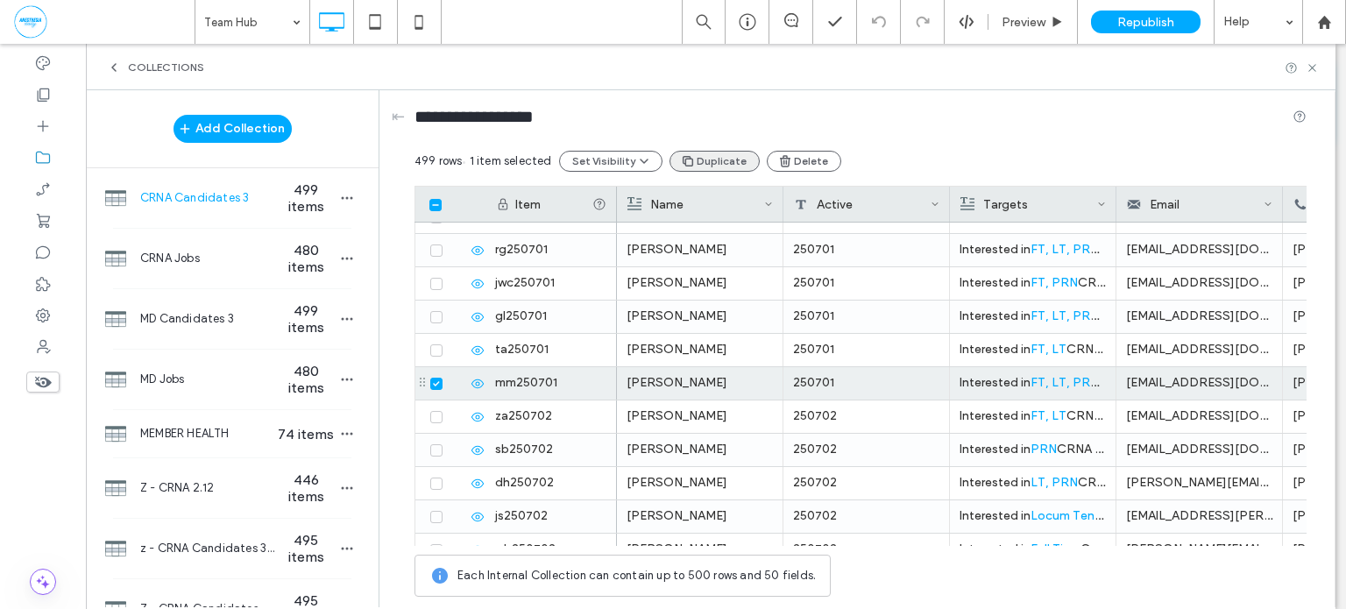
click at [714, 155] on button "Duplicate" at bounding box center [715, 161] width 90 height 21
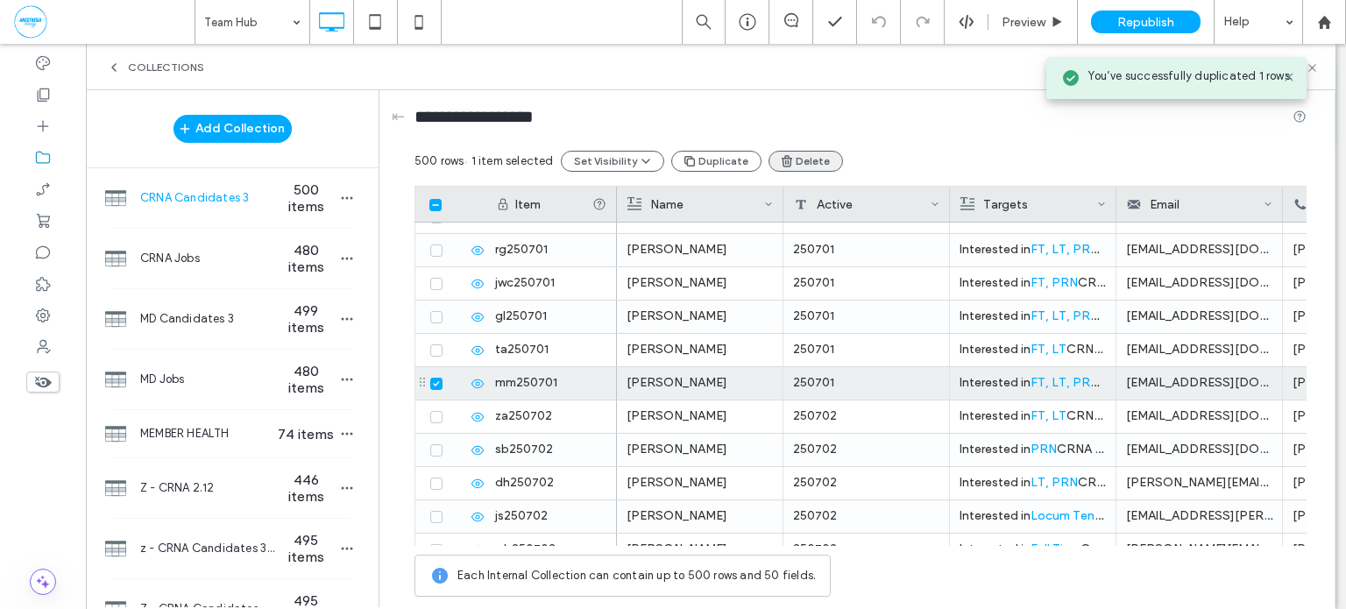
click at [799, 155] on button "Delete" at bounding box center [806, 161] width 74 height 21
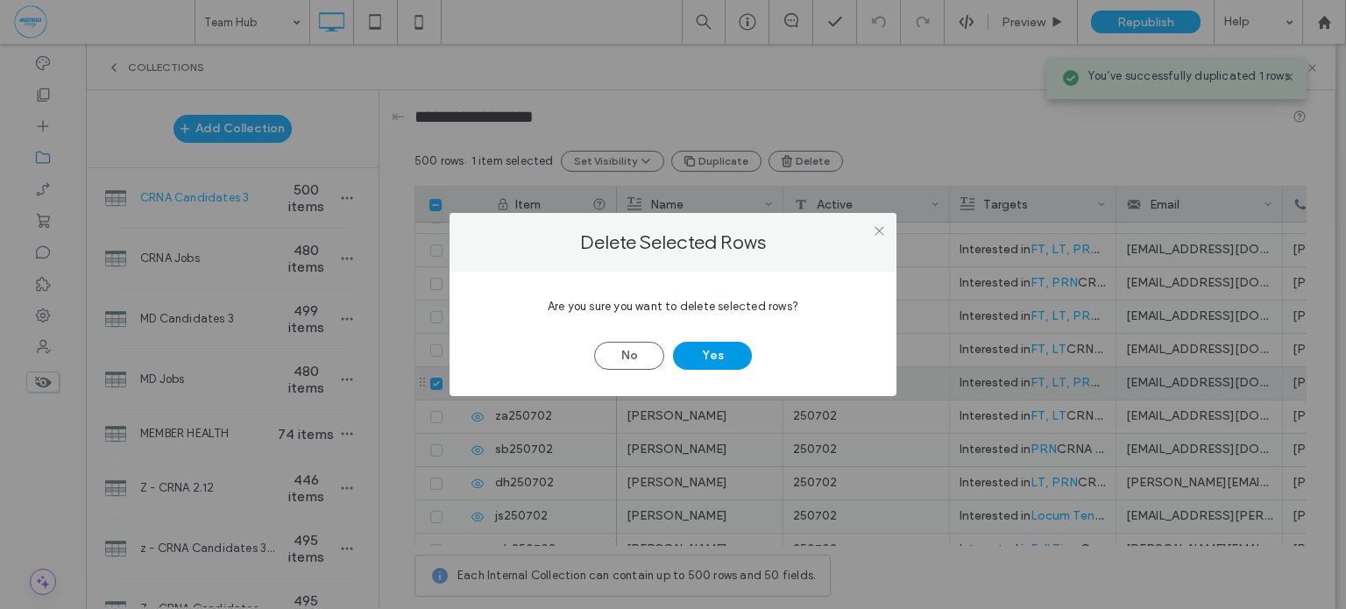
click at [718, 342] on button "Yes" at bounding box center [712, 356] width 79 height 28
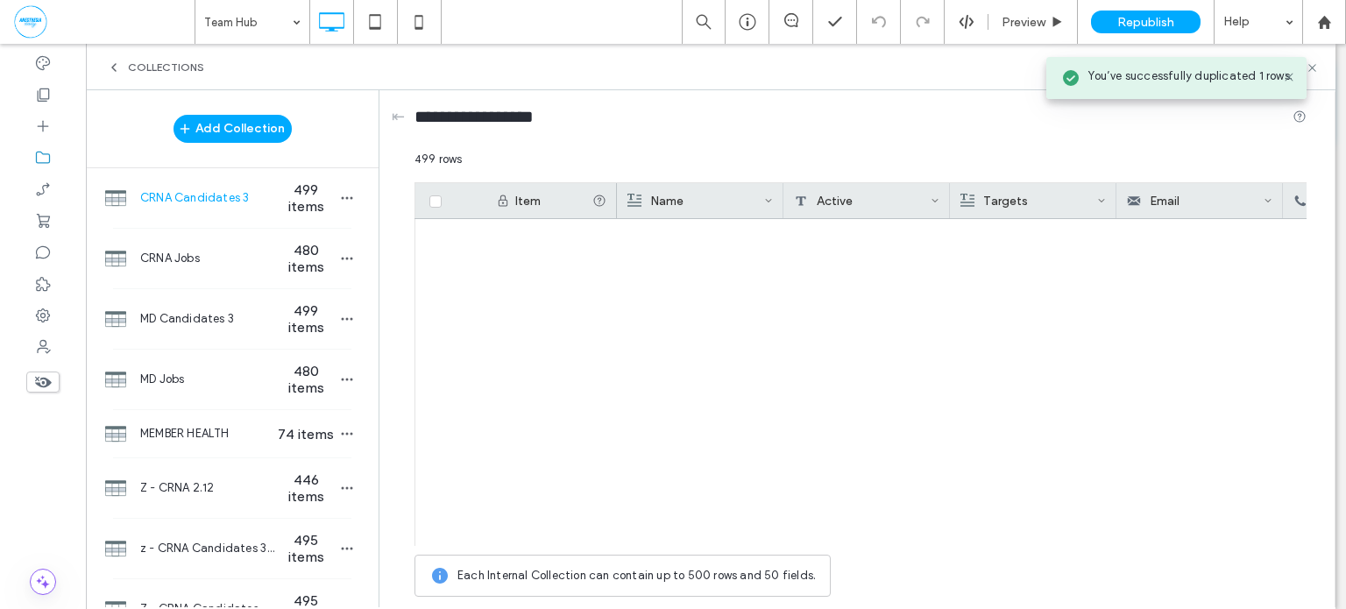
scroll to position [16323, 0]
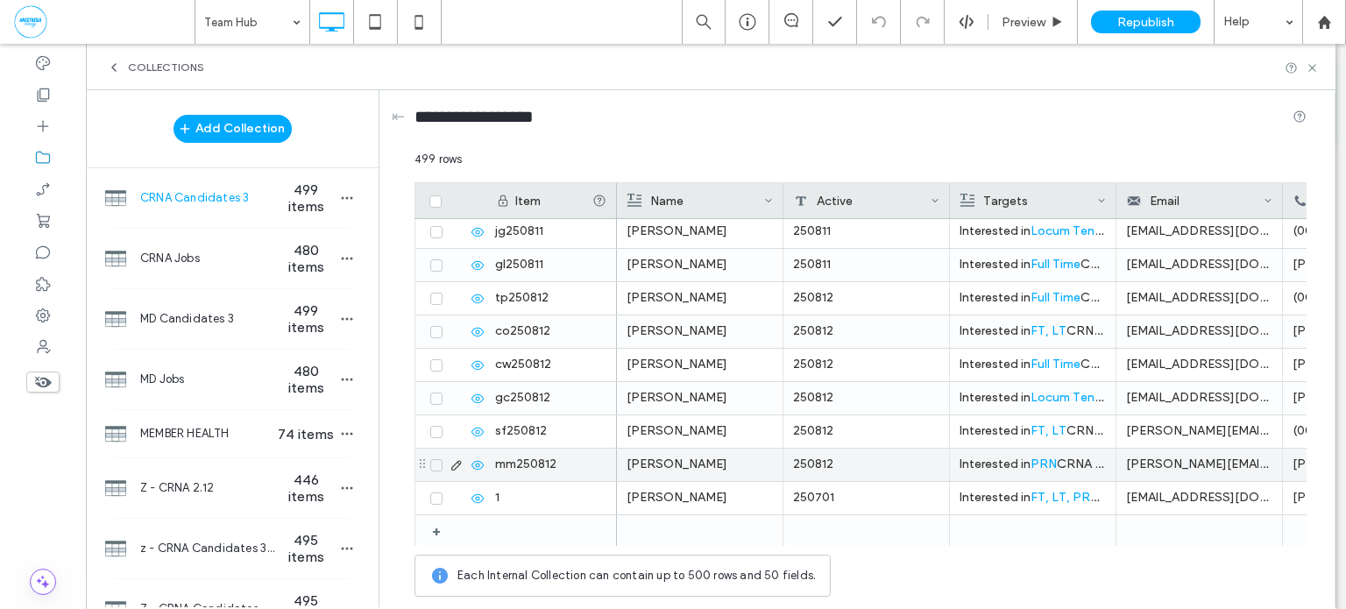
click at [862, 465] on div "250812" at bounding box center [867, 465] width 167 height 32
type input "********"
click at [340, 203] on icon "button" at bounding box center [347, 198] width 14 height 14
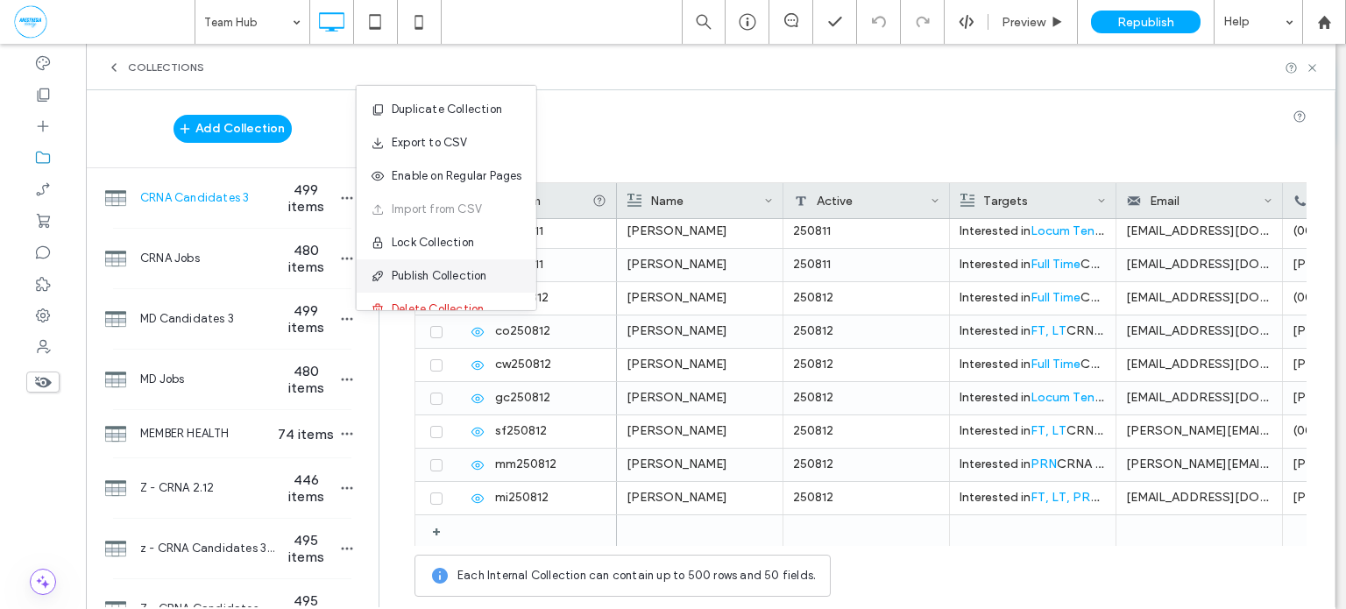
click at [443, 273] on span "Publish Collection" at bounding box center [440, 276] width 96 height 18
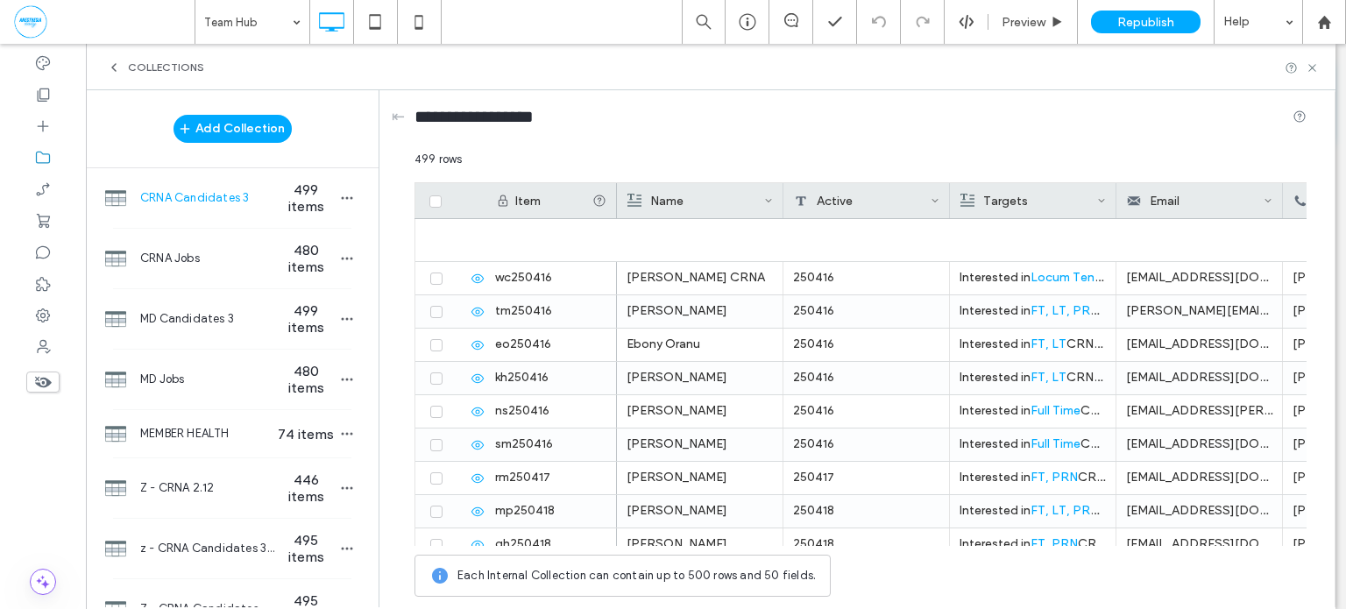
scroll to position [3548, 0]
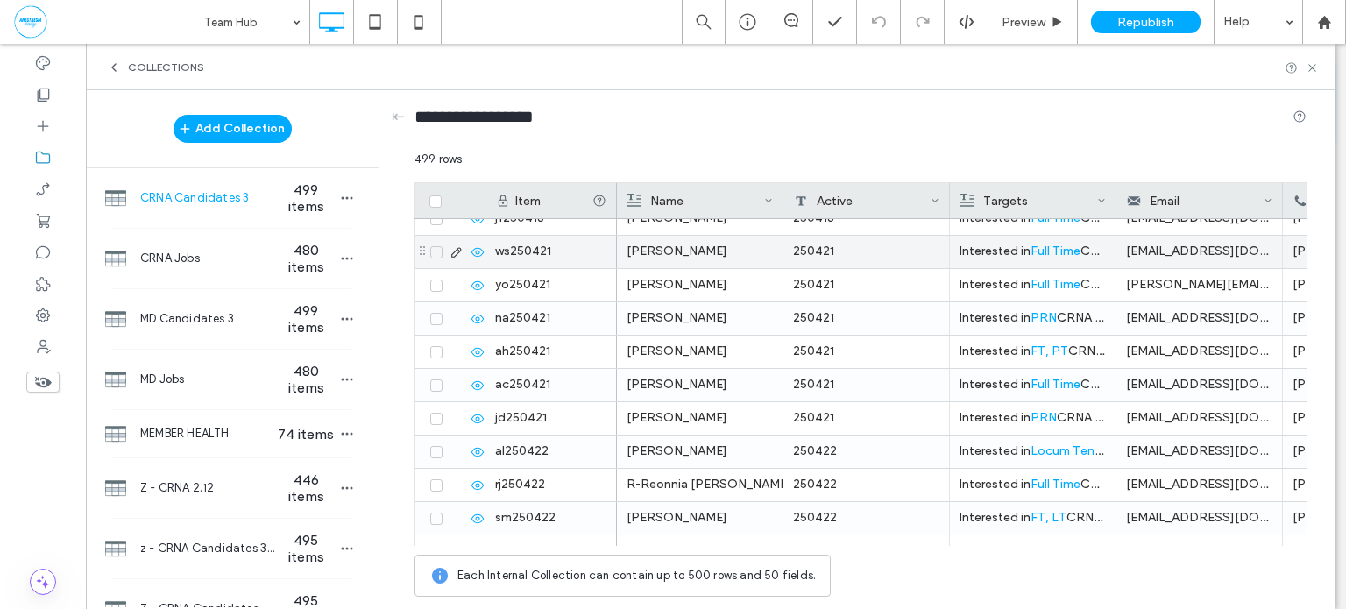
click at [433, 252] on icon at bounding box center [436, 252] width 7 height 5
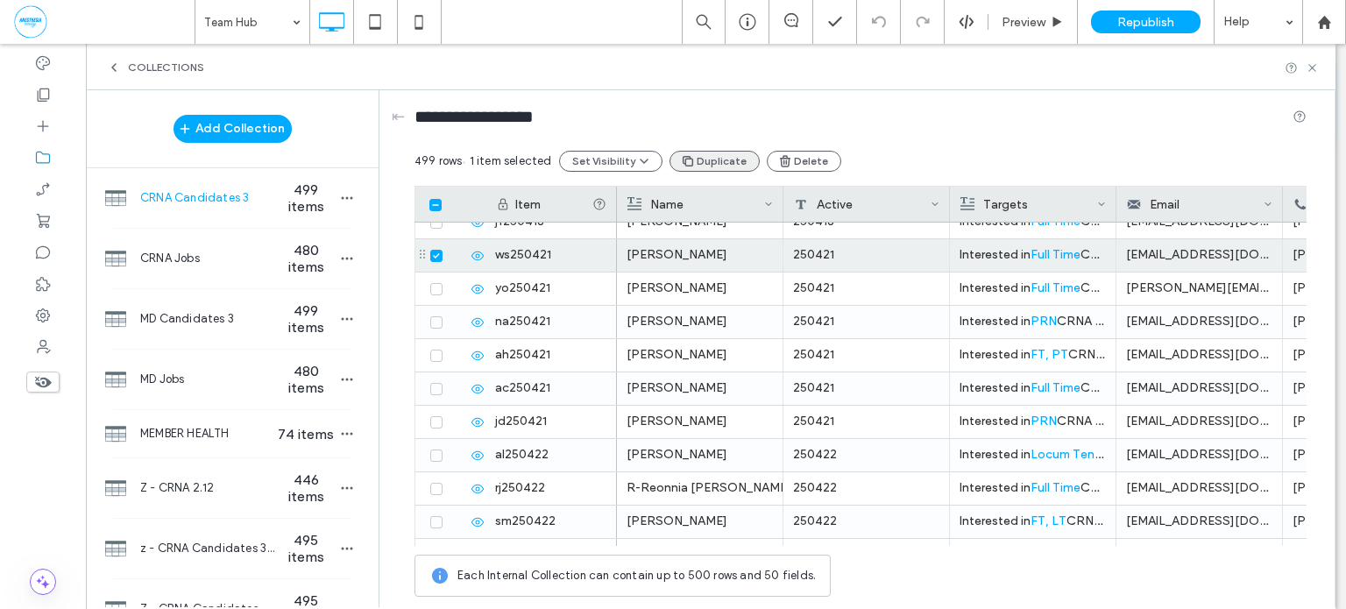
click at [713, 162] on button "Duplicate" at bounding box center [715, 161] width 90 height 21
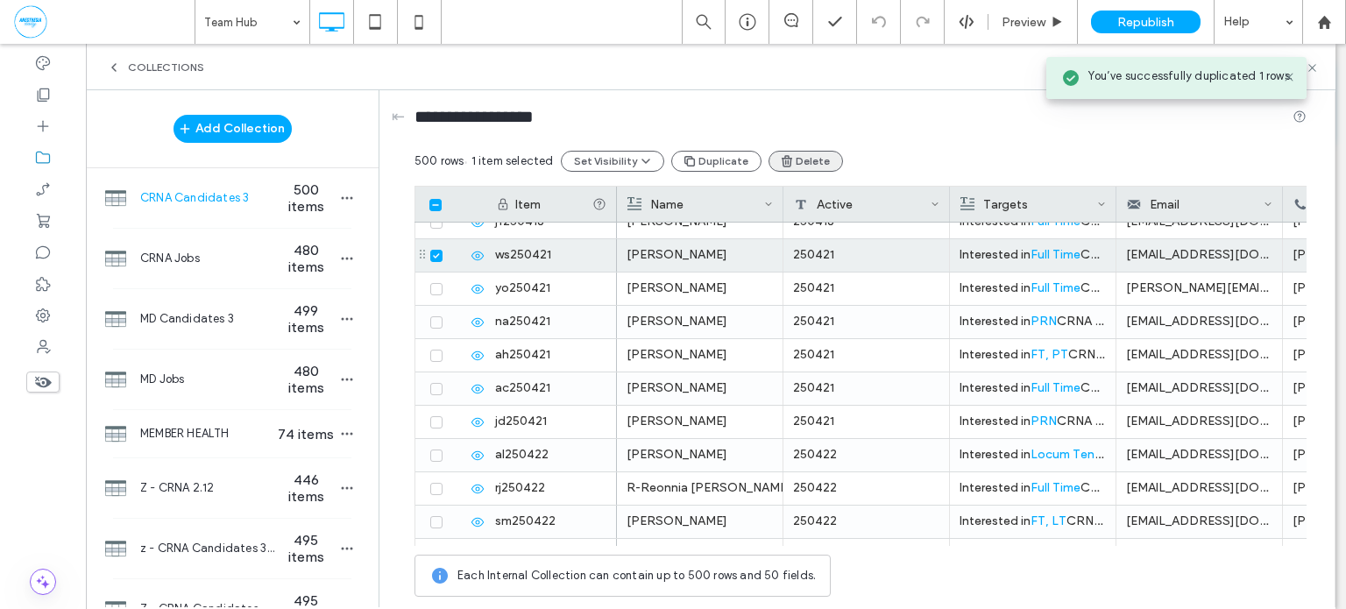
click at [800, 158] on button "Delete" at bounding box center [806, 161] width 74 height 21
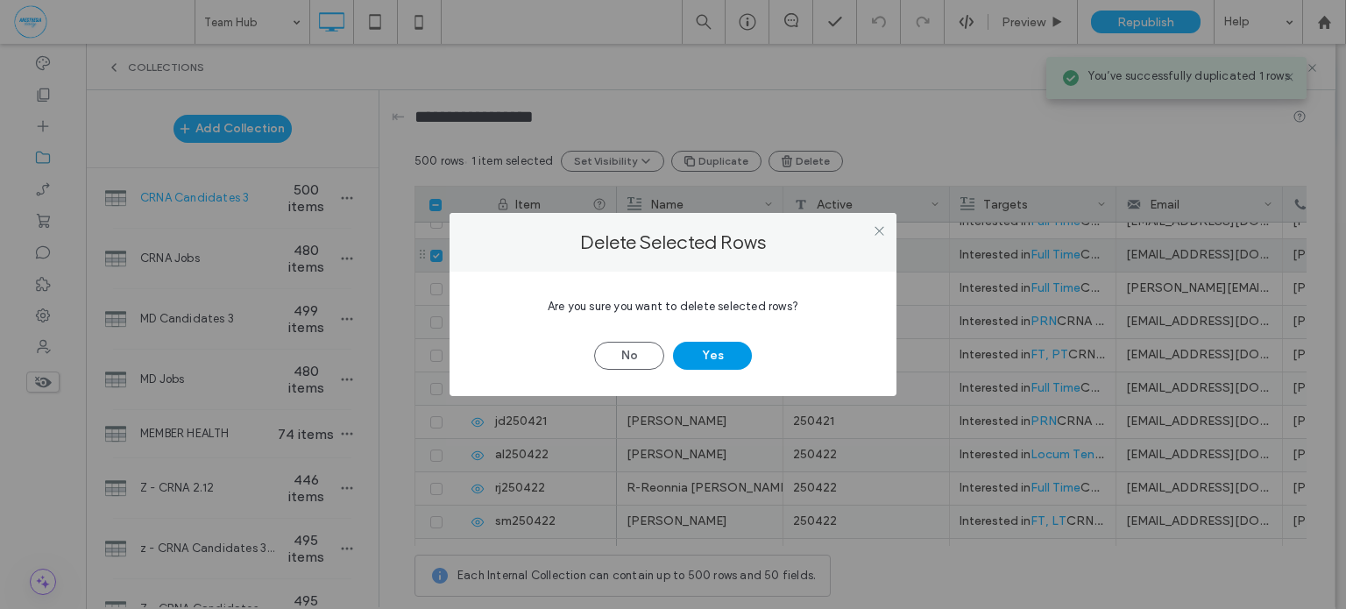
click at [720, 362] on button "Yes" at bounding box center [712, 356] width 79 height 28
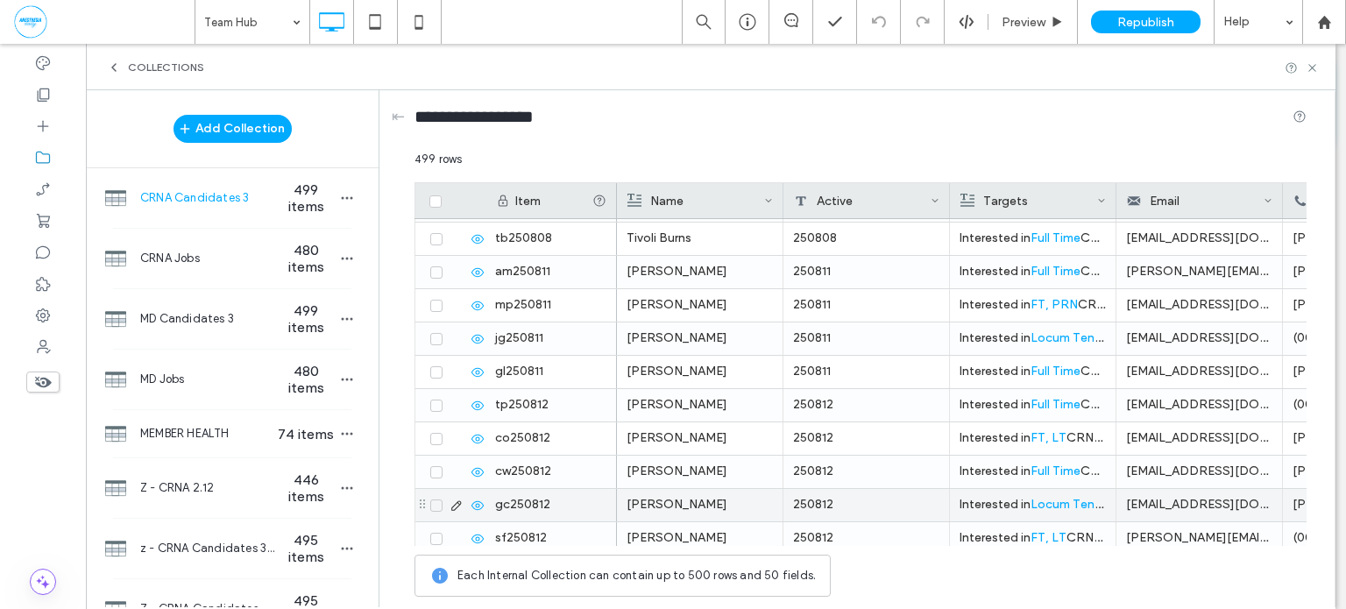
scroll to position [16323, 0]
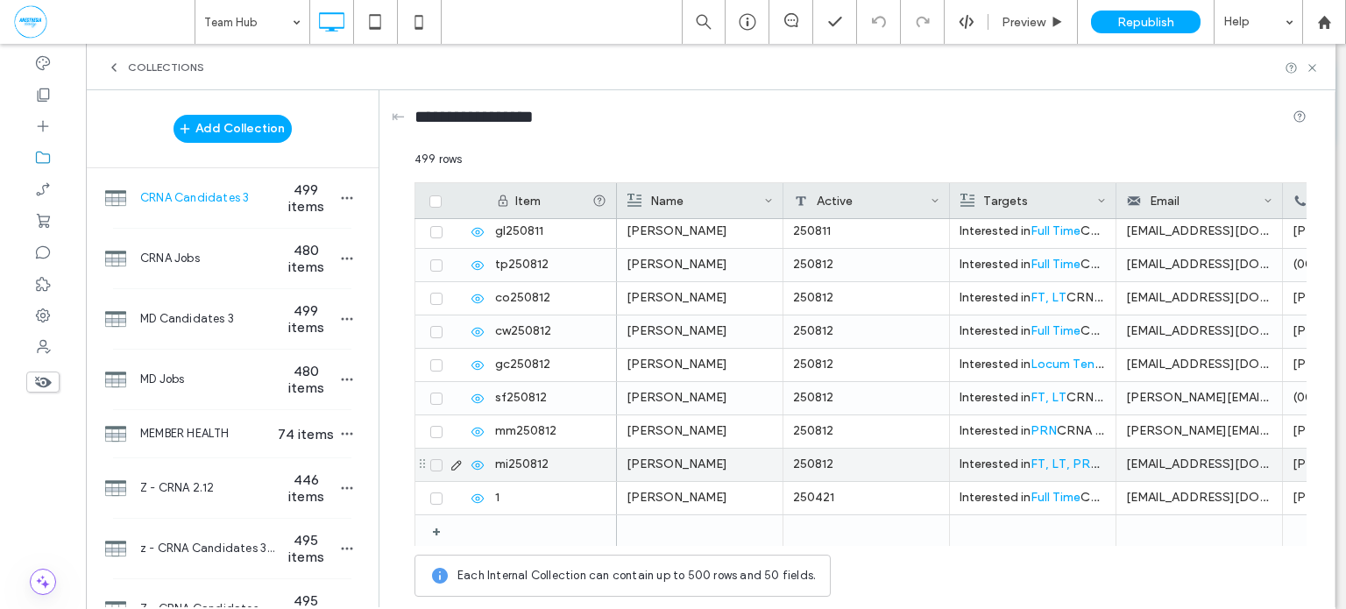
click at [891, 466] on div "250812" at bounding box center [867, 465] width 167 height 32
type input "********"
click at [340, 200] on icon "button" at bounding box center [347, 198] width 14 height 14
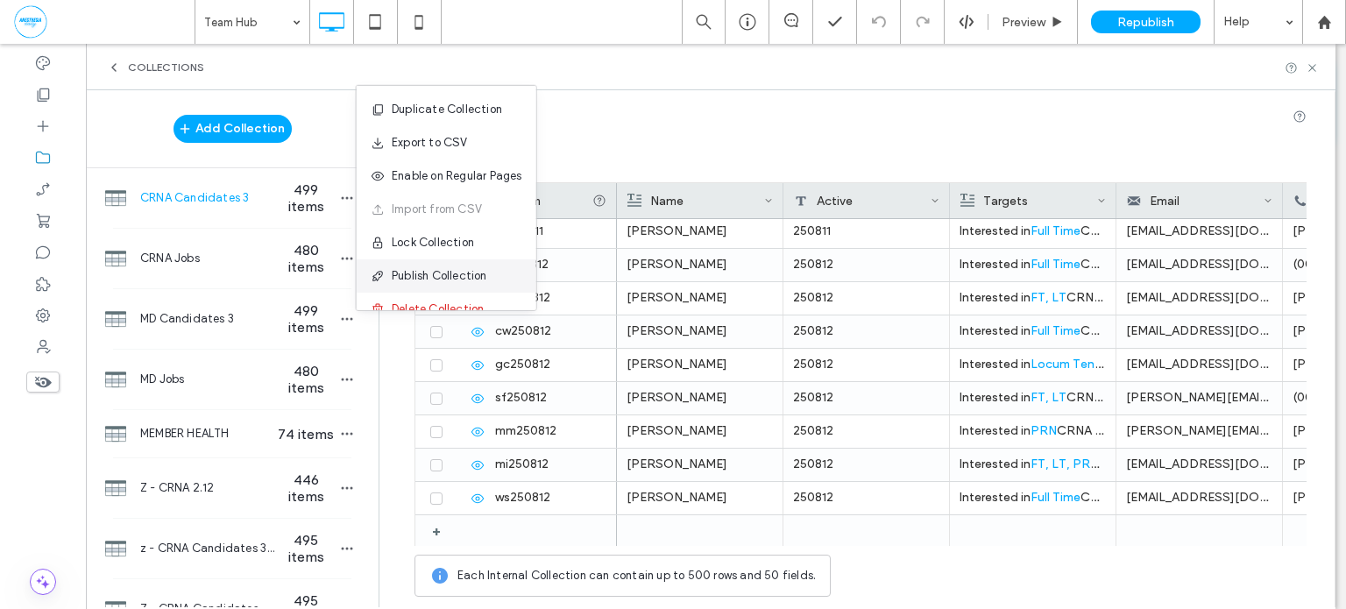
click at [422, 276] on span "Publish Collection" at bounding box center [440, 276] width 96 height 18
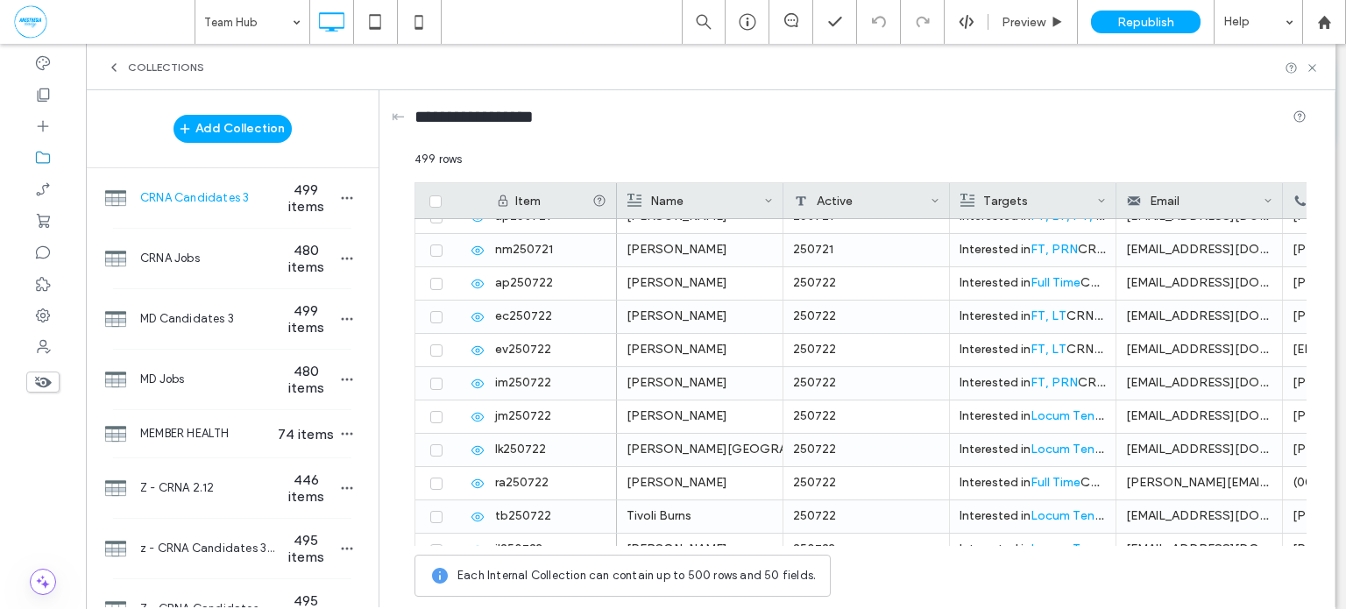
scroll to position [14126, 0]
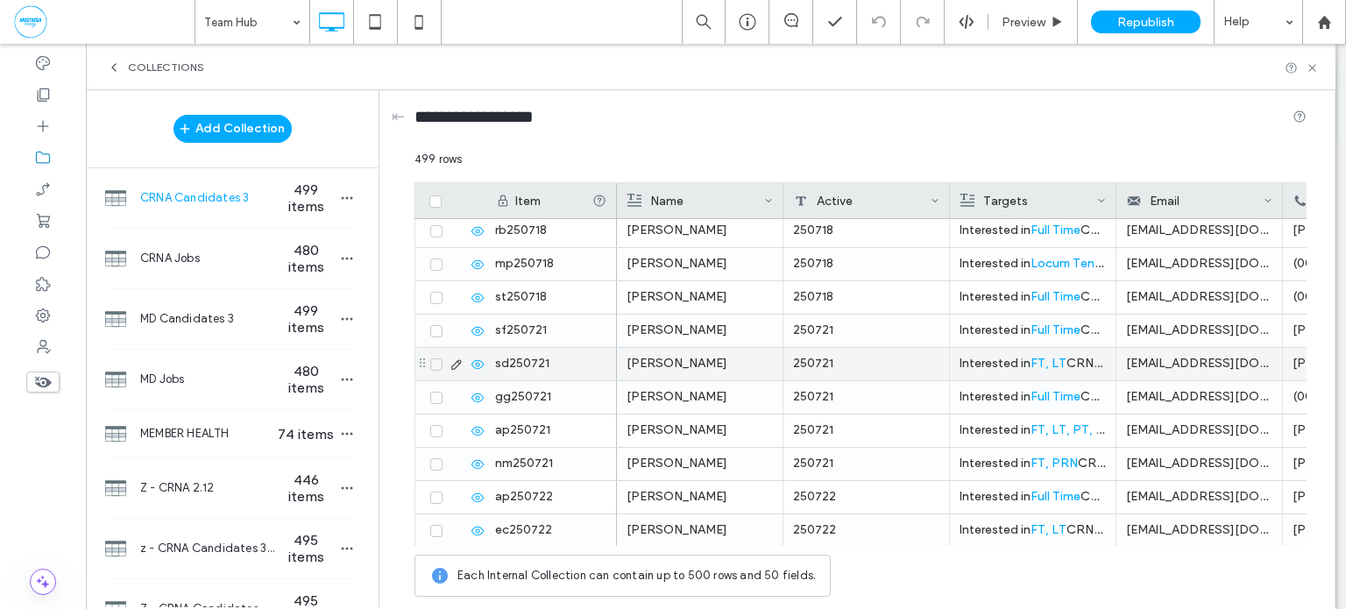
click at [435, 364] on icon at bounding box center [436, 364] width 6 height 5
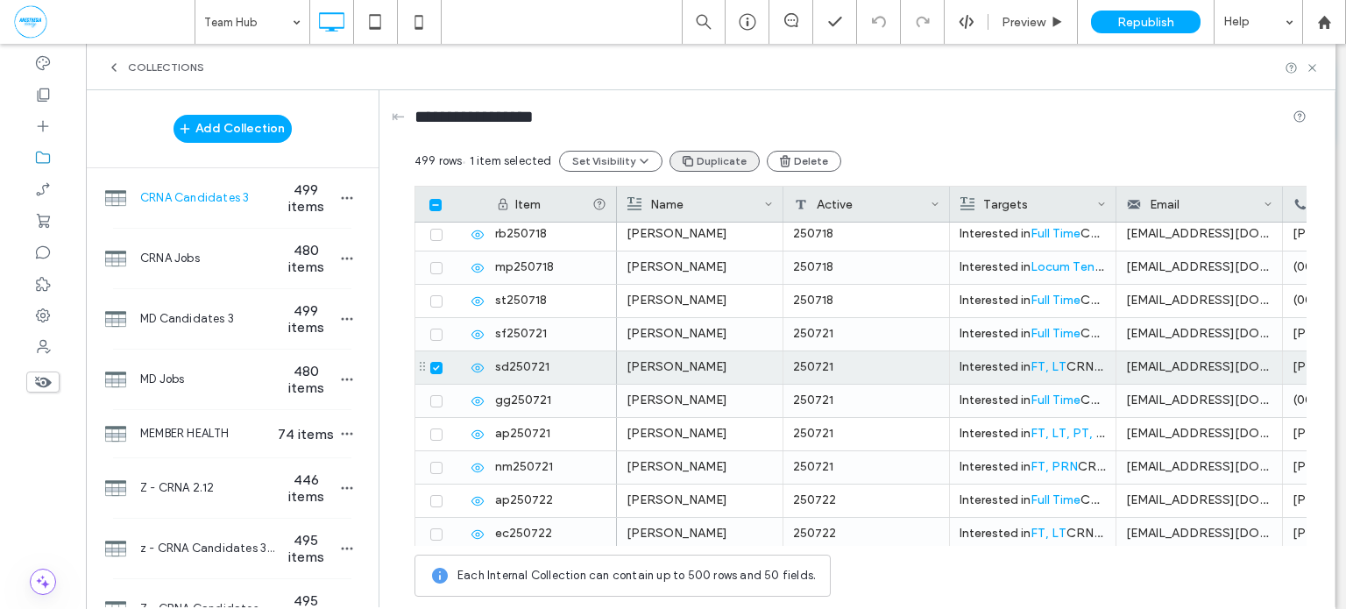
click at [728, 163] on button "Duplicate" at bounding box center [715, 161] width 90 height 21
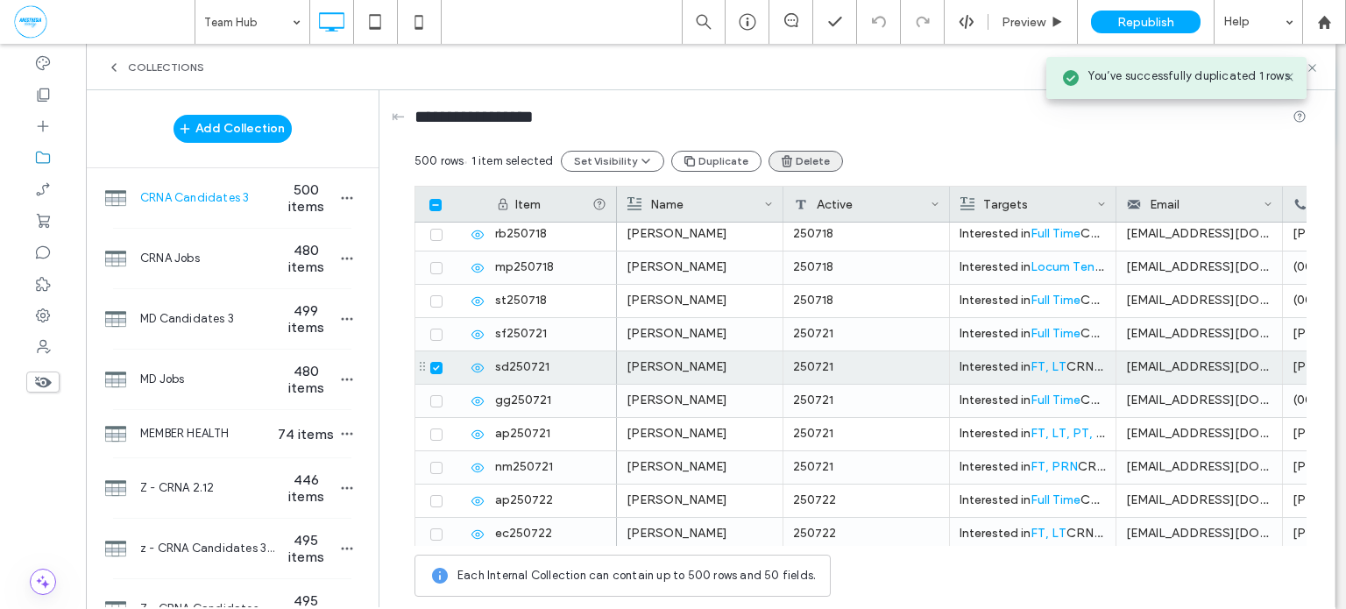
click at [790, 161] on button "Delete" at bounding box center [806, 161] width 74 height 21
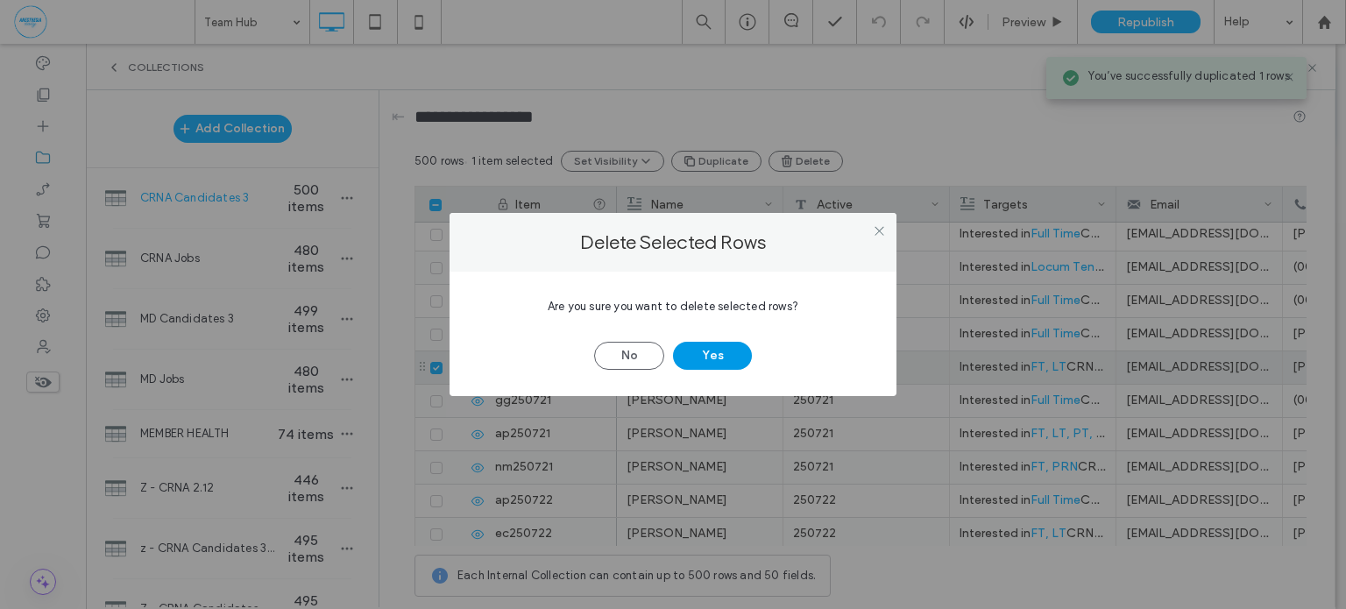
click at [724, 365] on button "Yes" at bounding box center [712, 356] width 79 height 28
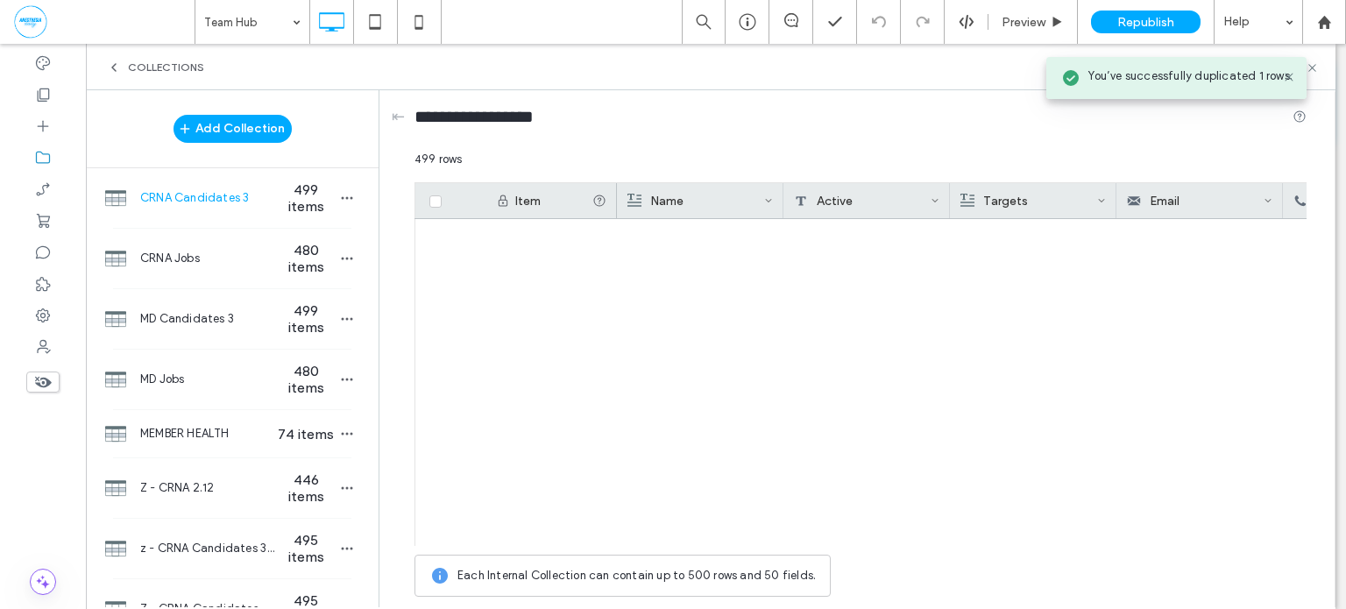
scroll to position [16323, 0]
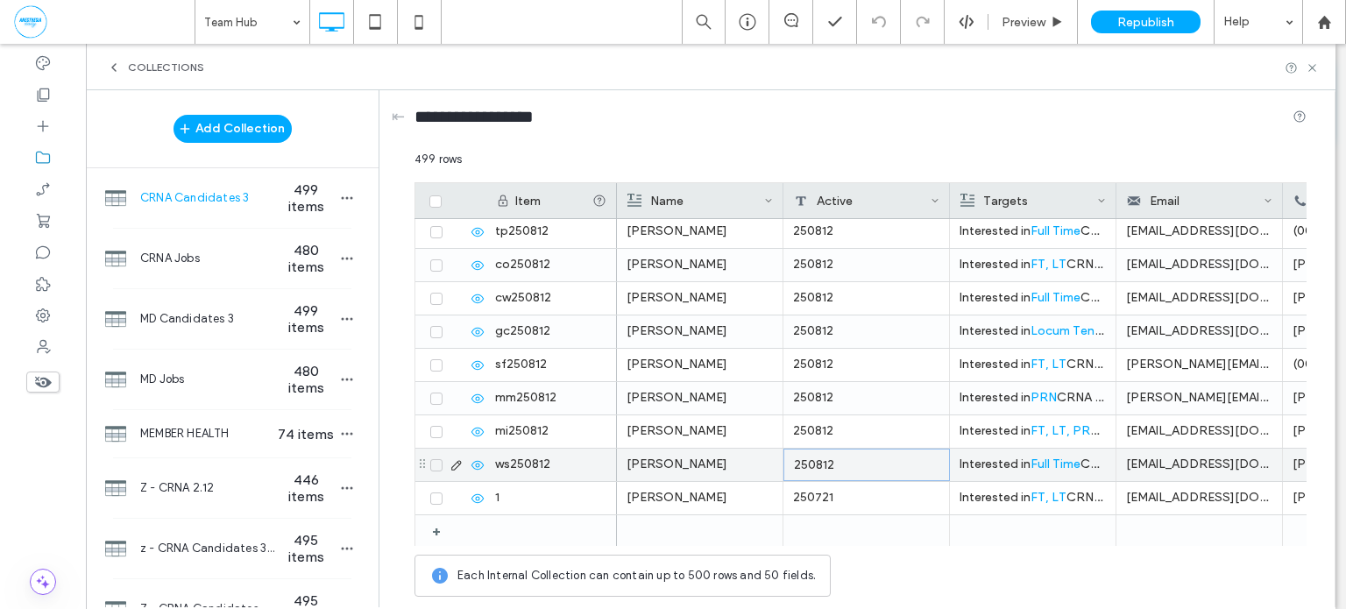
click at [876, 454] on div "250812" at bounding box center [867, 465] width 167 height 32
type input "********"
click at [340, 203] on icon "button" at bounding box center [347, 198] width 14 height 14
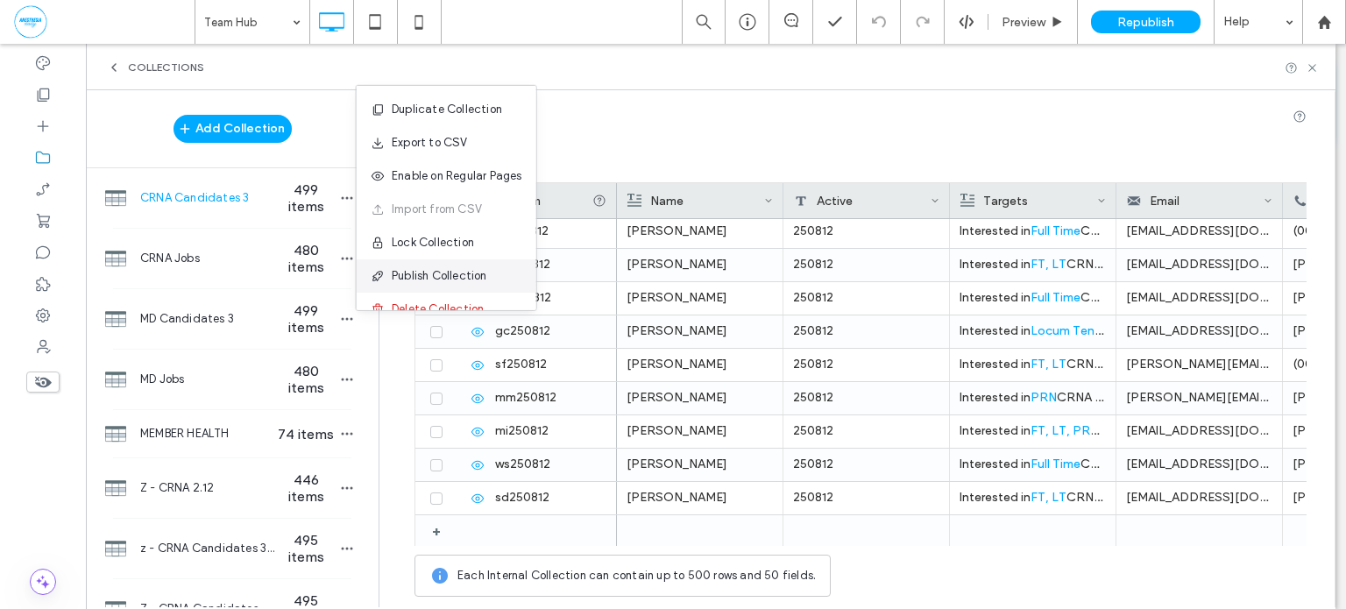
click at [432, 272] on span "Publish Collection" at bounding box center [440, 276] width 96 height 18
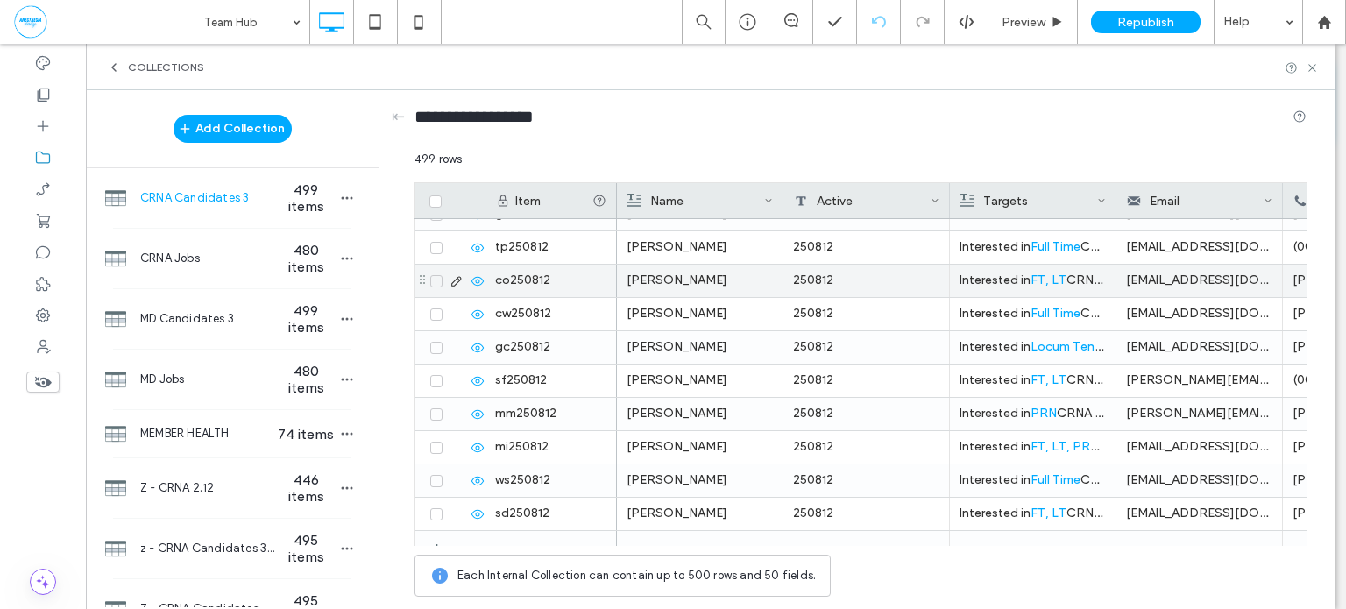
scroll to position [16323, 0]
